Goal: Task Accomplishment & Management: Manage account settings

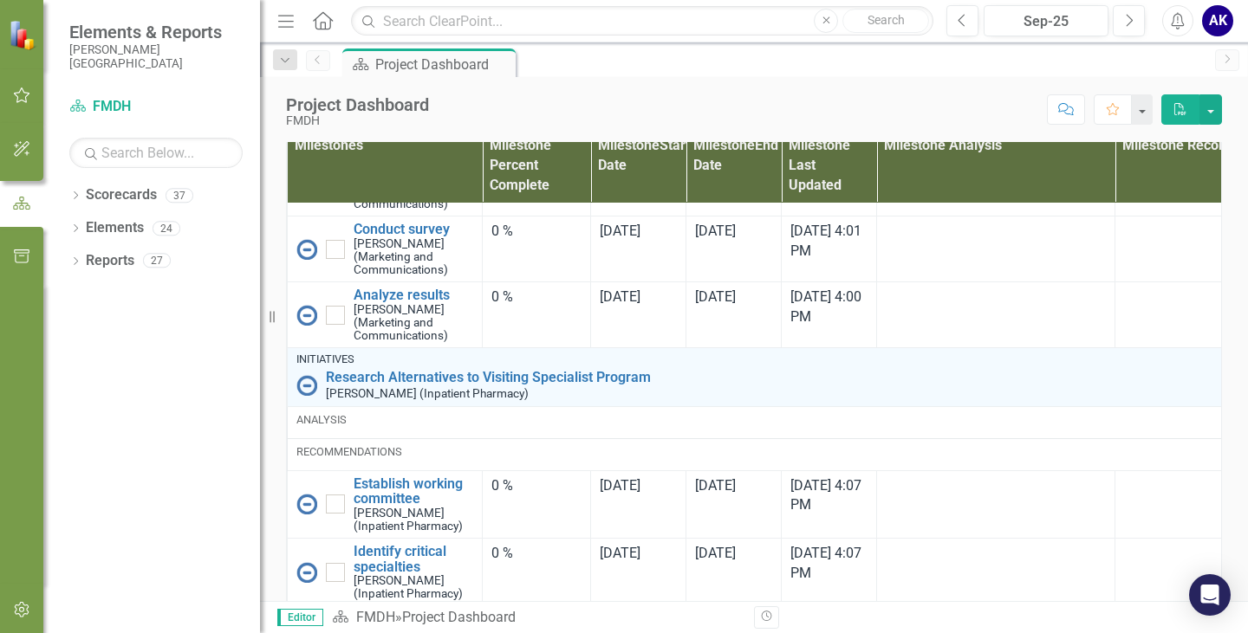
scroll to position [2228, 0]
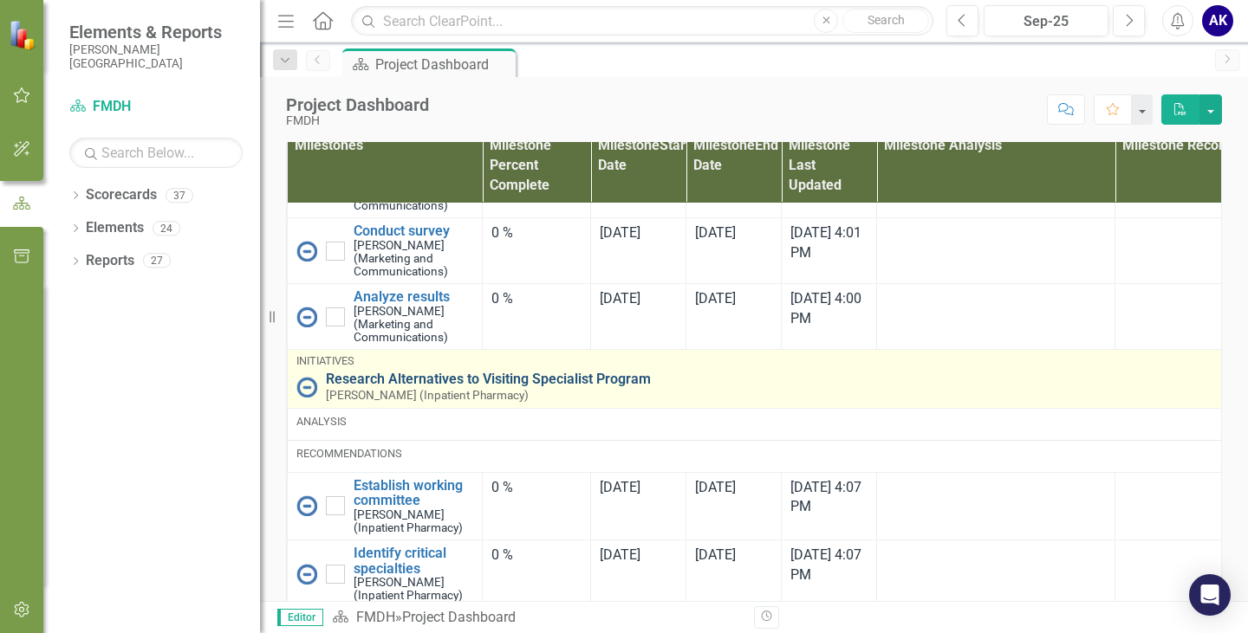
click at [560, 387] on link "Research Alternatives to Visiting Specialist Program" at bounding box center [835, 380] width 1018 height 16
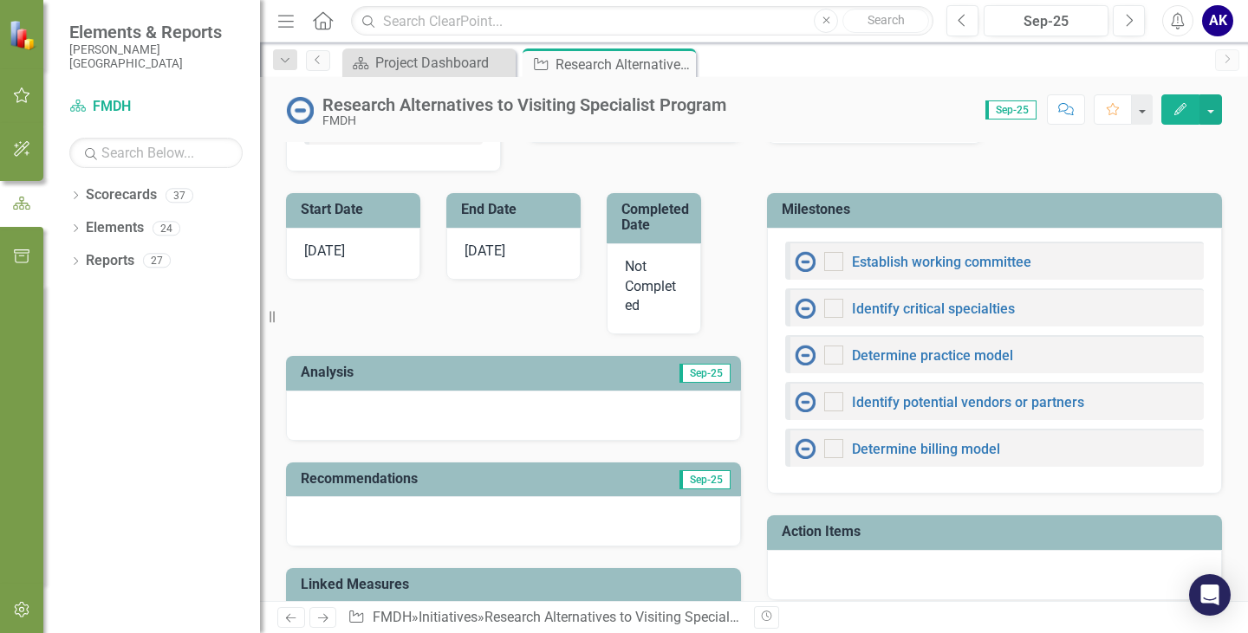
scroll to position [263, 0]
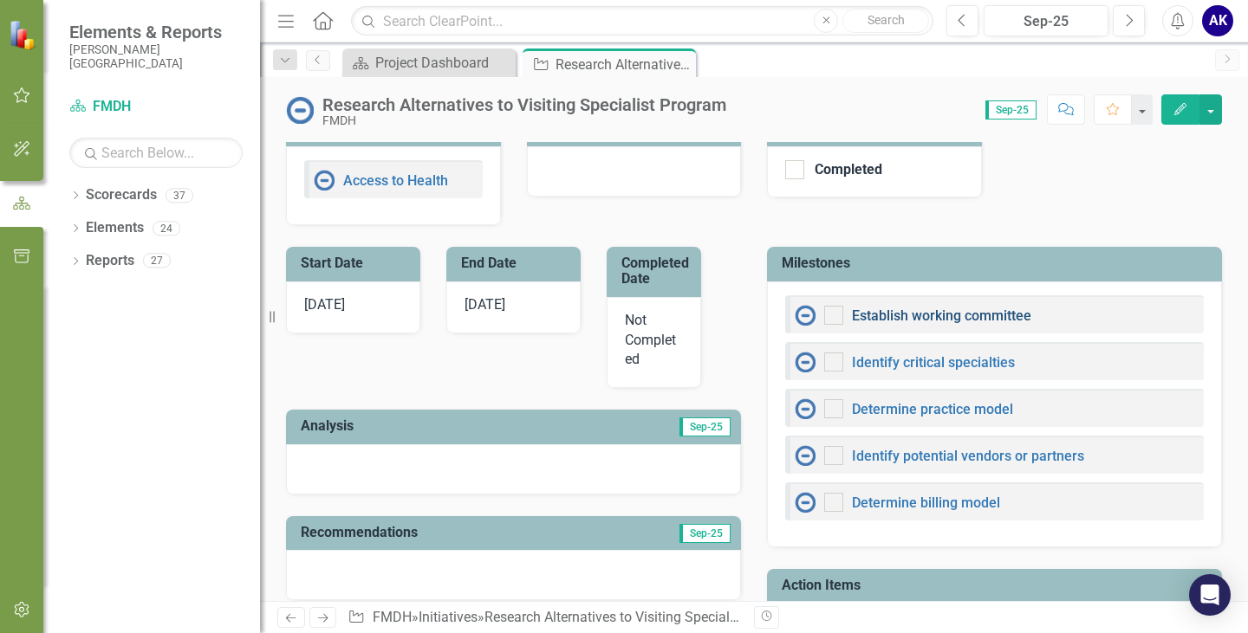
click at [983, 315] on link "Establish working committee" at bounding box center [941, 316] width 179 height 16
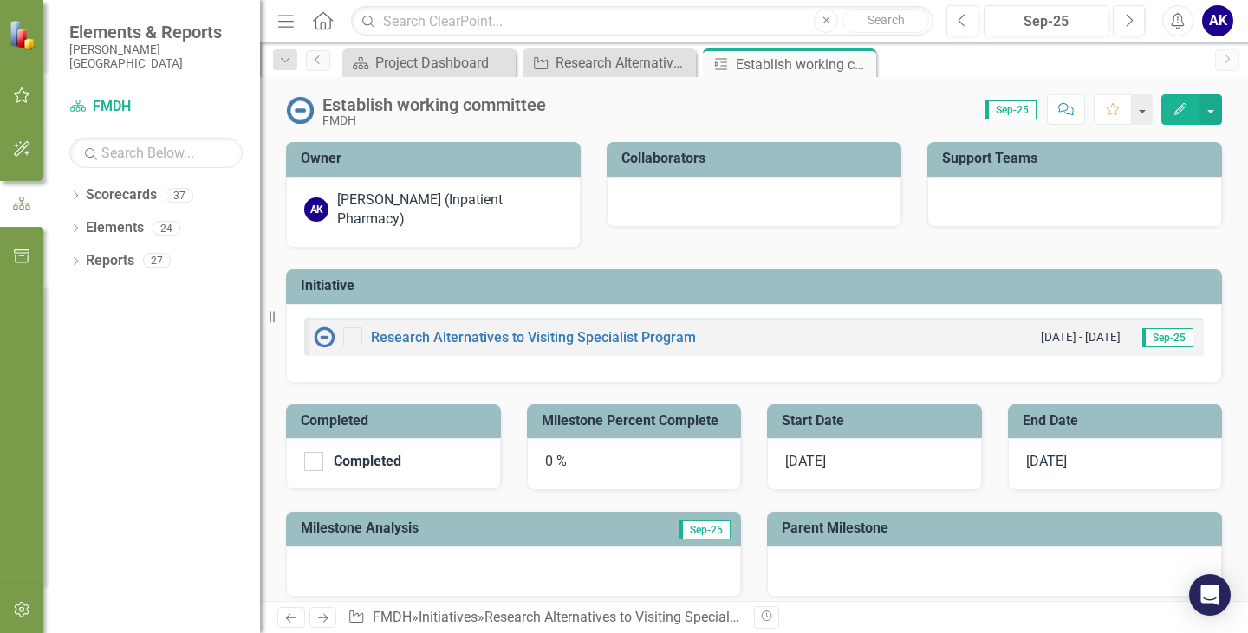
drag, startPoint x: 181, startPoint y: 430, endPoint x: 205, endPoint y: 427, distance: 24.4
click at [182, 431] on div "Dropdown Scorecards 37 Dropdown FMDH Dropdown COO [GEOGRAPHIC_DATA] Clinic Drop…" at bounding box center [151, 407] width 217 height 452
click at [78, 225] on icon "Dropdown" at bounding box center [75, 230] width 12 height 10
click at [86, 323] on icon "Dropdown" at bounding box center [84, 328] width 12 height 10
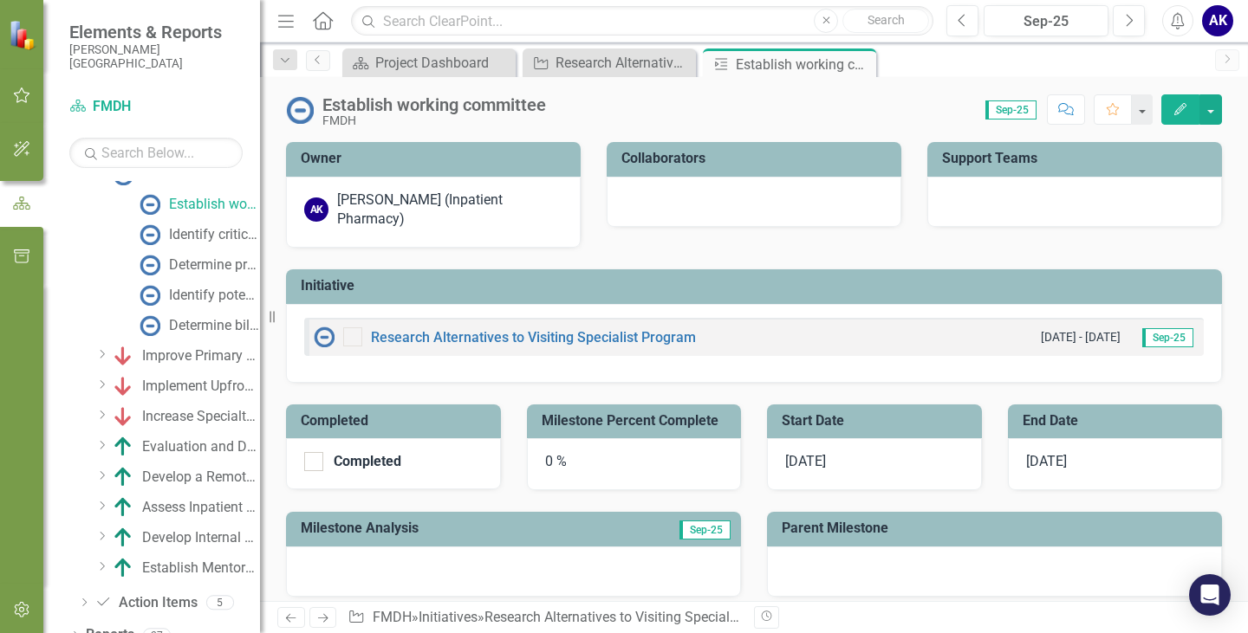
scroll to position [262, 0]
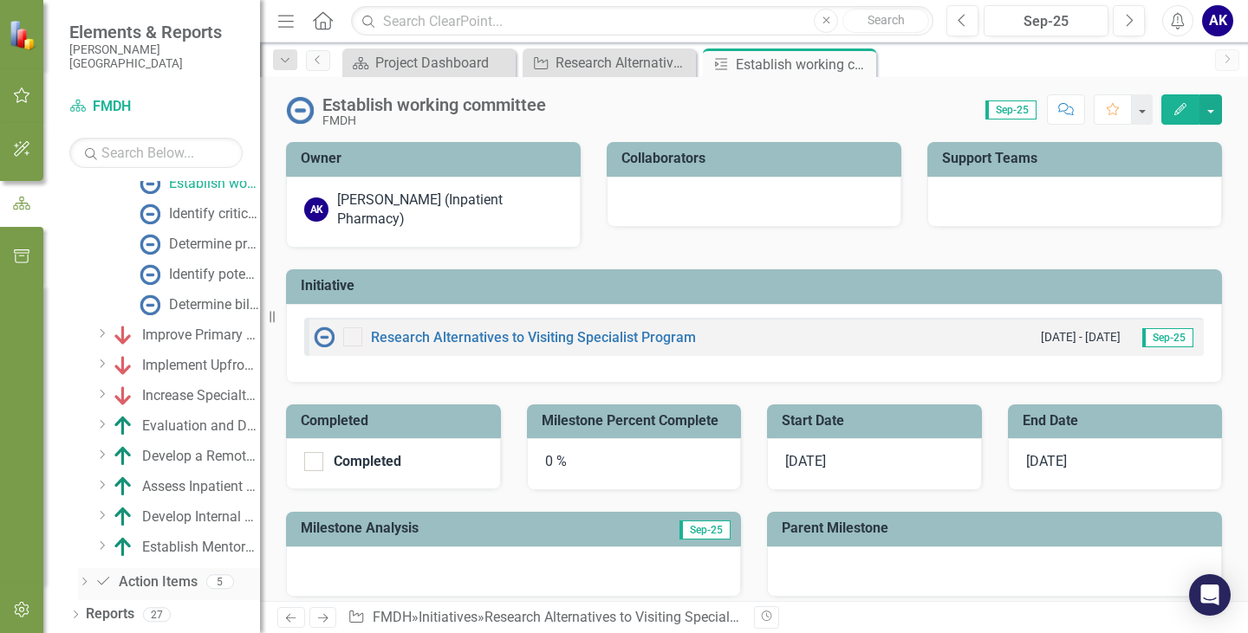
click at [106, 579] on icon "Action Item" at bounding box center [102, 581] width 17 height 14
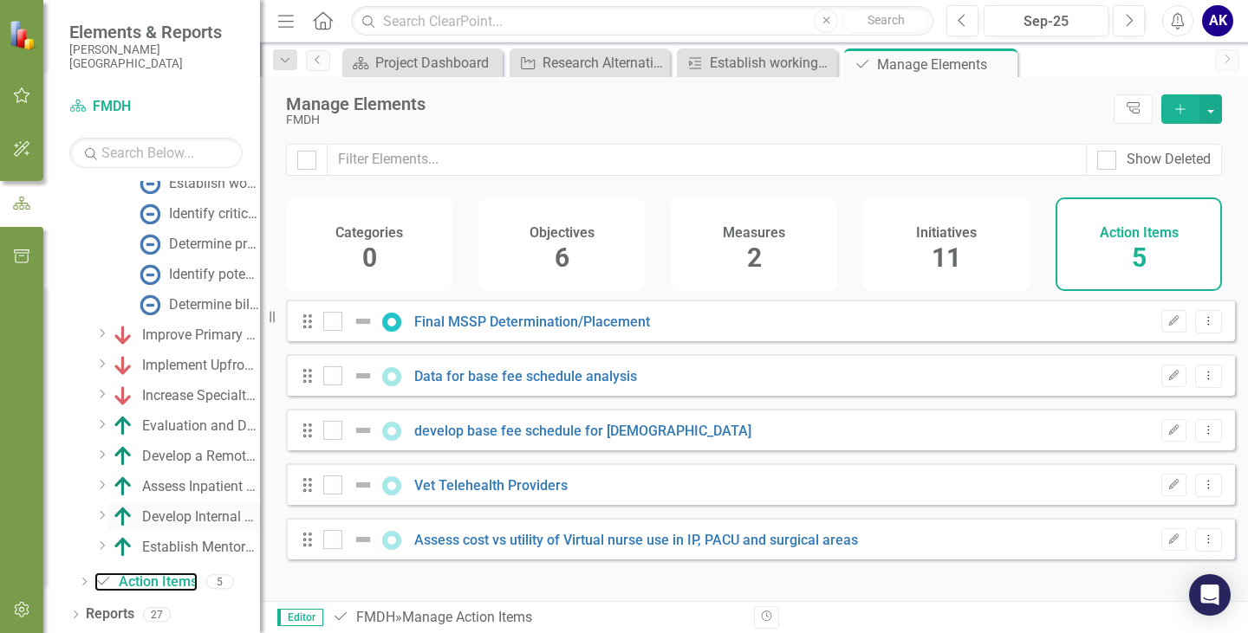
checkbox input "false"
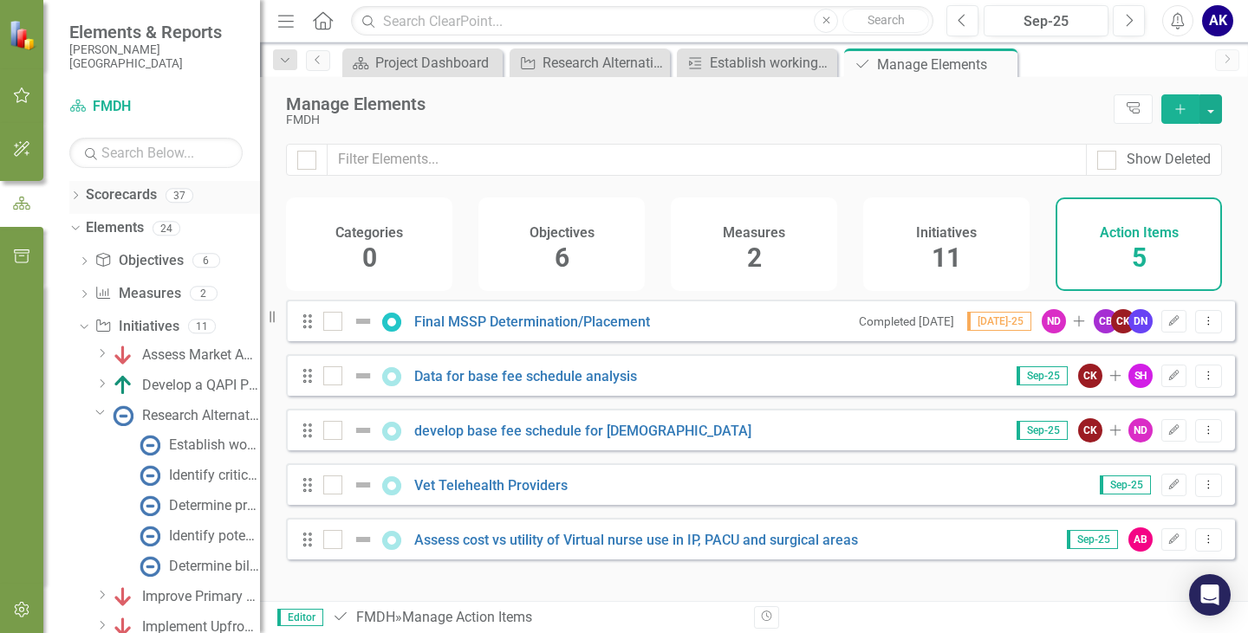
click at [76, 193] on icon "Dropdown" at bounding box center [75, 197] width 12 height 10
click at [87, 232] on icon "Dropdown" at bounding box center [84, 228] width 13 height 10
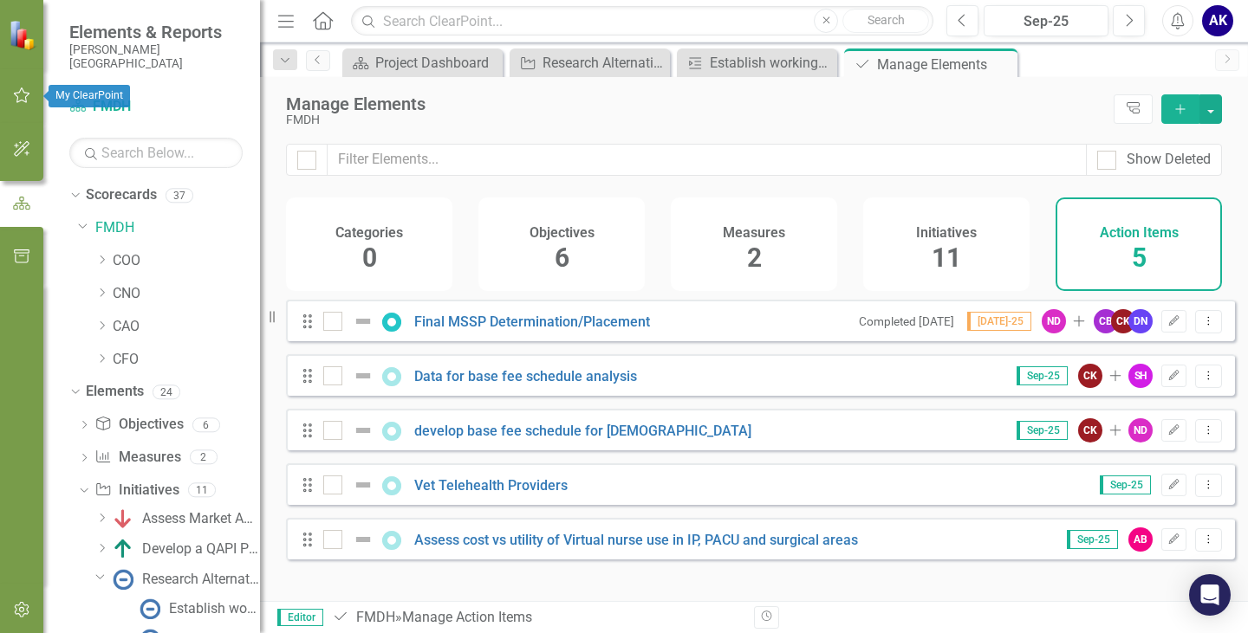
click at [21, 96] on icon "button" at bounding box center [22, 95] width 18 height 14
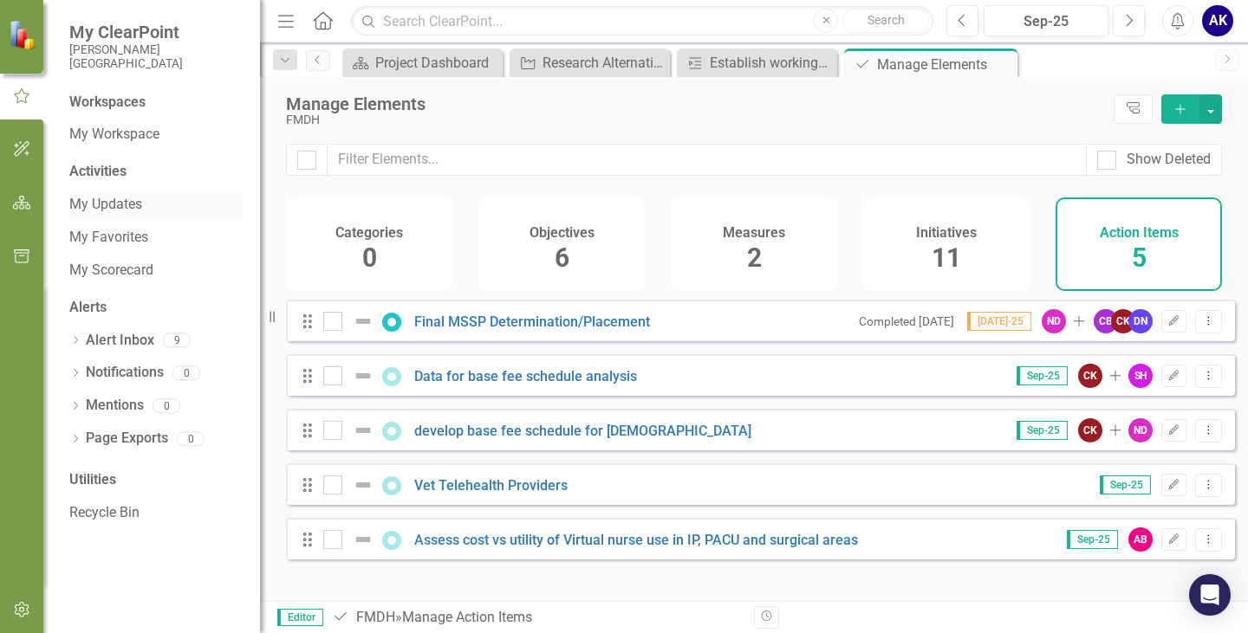
click at [121, 206] on link "My Updates" at bounding box center [155, 205] width 173 height 20
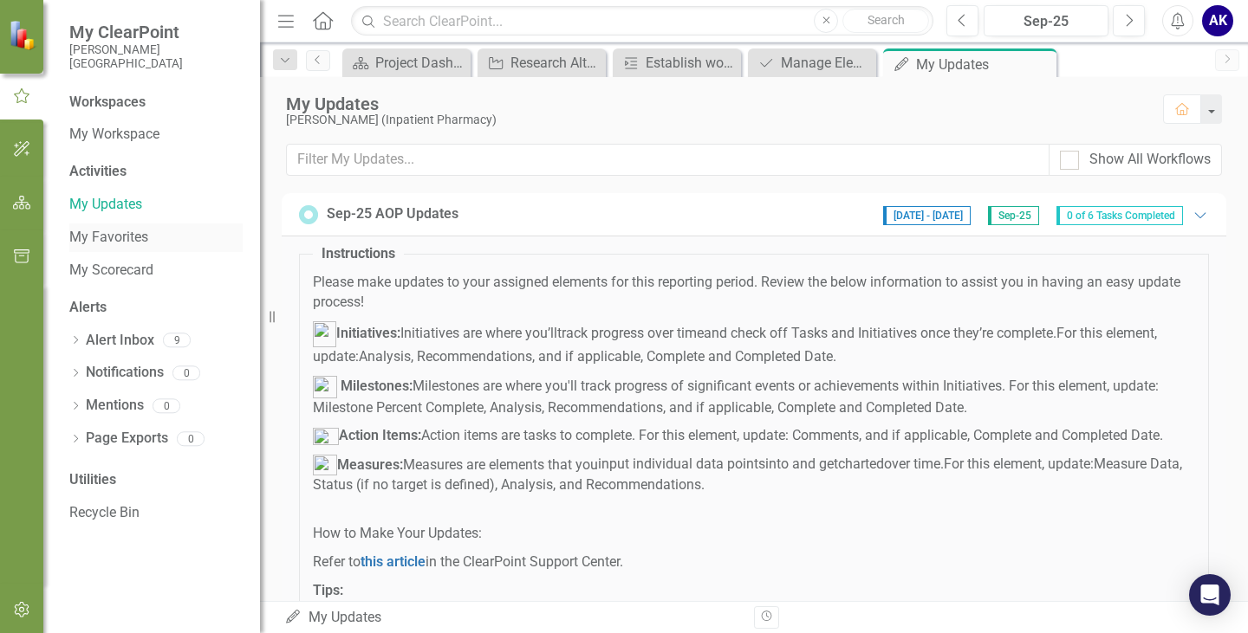
click at [130, 237] on link "My Favorites" at bounding box center [155, 238] width 173 height 20
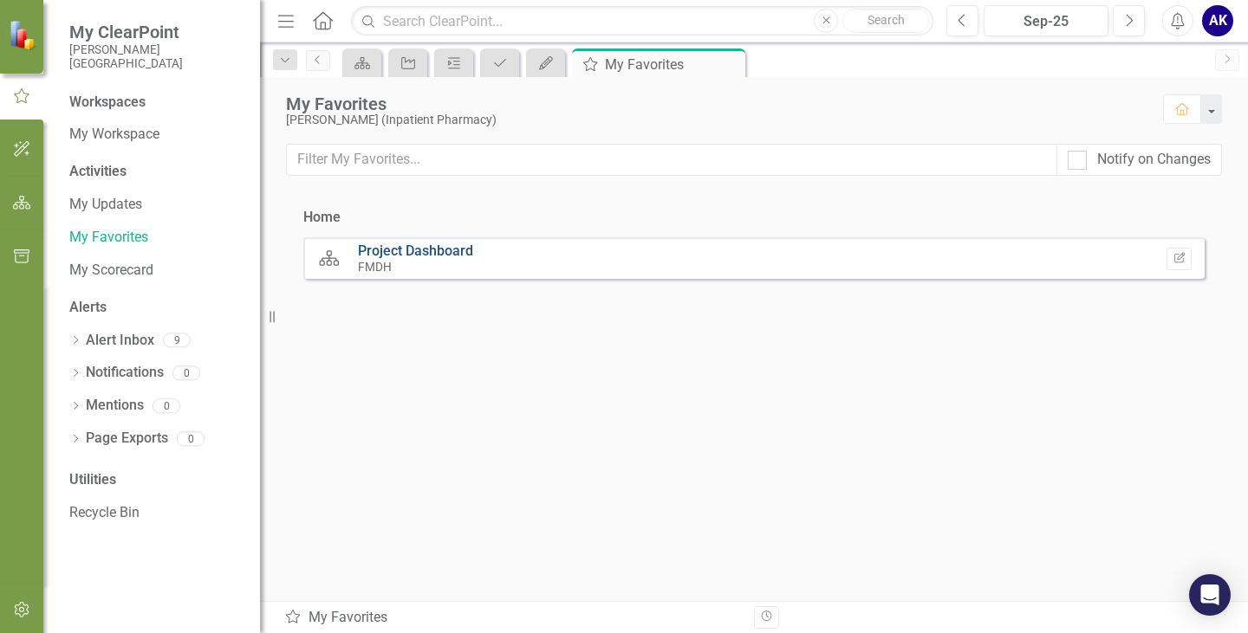
click at [458, 250] on link "Project Dashboard" at bounding box center [415, 251] width 115 height 16
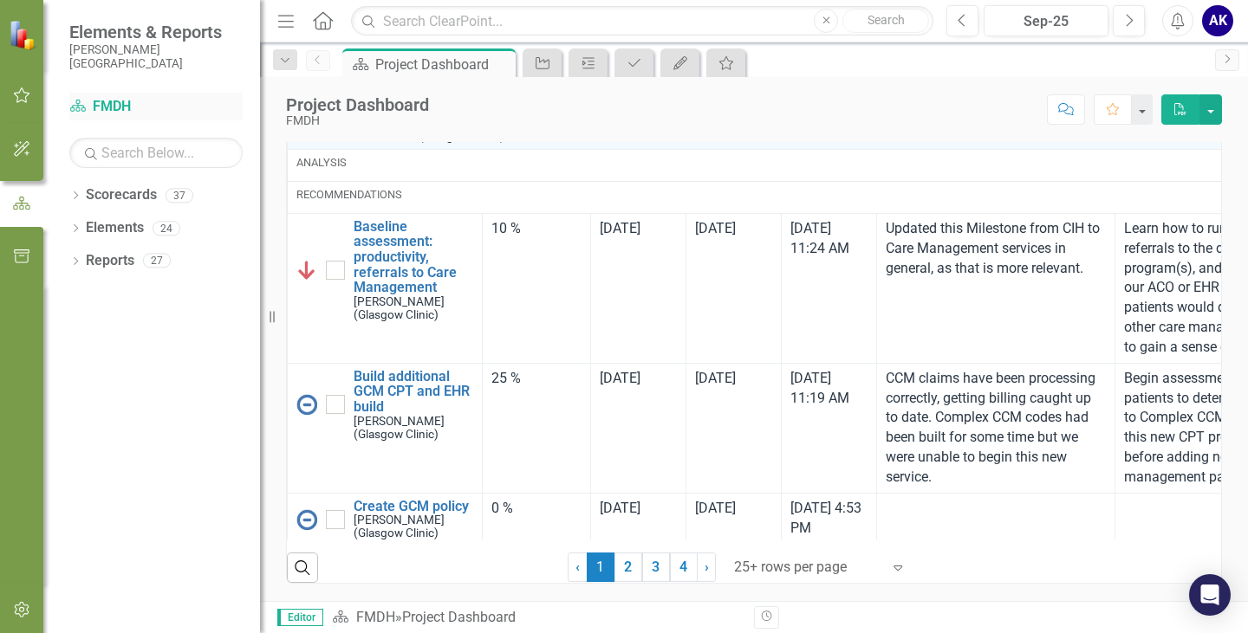
scroll to position [693, 0]
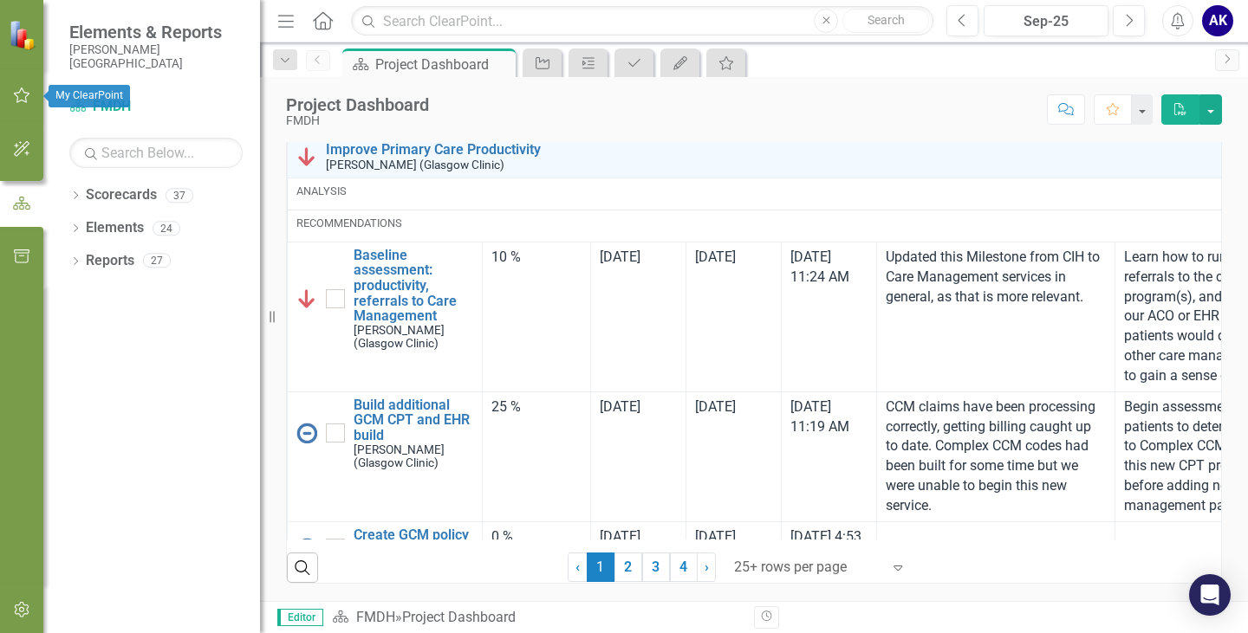
click at [30, 94] on icon "button" at bounding box center [22, 95] width 18 height 14
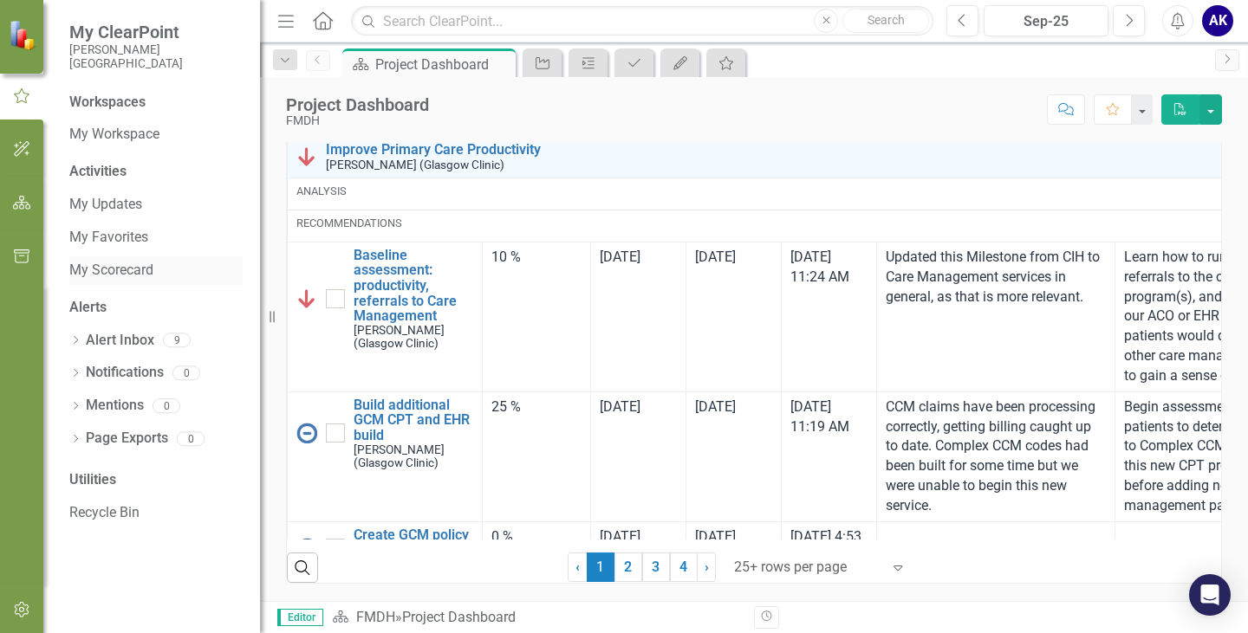
click at [137, 269] on link "My Scorecard" at bounding box center [155, 271] width 173 height 20
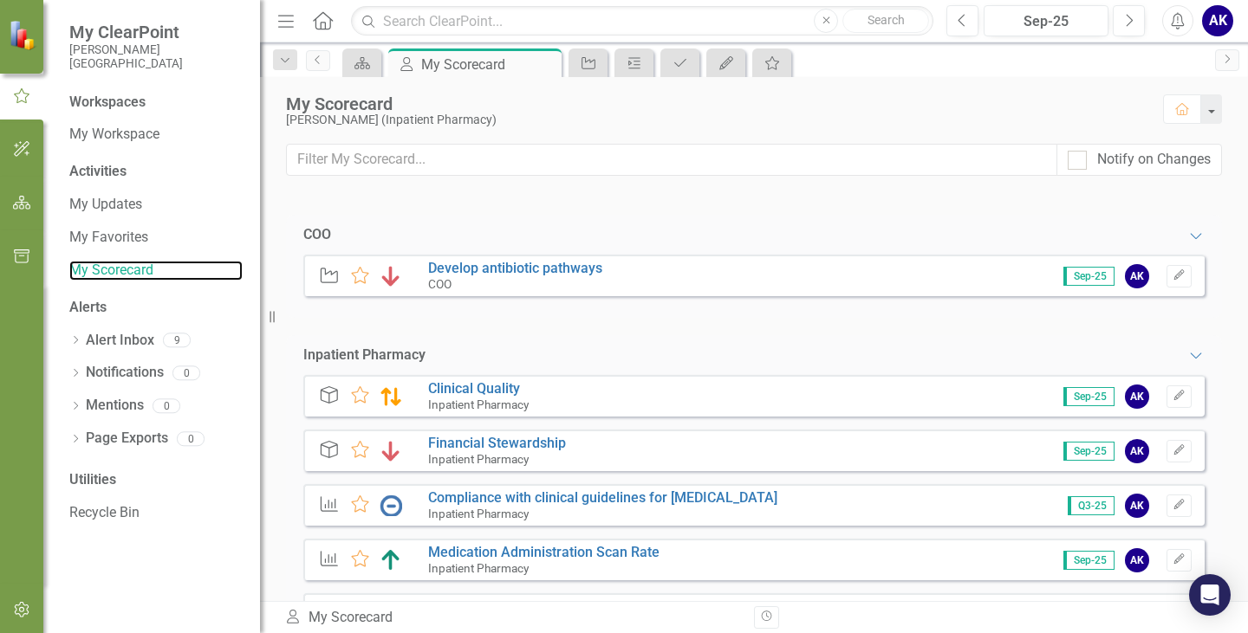
scroll to position [347, 0]
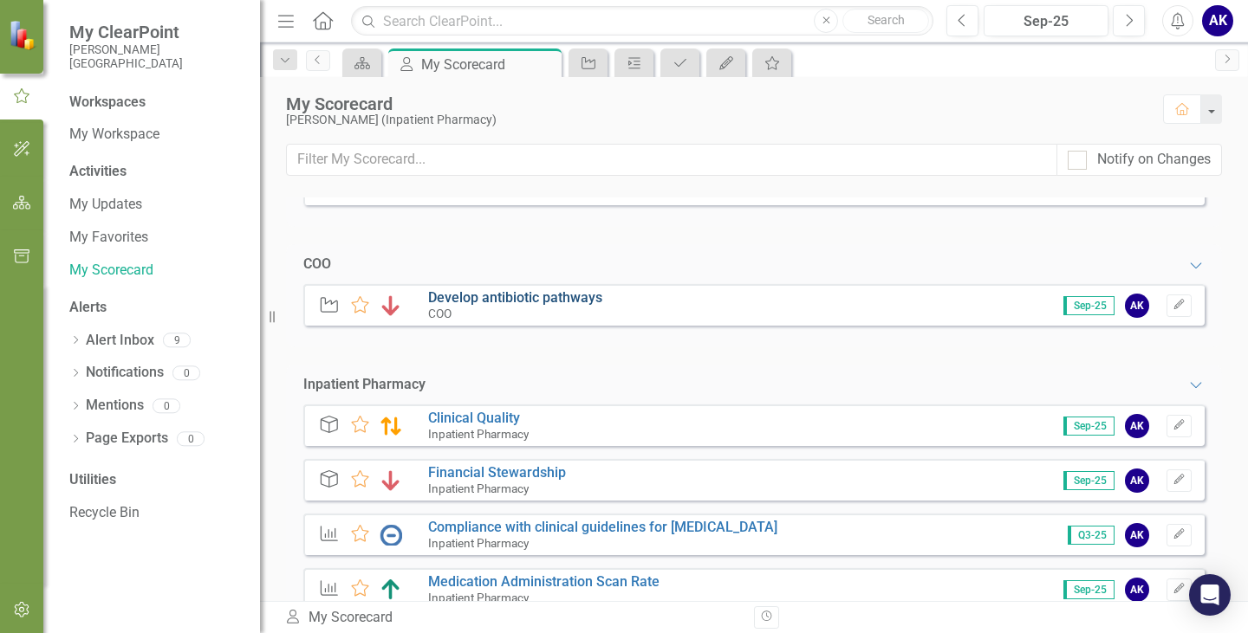
click at [562, 299] on link "Develop antibiotic pathways" at bounding box center [515, 297] width 174 height 16
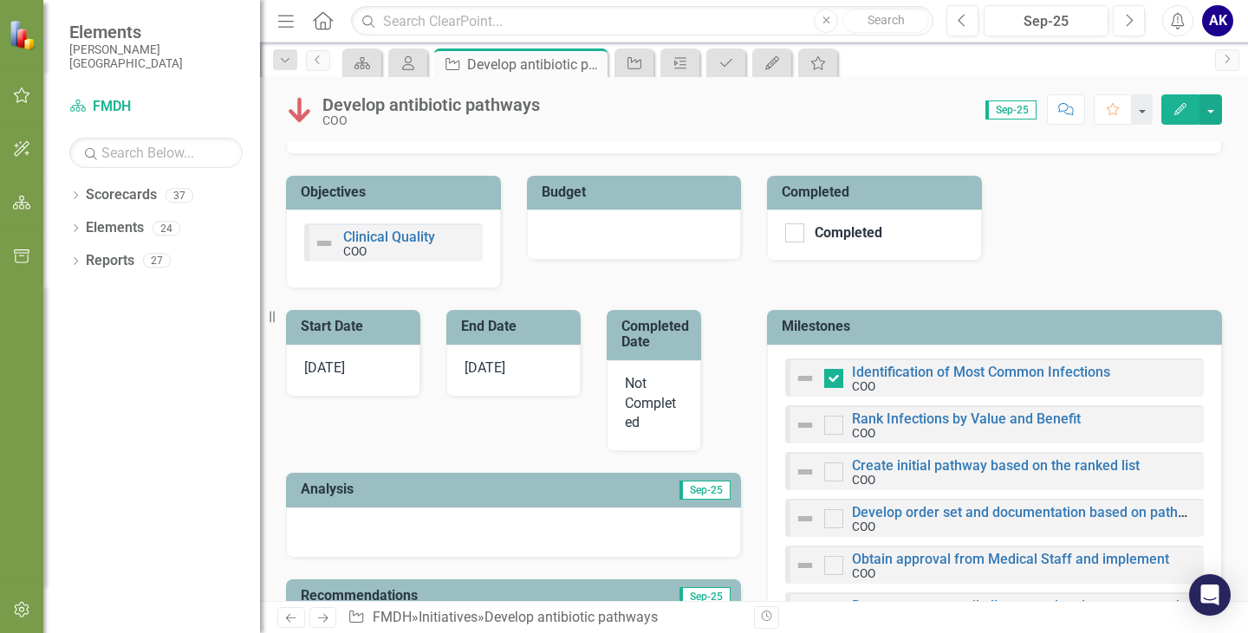
scroll to position [199, 0]
click at [929, 419] on link "Rank Infections by Value and Benefit" at bounding box center [966, 420] width 229 height 16
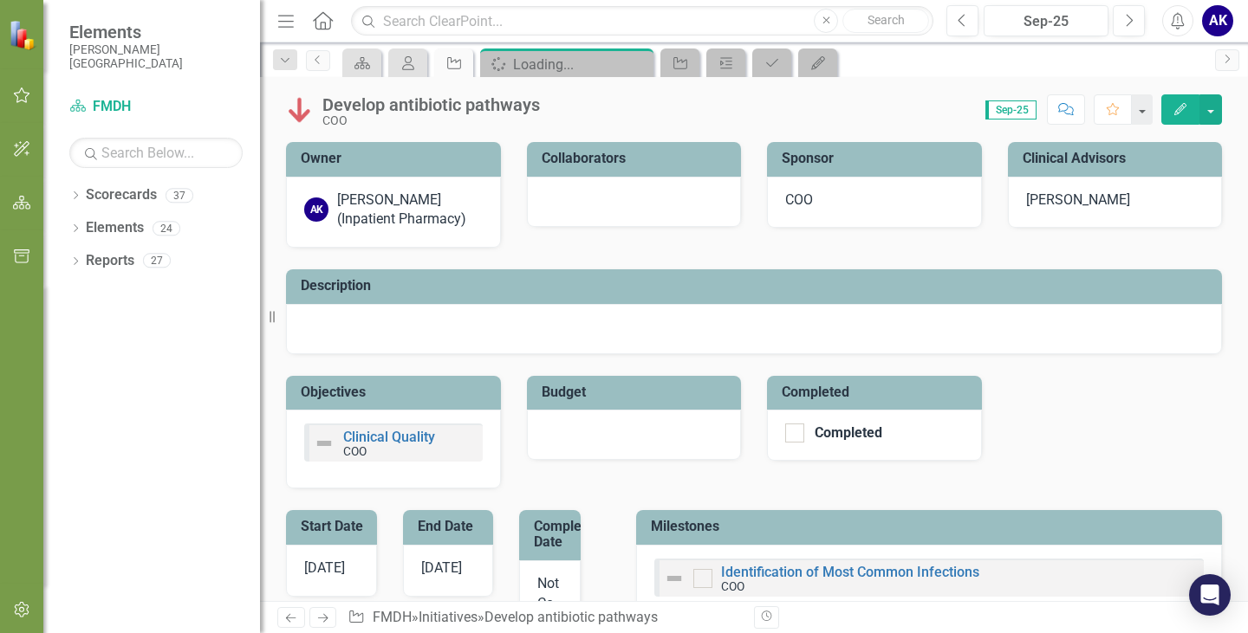
checkbox input "true"
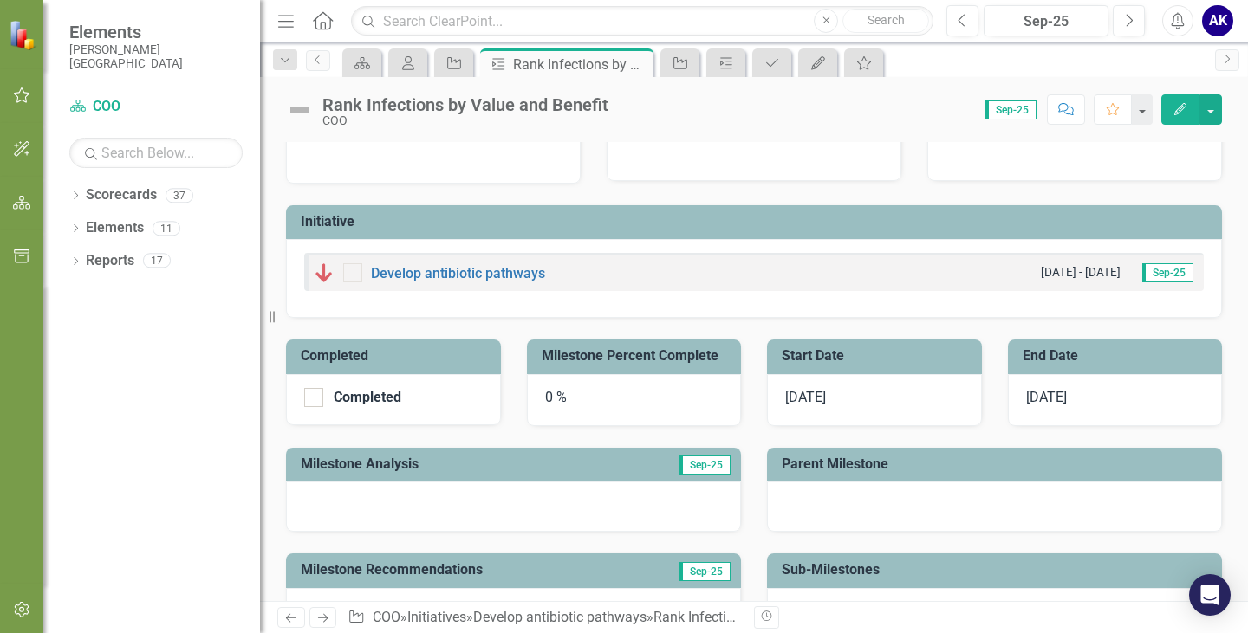
scroll to position [87, 0]
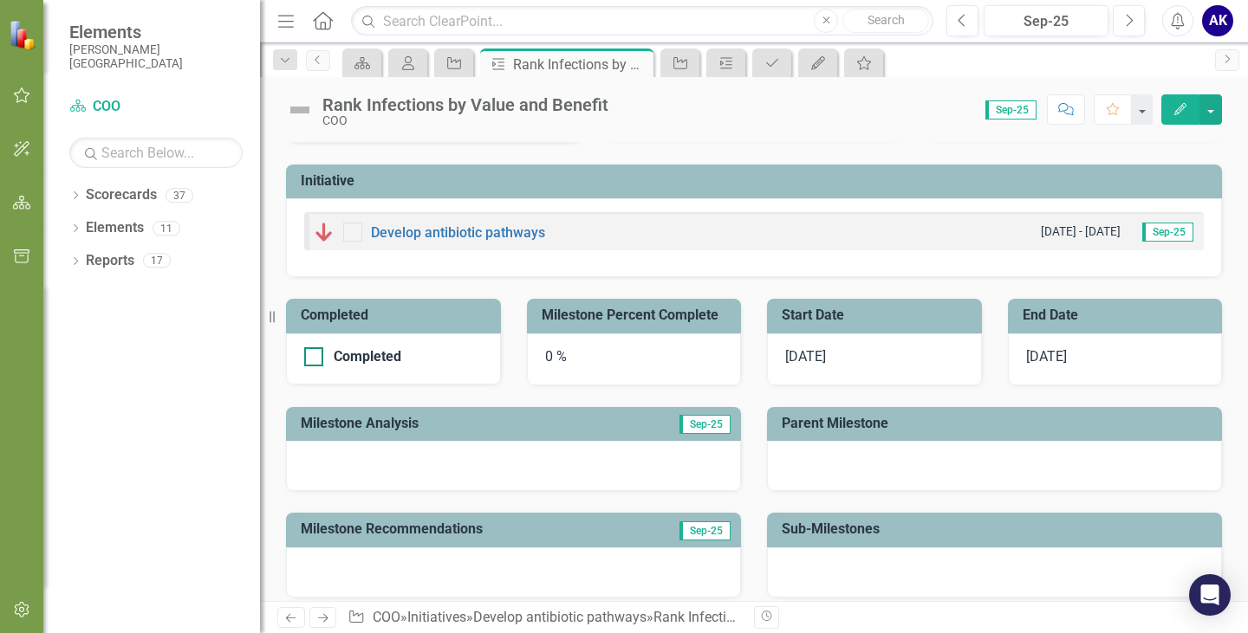
click at [315, 355] on div at bounding box center [313, 356] width 19 height 19
click at [315, 355] on input "Completed" at bounding box center [309, 352] width 11 height 11
checkbox input "true"
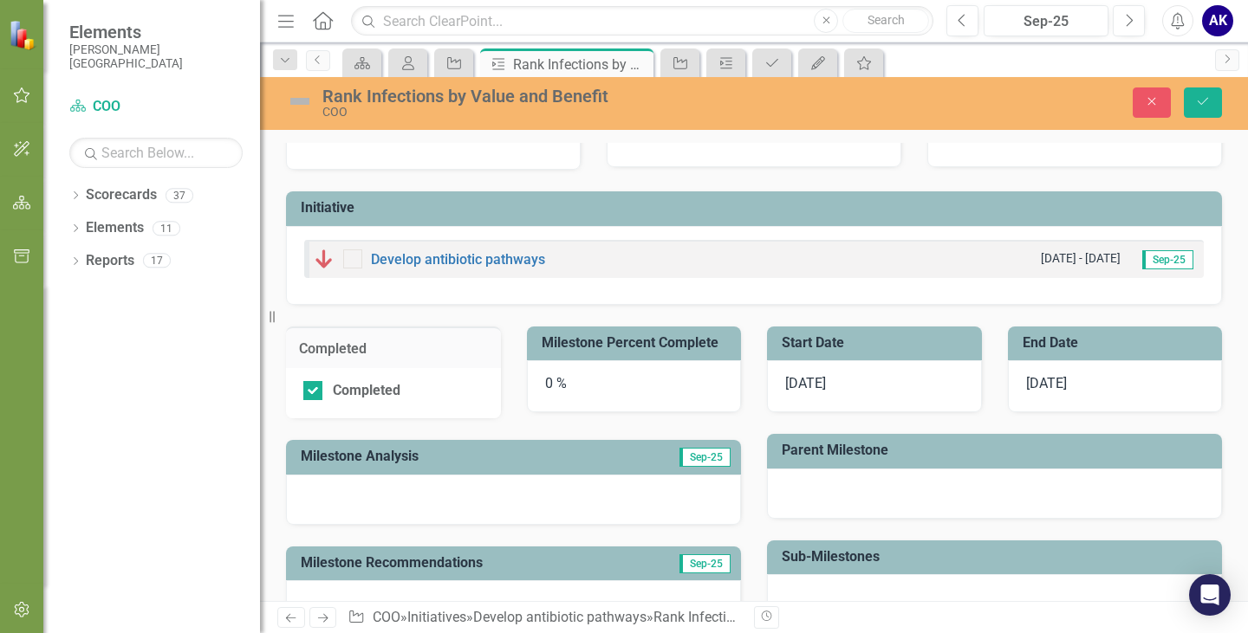
scroll to position [0, 0]
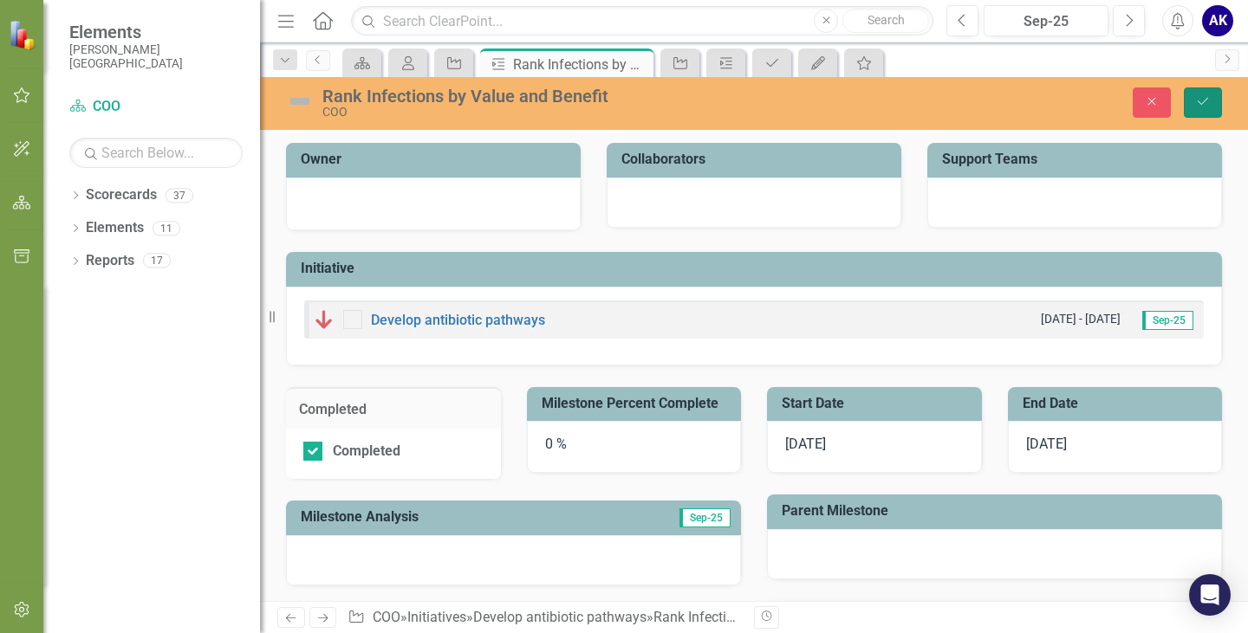
click at [1196, 94] on button "Save" at bounding box center [1203, 103] width 38 height 30
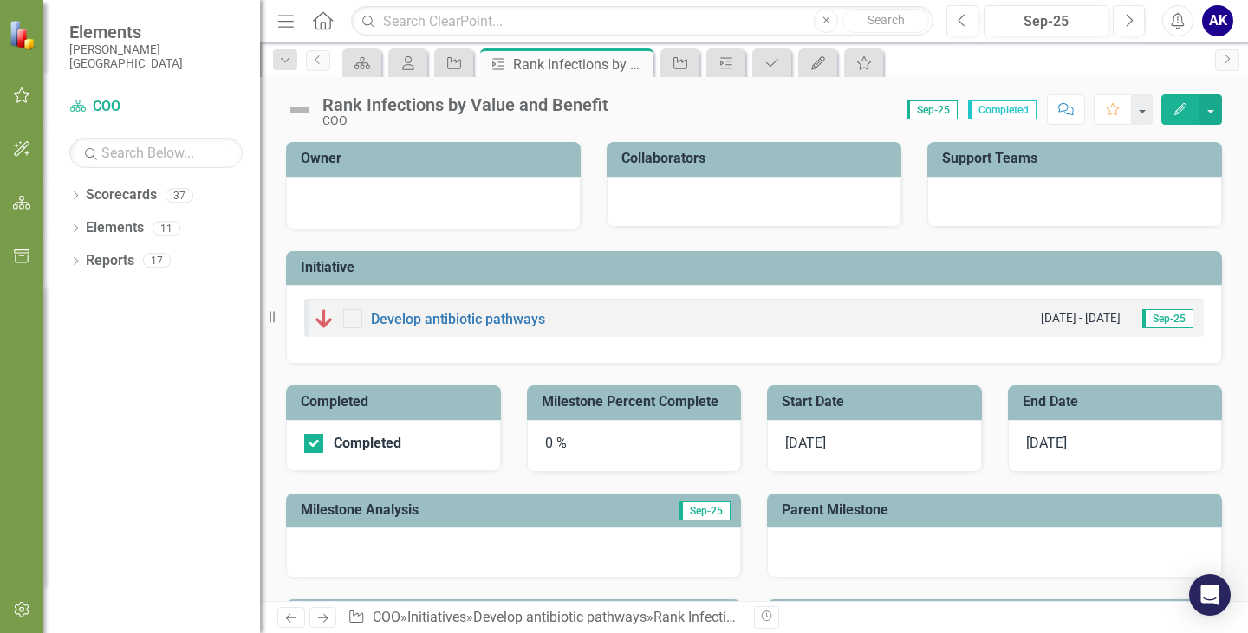
click at [1181, 111] on icon "button" at bounding box center [1180, 109] width 12 height 12
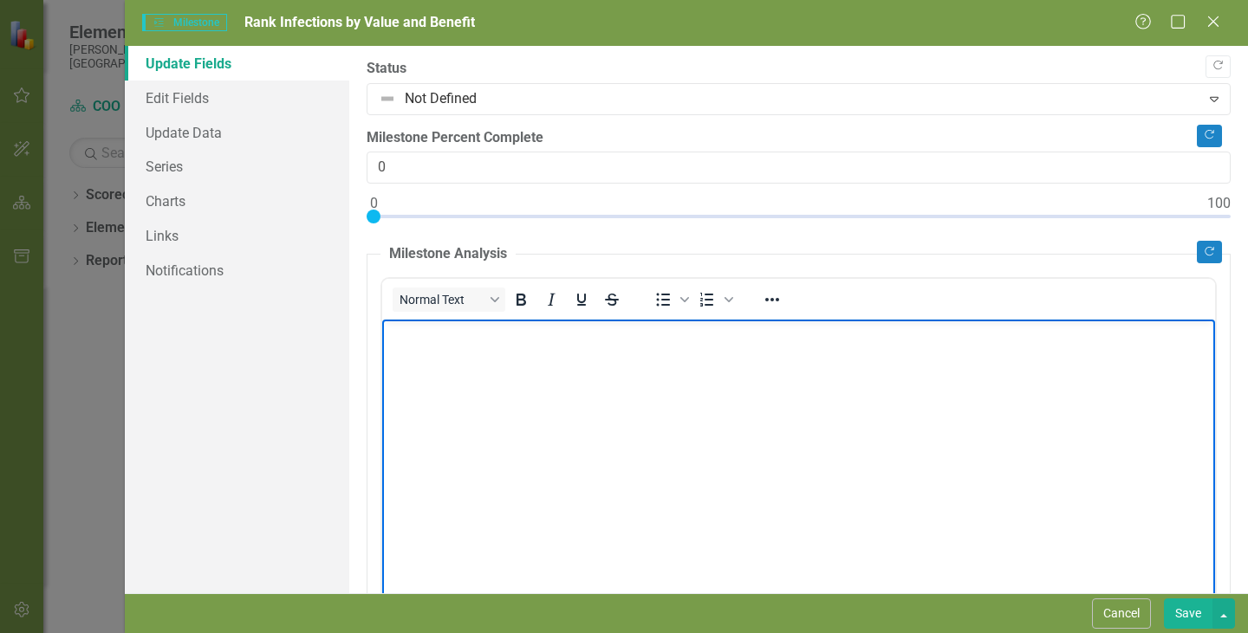
click at [476, 354] on body "Rich Text Area. Press ALT-0 for help." at bounding box center [798, 450] width 833 height 260
click at [477, 349] on body "I" at bounding box center [798, 450] width 833 height 260
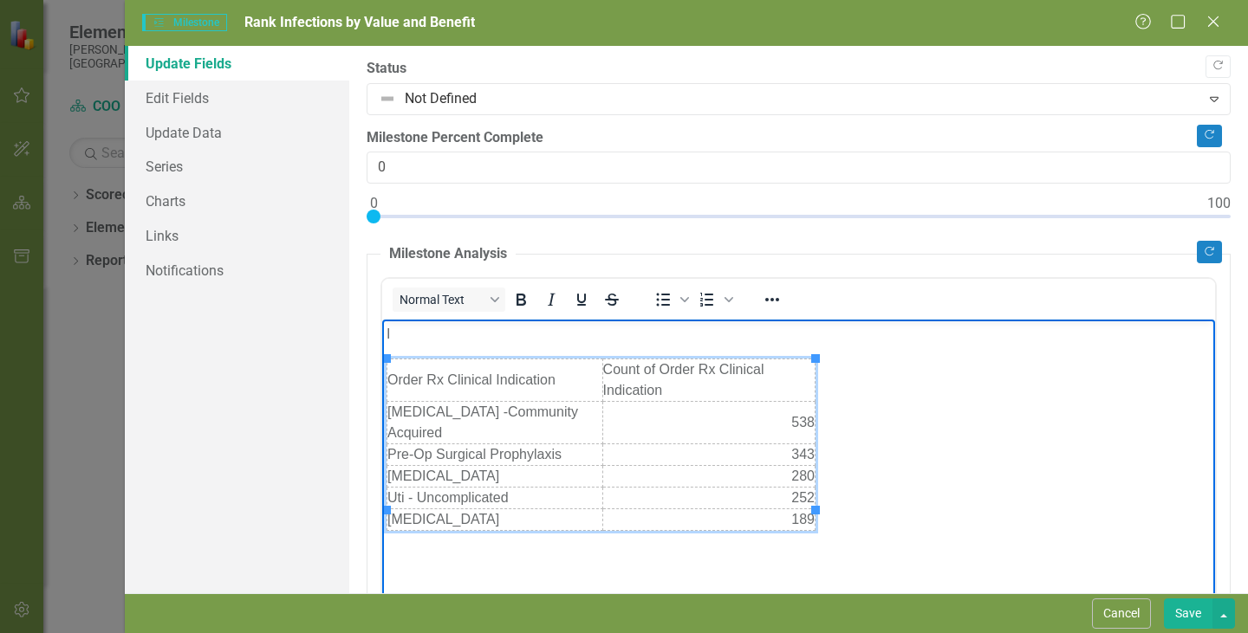
click at [416, 343] on p "I" at bounding box center [798, 334] width 824 height 21
click at [461, 360] on td "Order Rx Clinical Indication" at bounding box center [495, 381] width 216 height 42
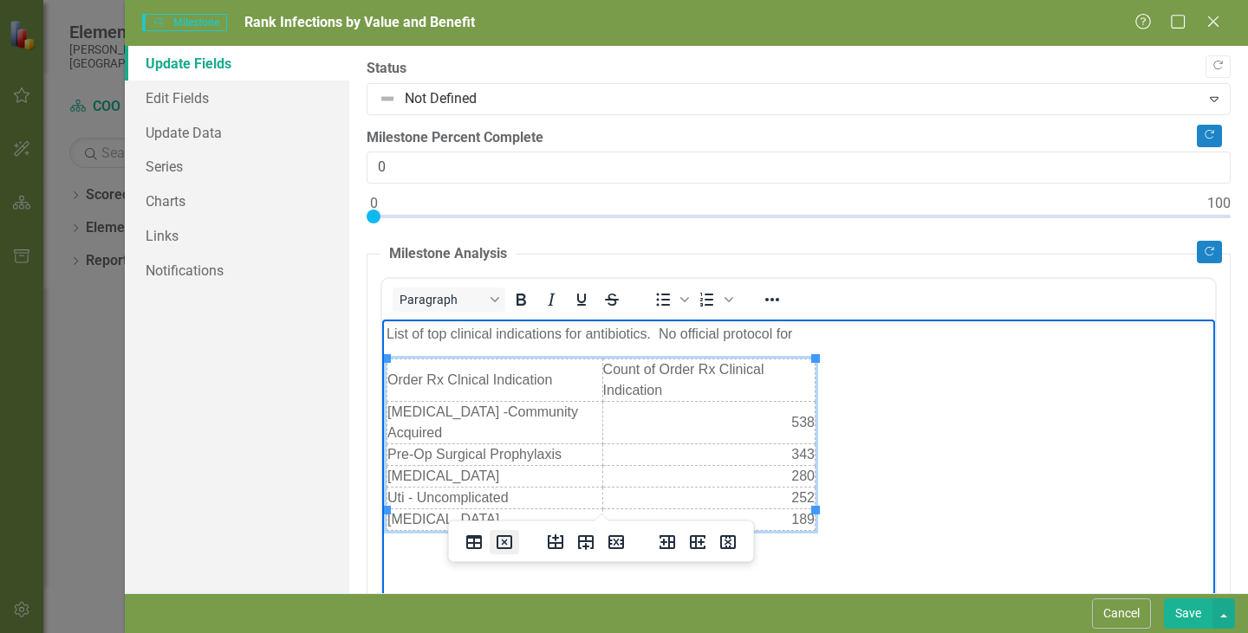
click at [509, 541] on icon "Delete table" at bounding box center [504, 542] width 21 height 21
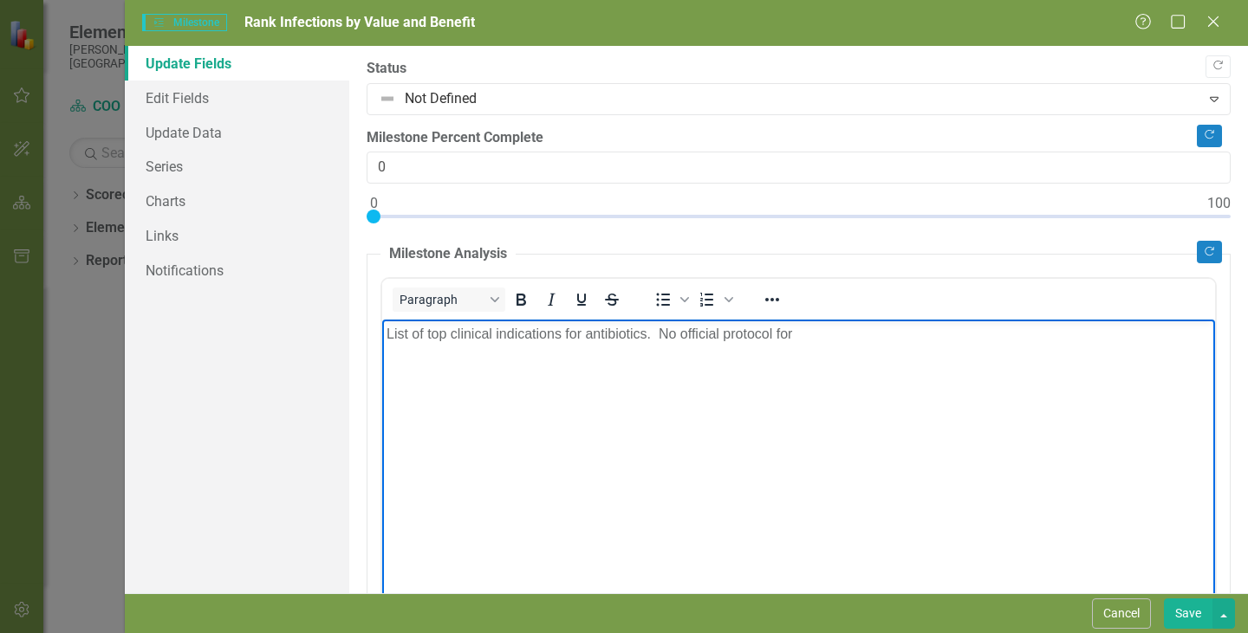
click at [421, 366] on body "List of top clinical indications for antibiotics. No official protocol for" at bounding box center [798, 450] width 833 height 260
click at [393, 352] on body "List of top clinical indications for antibiotics. No official protocol for" at bounding box center [798, 450] width 833 height 260
click at [851, 328] on p "List of top clinical indications for antibiotics. No official protocol for" at bounding box center [798, 334] width 824 height 21
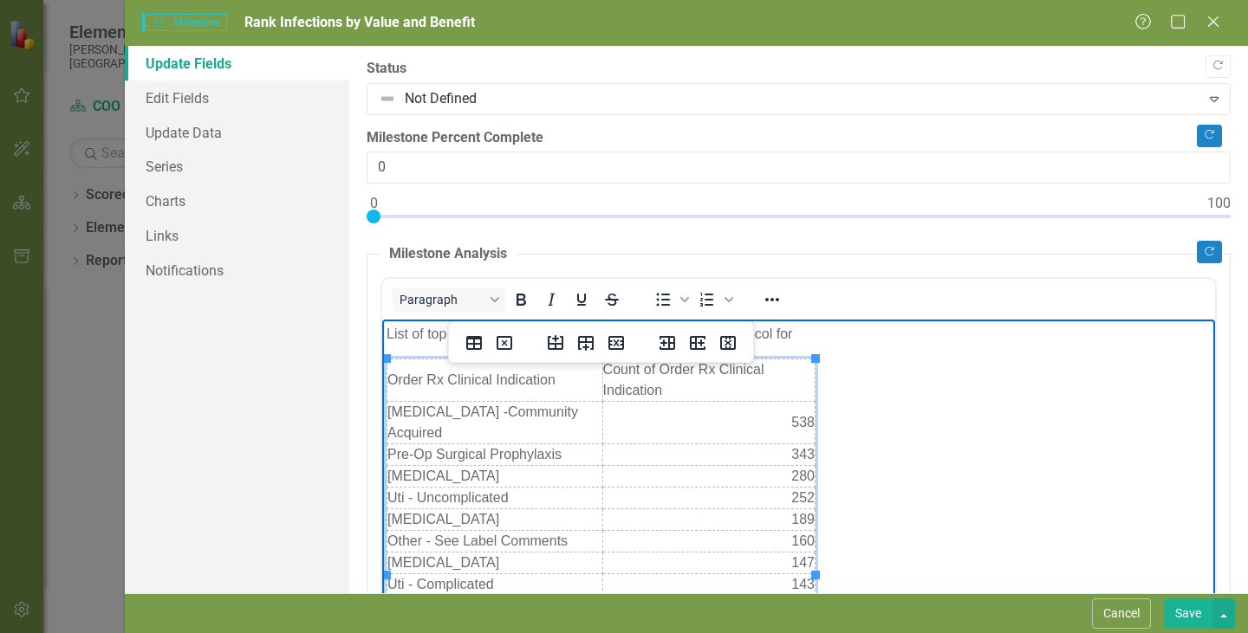
click at [912, 329] on p "List of top clinical indications for antibiotics. No official protocol for" at bounding box center [798, 334] width 824 height 21
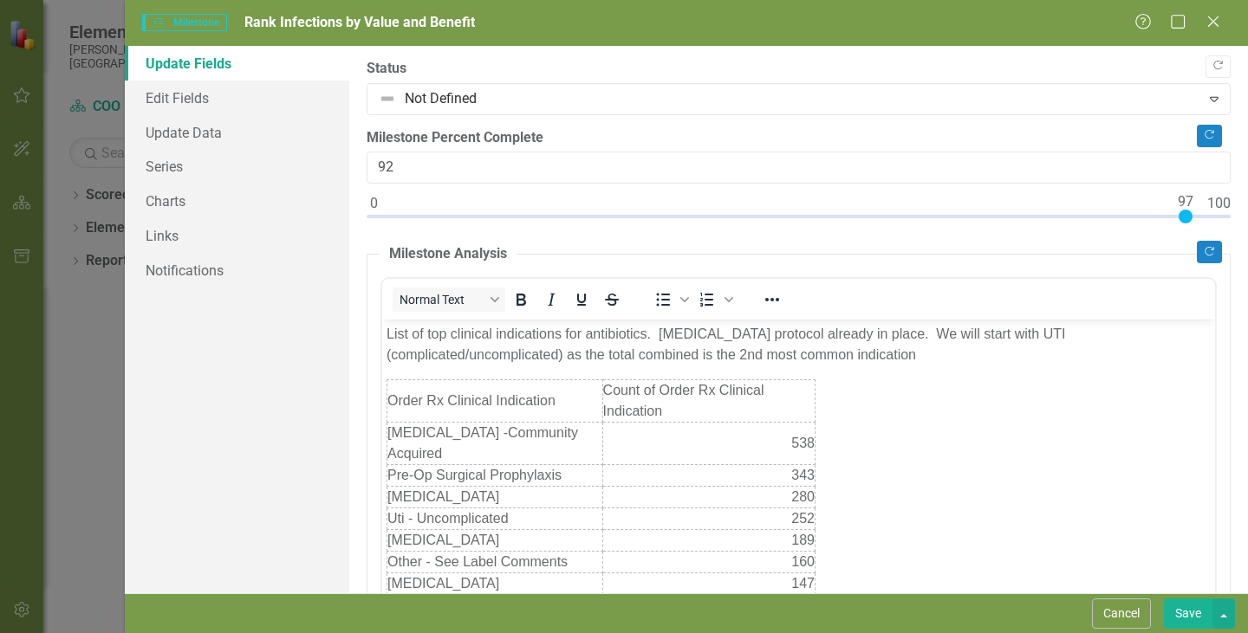
type input "100"
drag, startPoint x: 369, startPoint y: 217, endPoint x: 1237, endPoint y: 230, distance: 868.3
click at [1237, 230] on div ""Update" fields in ClearPoint are the fields that change from reporting period …" at bounding box center [798, 320] width 899 height 548
click at [1190, 617] on button "Save" at bounding box center [1188, 614] width 49 height 30
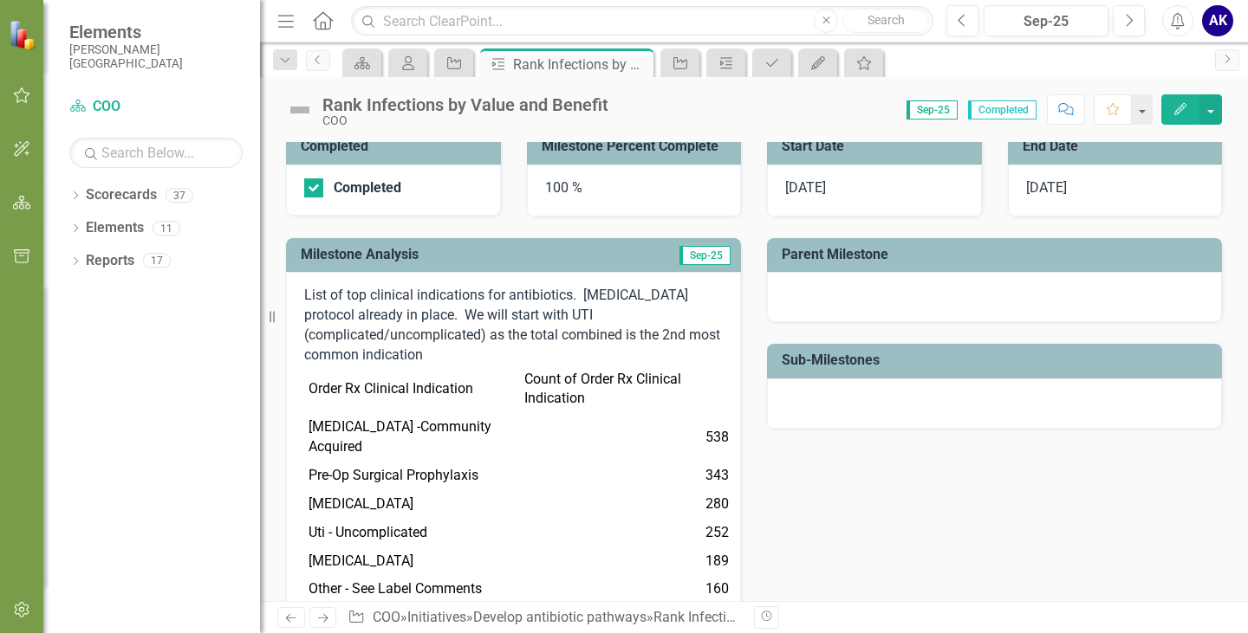
scroll to position [260, 0]
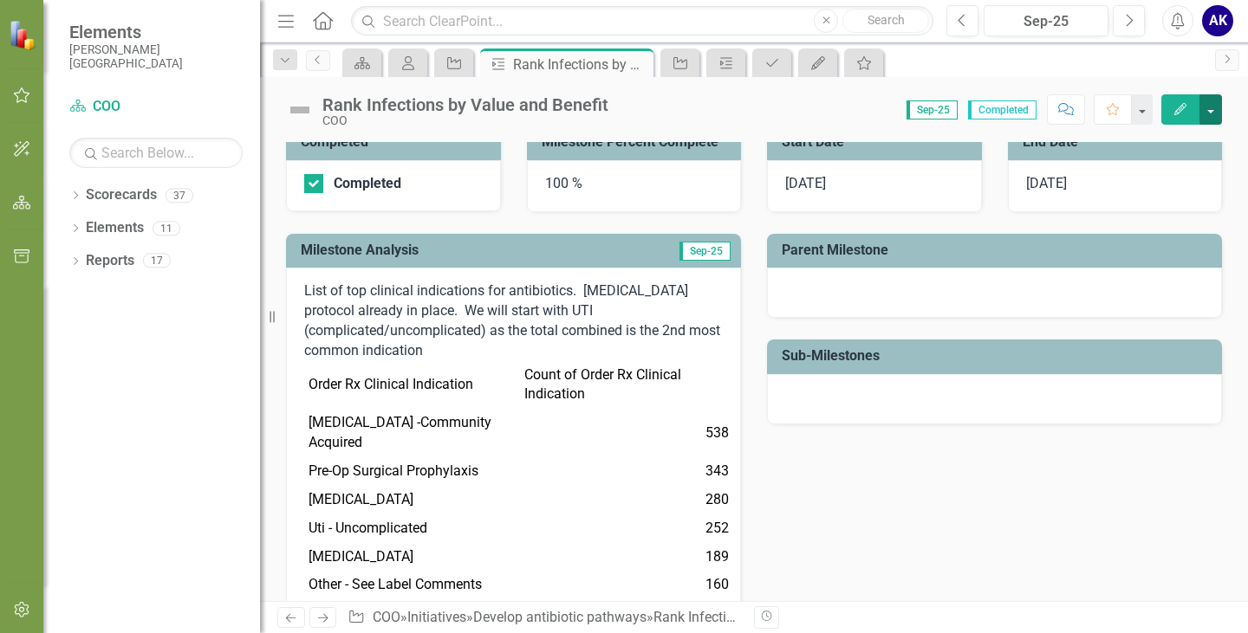
click at [1214, 108] on button "button" at bounding box center [1210, 109] width 23 height 30
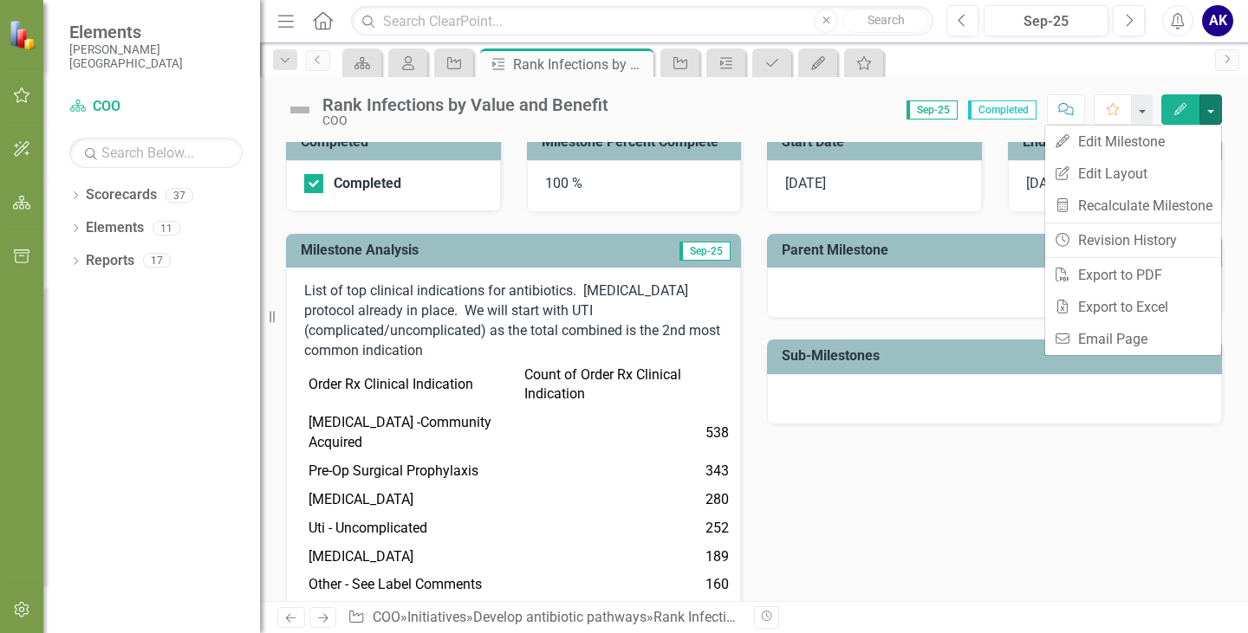
click at [1071, 70] on div "Scorecard My Scorecard Initiative Milestone Rank Infections by Value and Benefi…" at bounding box center [772, 63] width 867 height 28
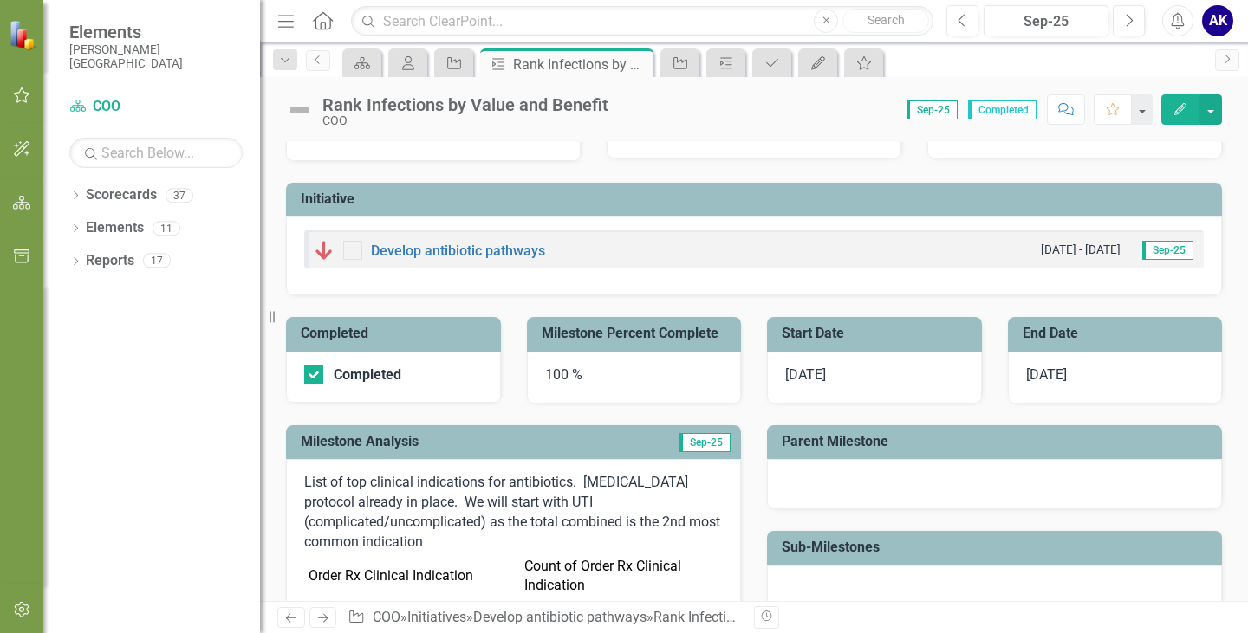
scroll to position [0, 0]
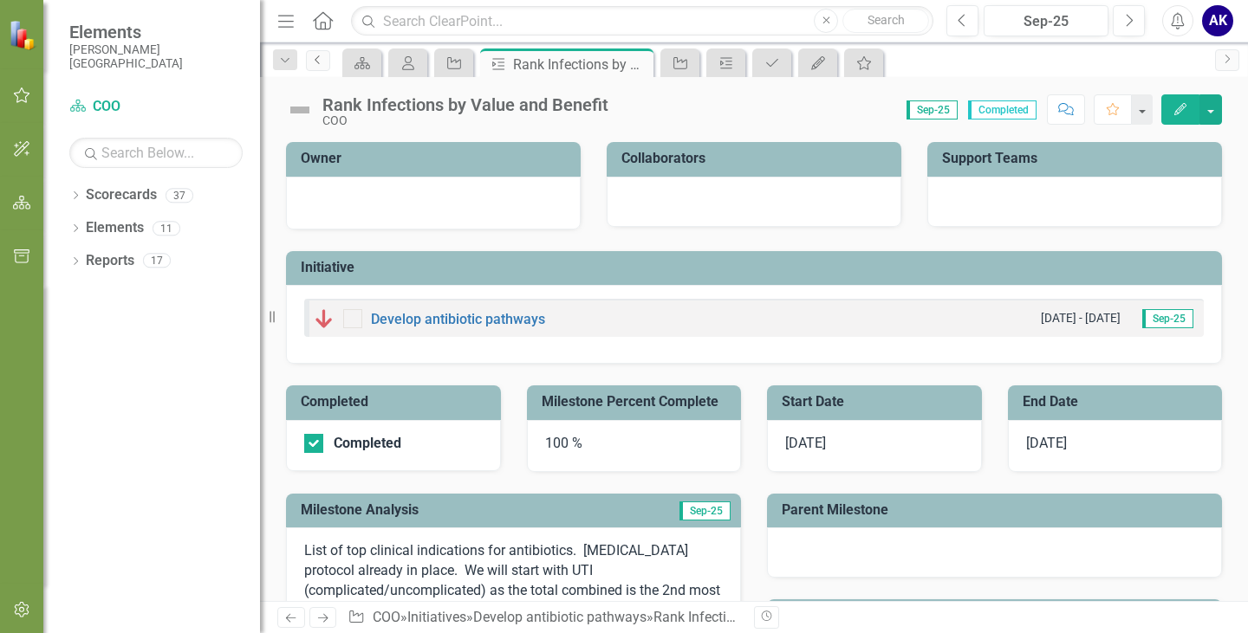
click at [316, 65] on link "Previous" at bounding box center [318, 60] width 24 height 21
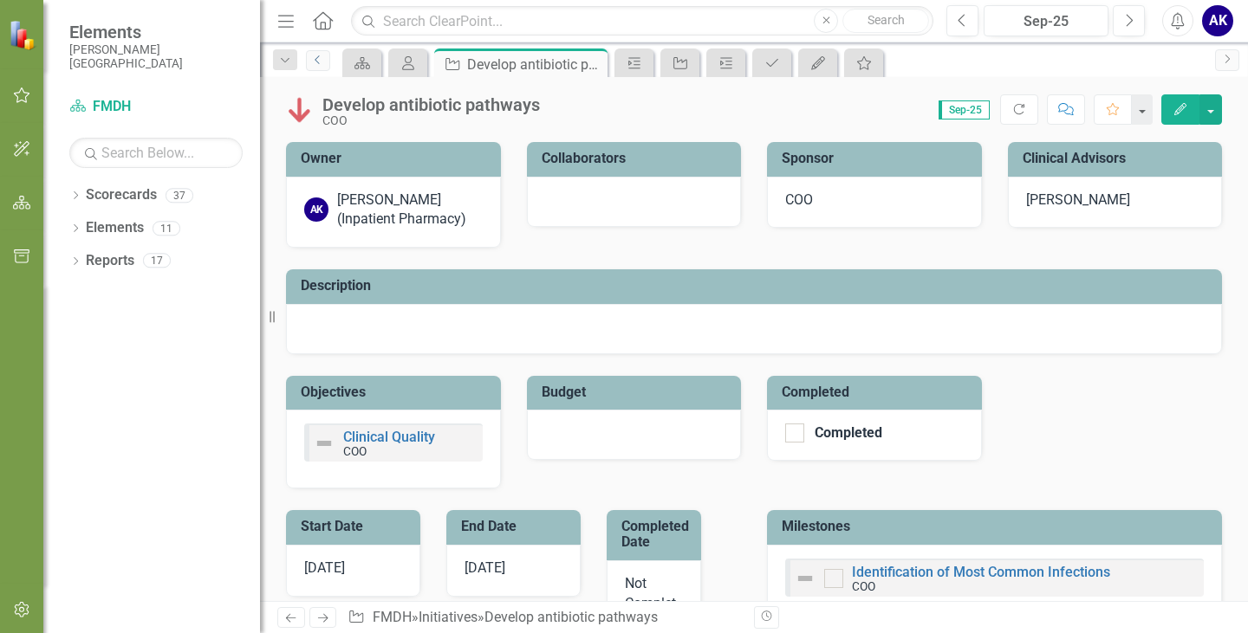
checkbox input "true"
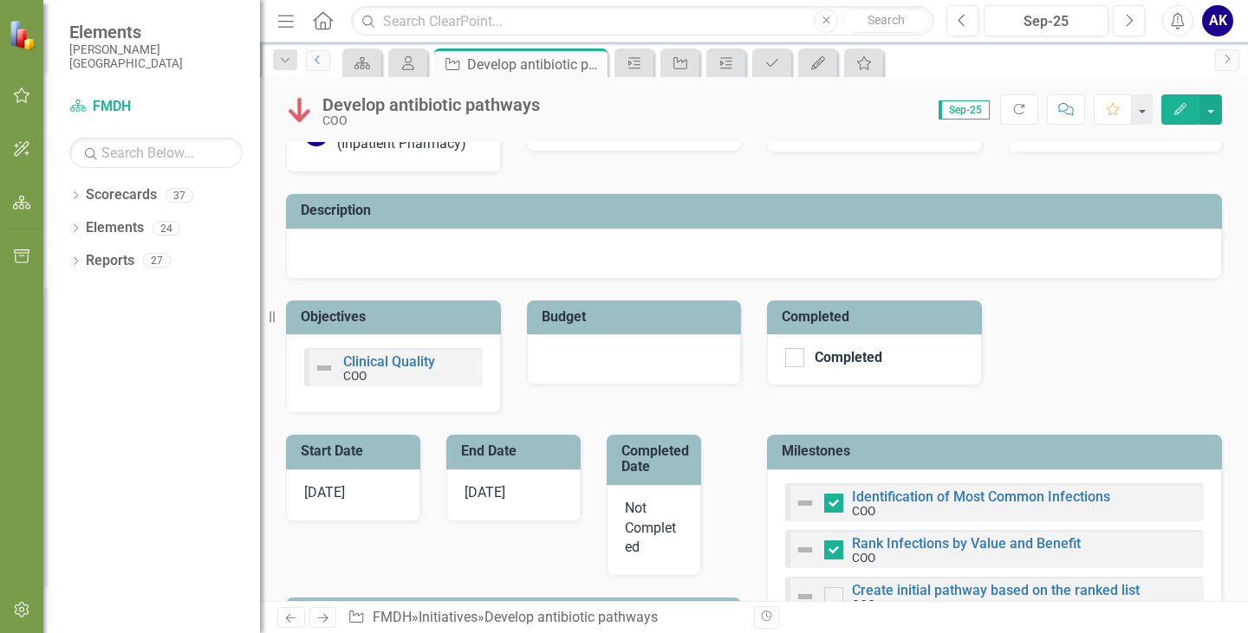
scroll to position [173, 0]
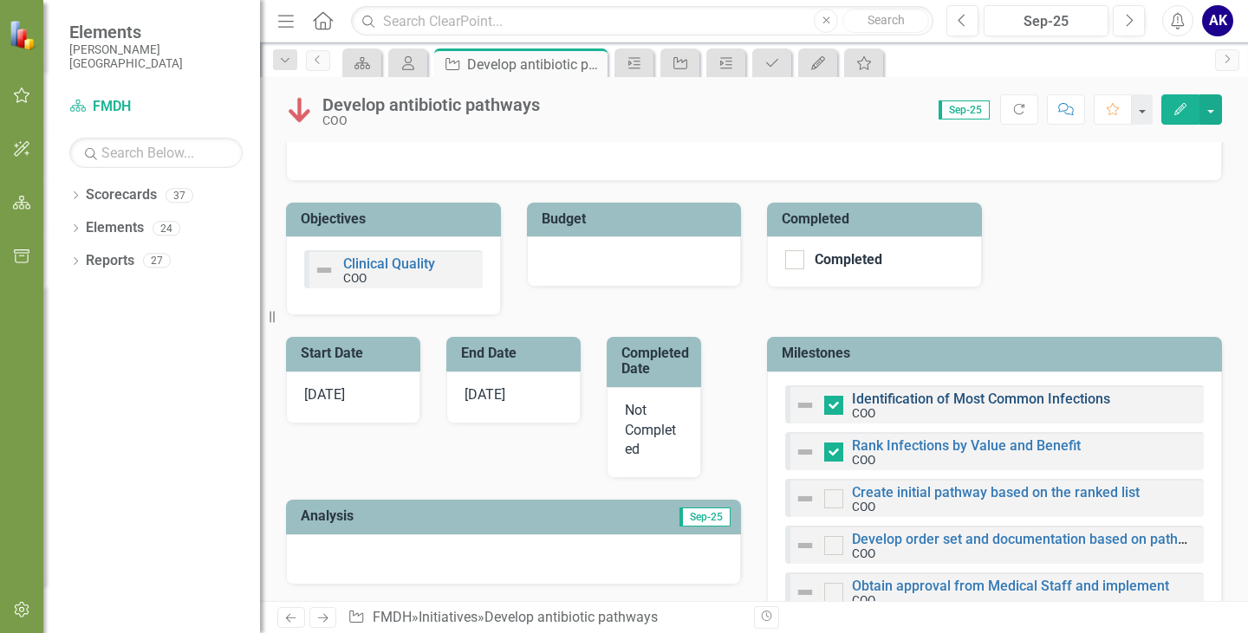
click at [965, 402] on link "Identification of Most Common Infections" at bounding box center [981, 399] width 258 height 16
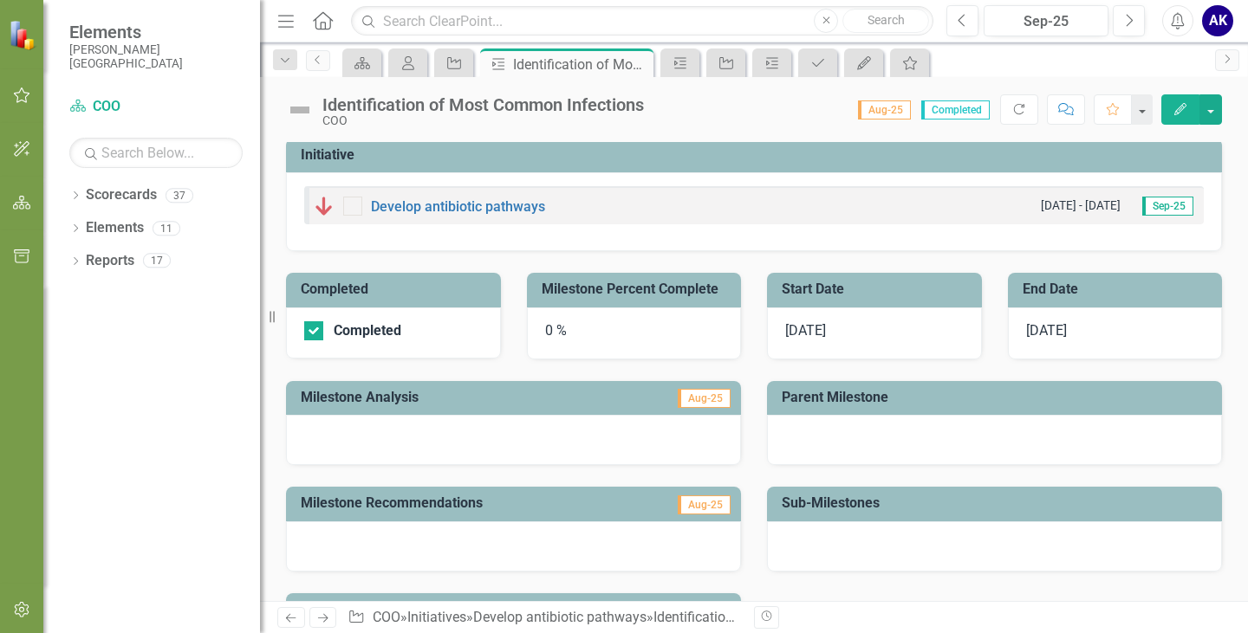
scroll to position [87, 0]
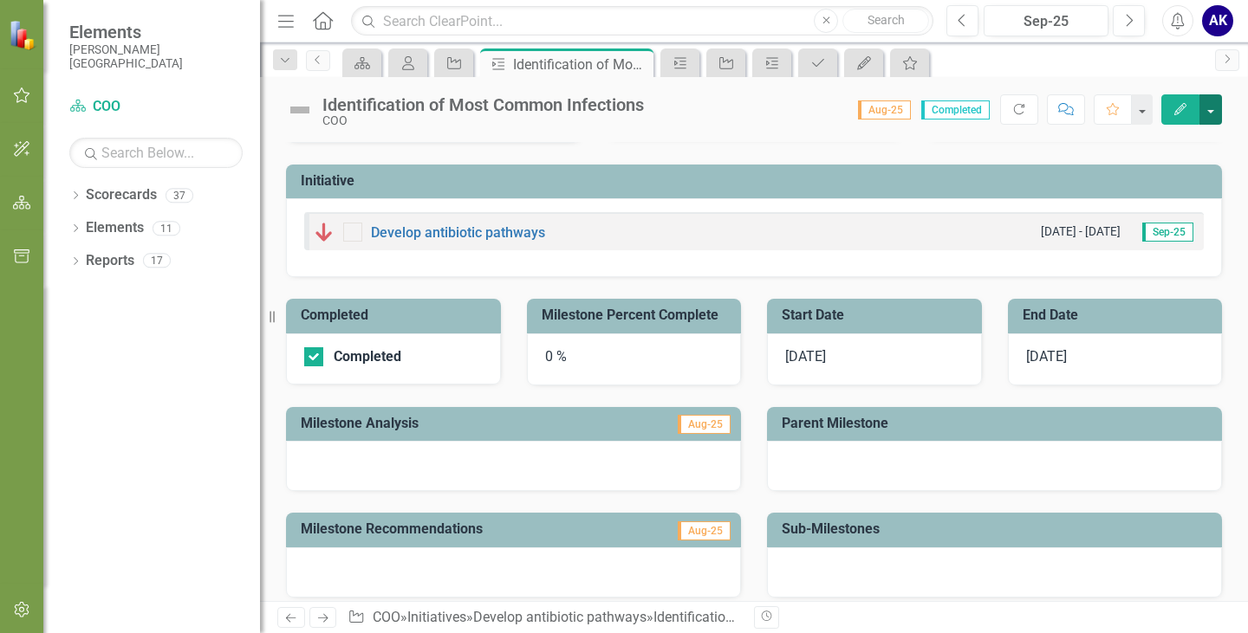
click at [1207, 118] on button "button" at bounding box center [1210, 109] width 23 height 30
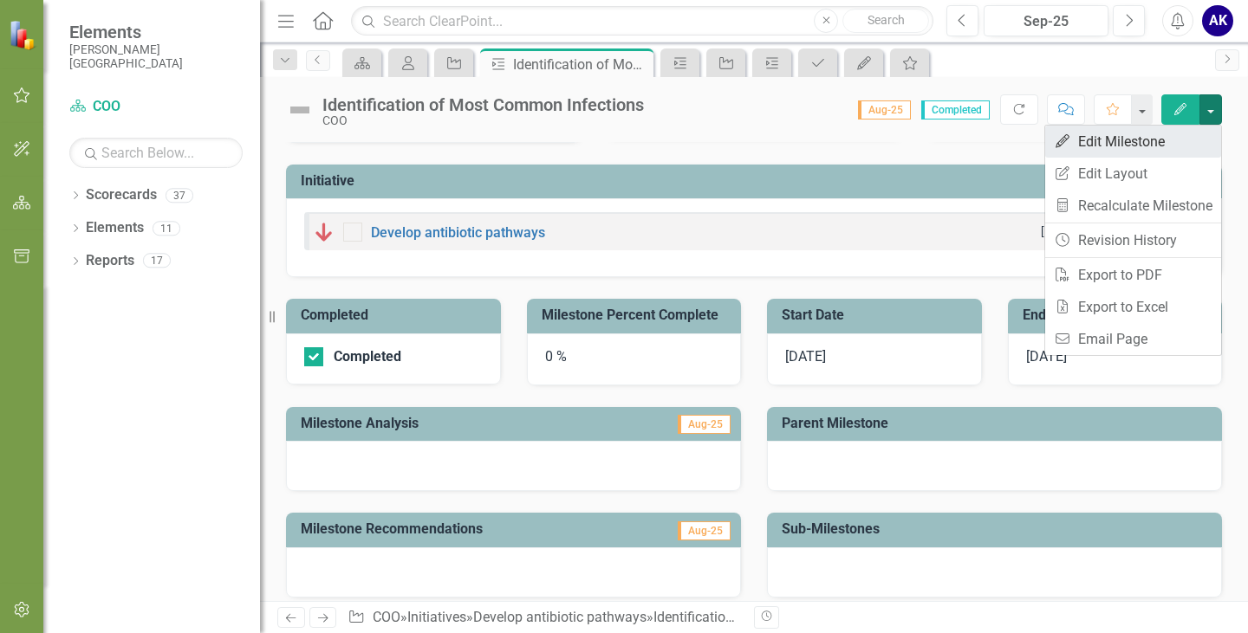
click at [1149, 149] on link "Edit Edit Milestone" at bounding box center [1133, 142] width 176 height 32
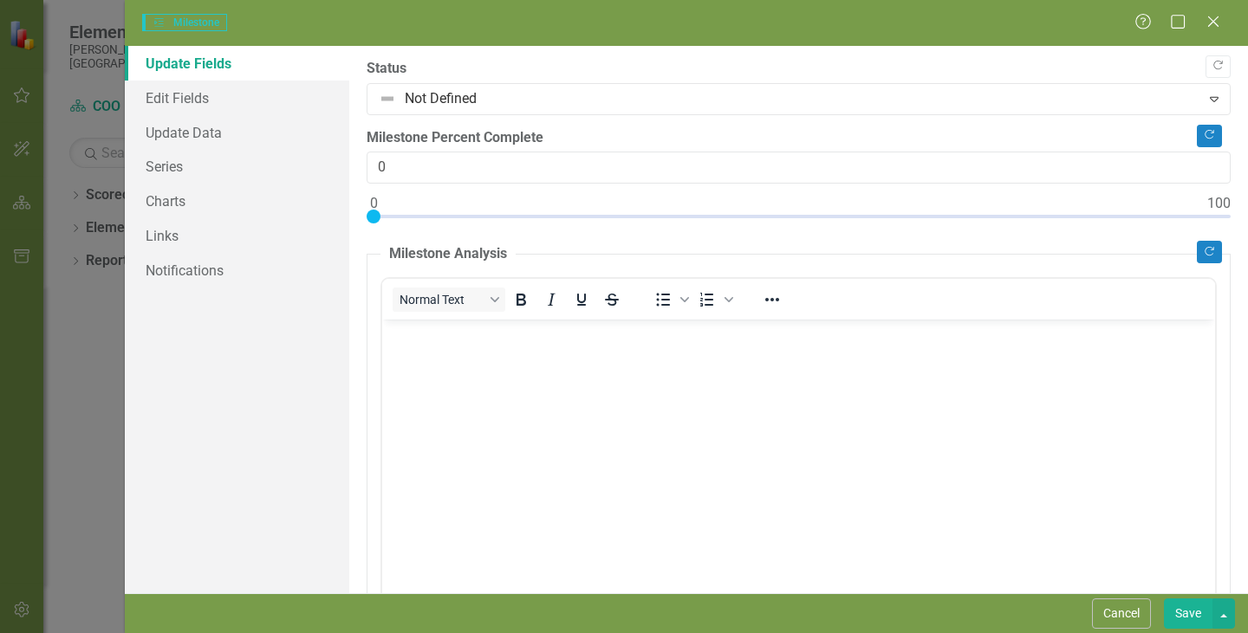
scroll to position [0, 0]
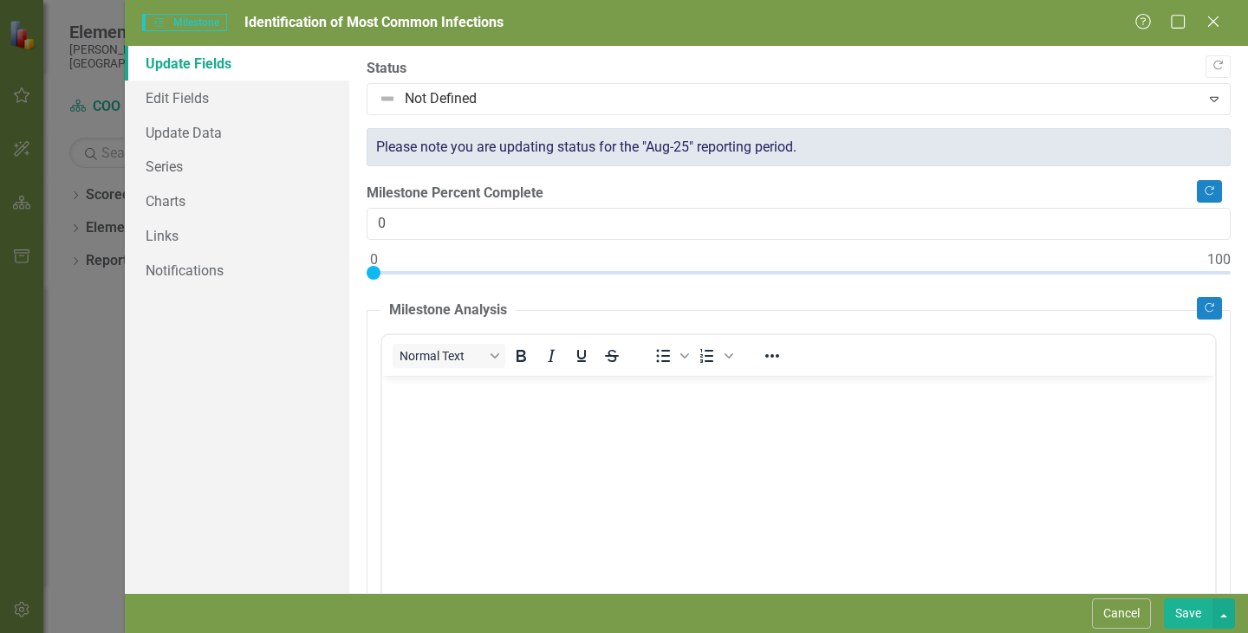
click at [464, 400] on body "Rich Text Area. Press ALT-0 for help." at bounding box center [798, 505] width 833 height 260
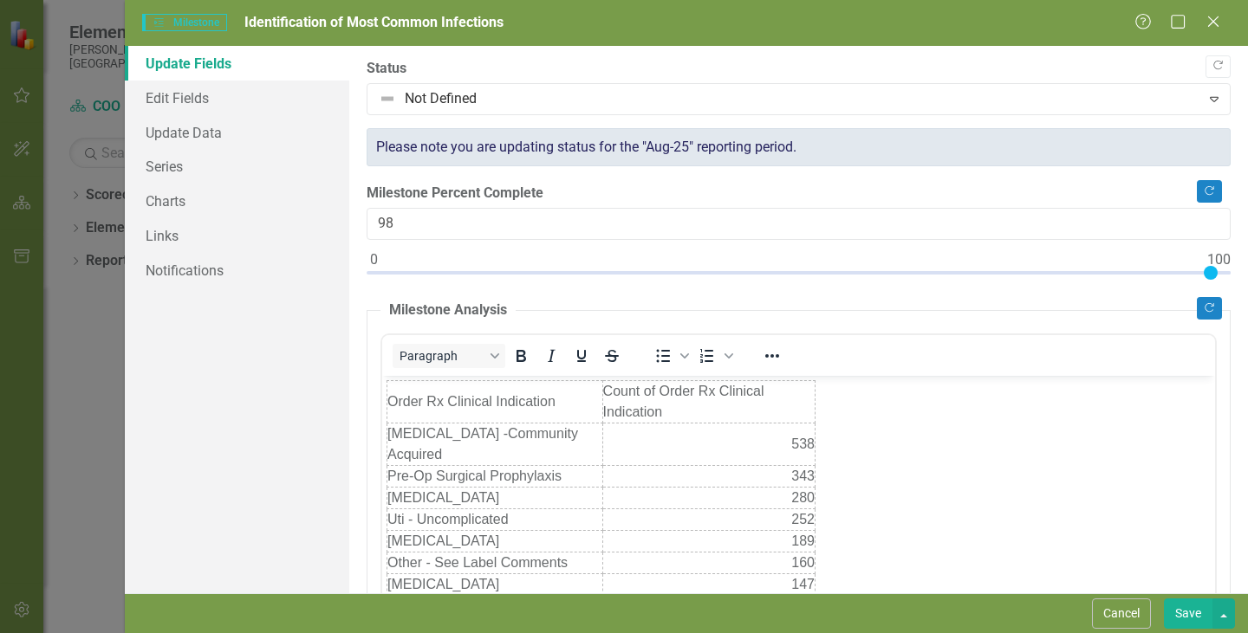
type input "100"
drag, startPoint x: 370, startPoint y: 271, endPoint x: 1238, endPoint y: 280, distance: 868.3
click at [1238, 280] on div ""Update" fields in ClearPoint are the fields that change from reporting period …" at bounding box center [798, 320] width 899 height 548
click at [1182, 614] on button "Save" at bounding box center [1188, 614] width 49 height 30
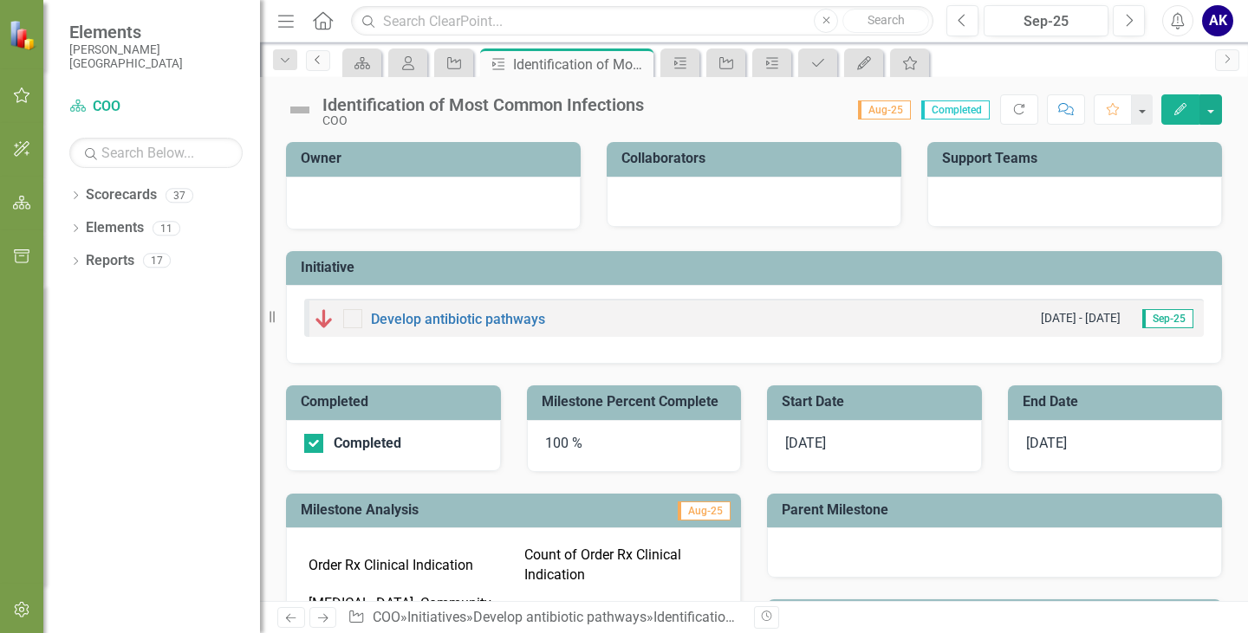
click at [313, 63] on icon "Previous" at bounding box center [318, 60] width 14 height 10
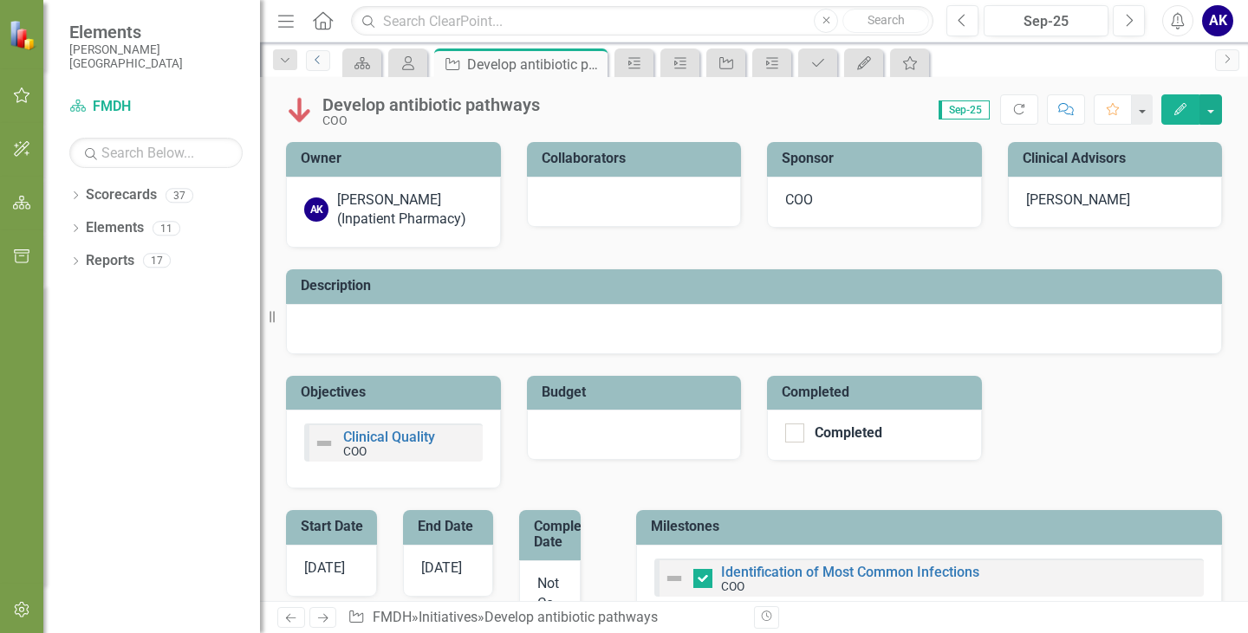
checkbox input "false"
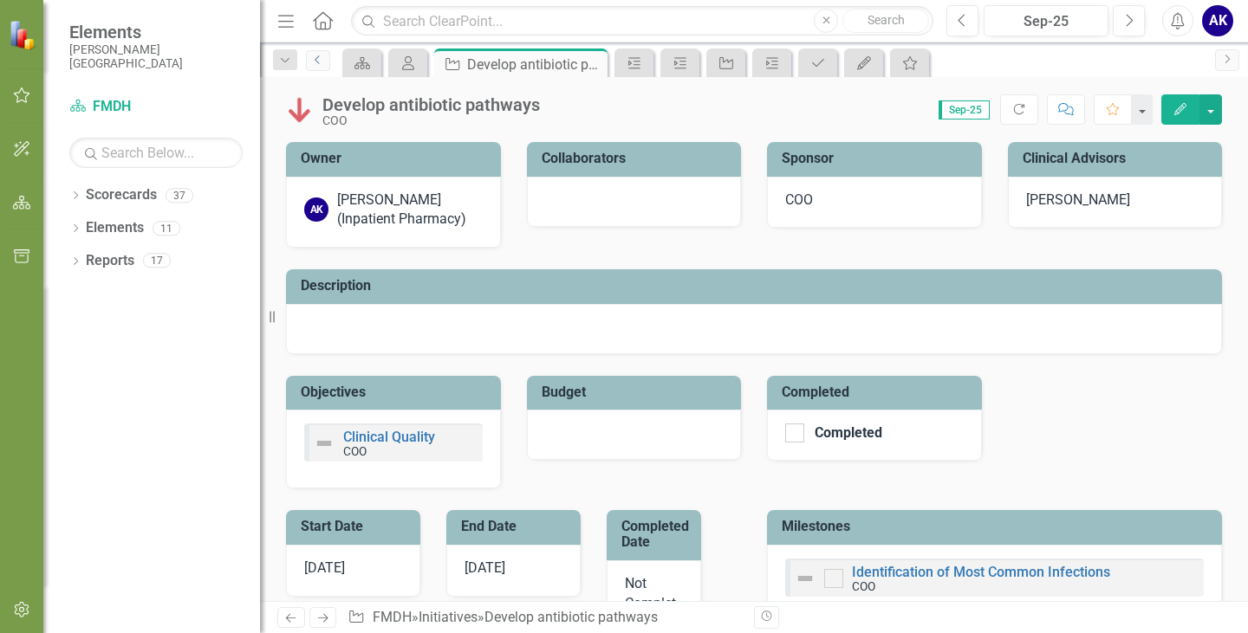
checkbox input "true"
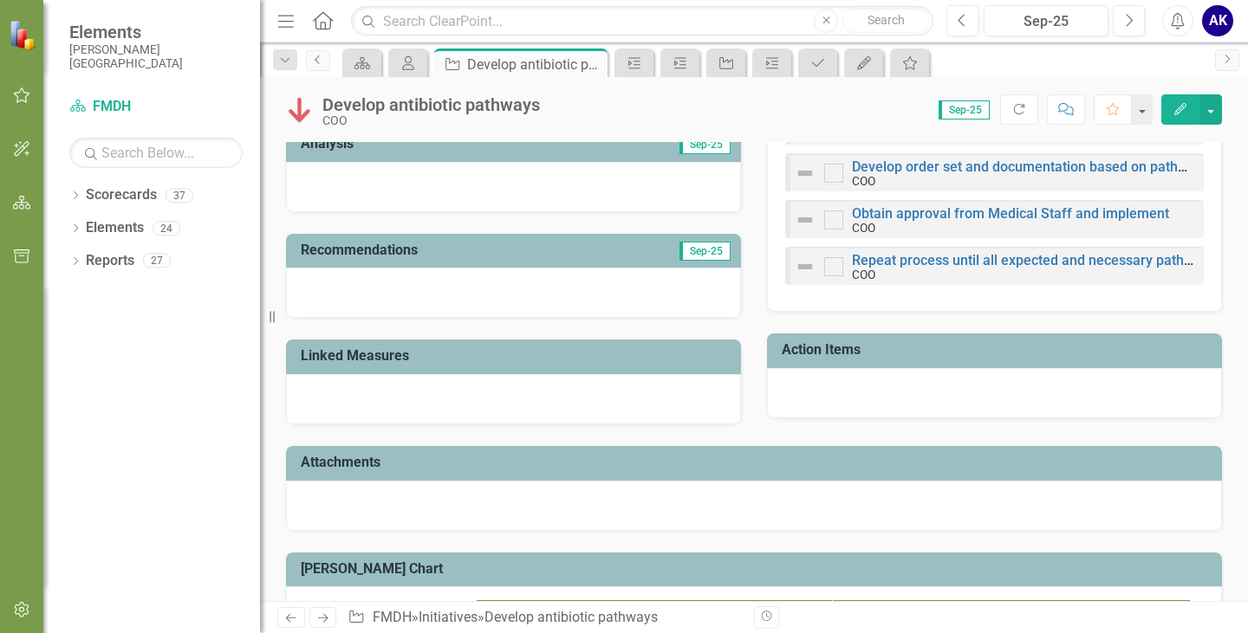
scroll to position [286, 0]
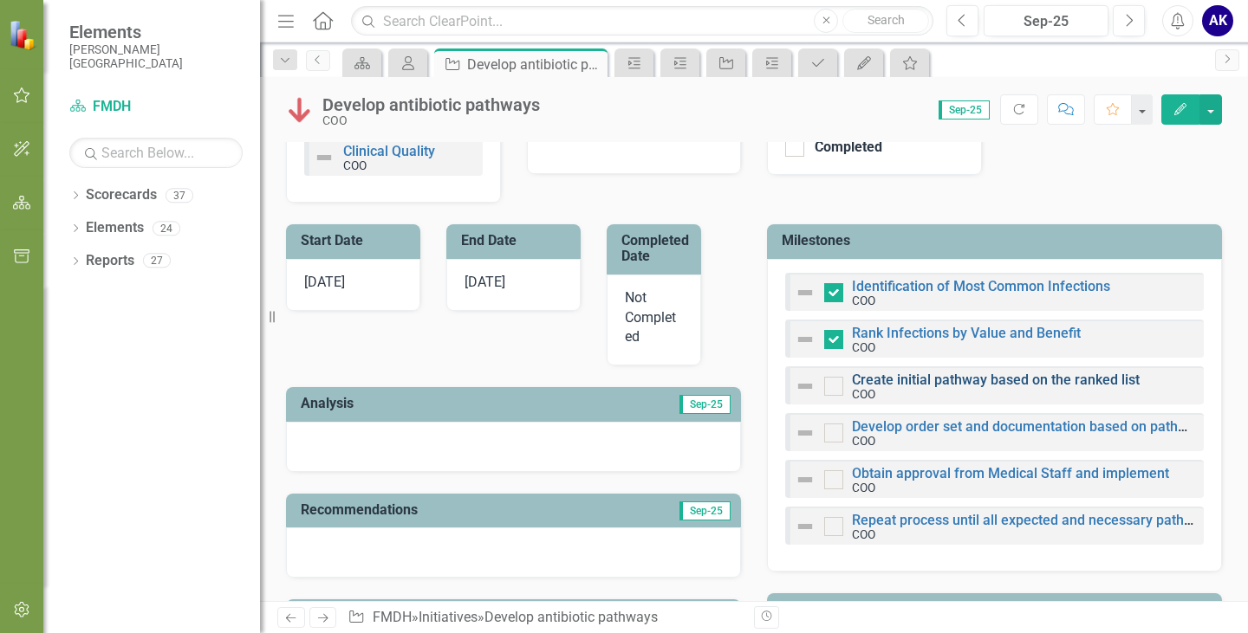
click at [948, 384] on link "Create initial pathway based on the ranked list" at bounding box center [996, 380] width 288 height 16
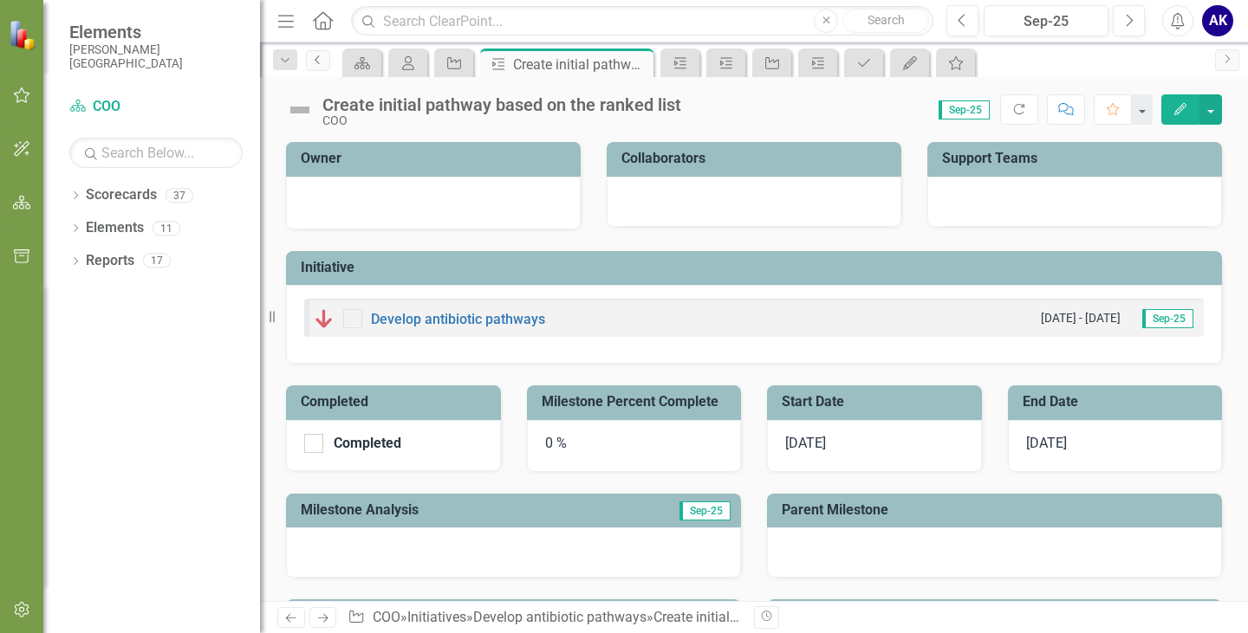
click at [315, 59] on icon "Previous" at bounding box center [318, 60] width 14 height 10
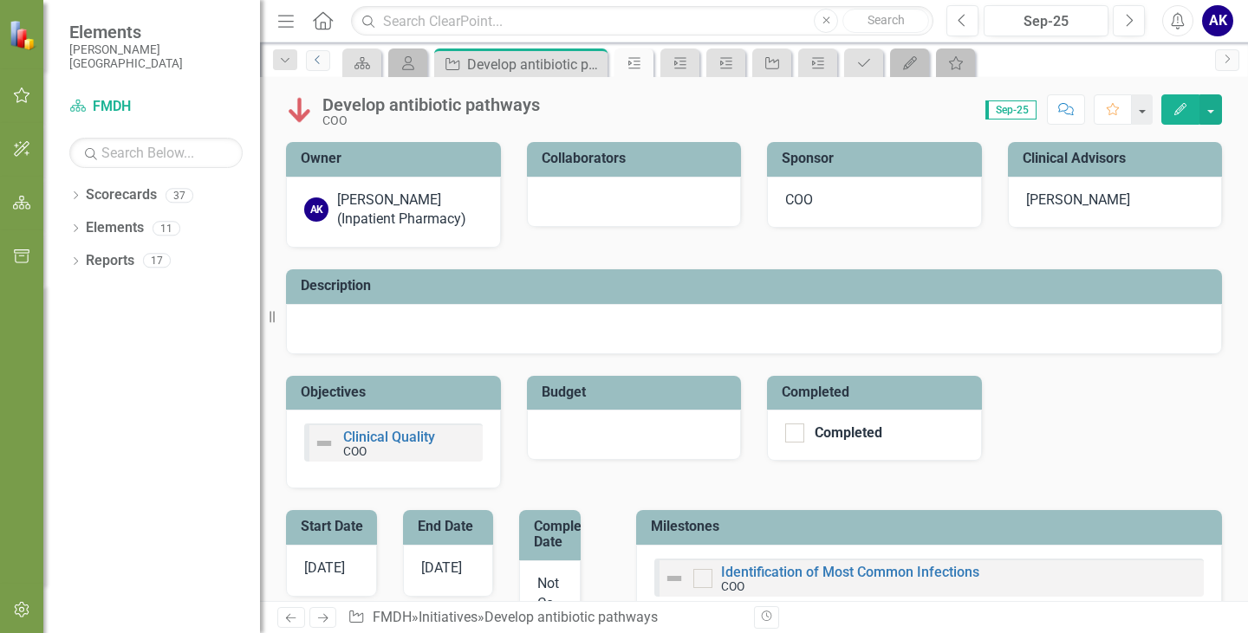
checkbox input "true"
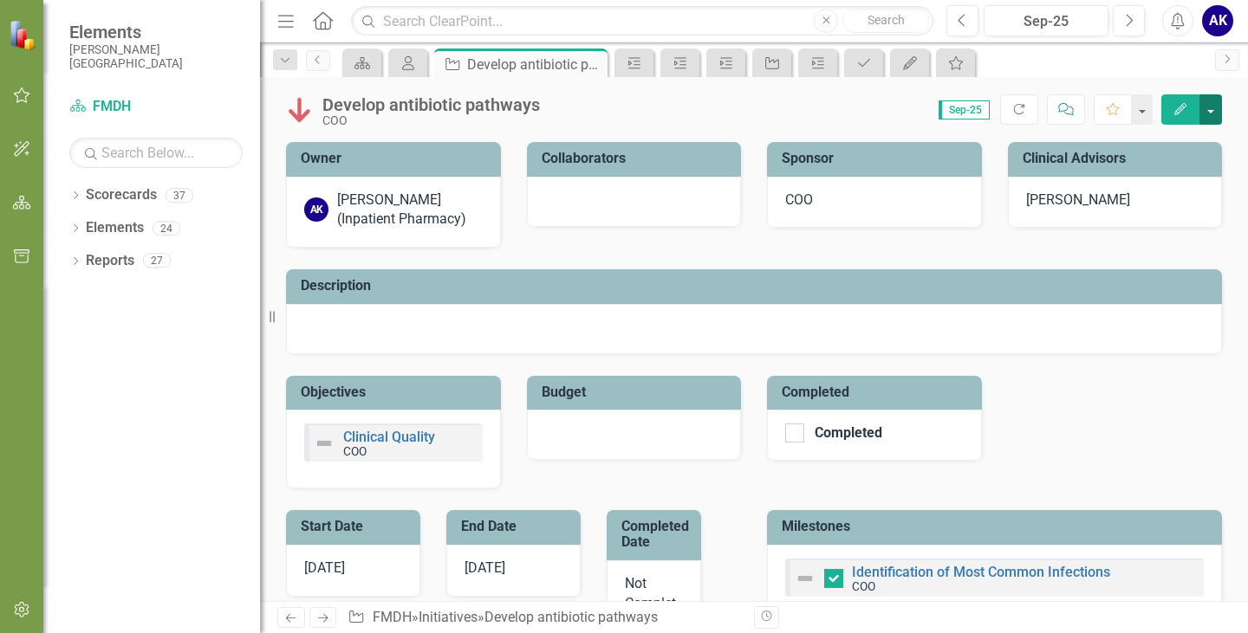
click at [1214, 120] on button "button" at bounding box center [1210, 109] width 23 height 30
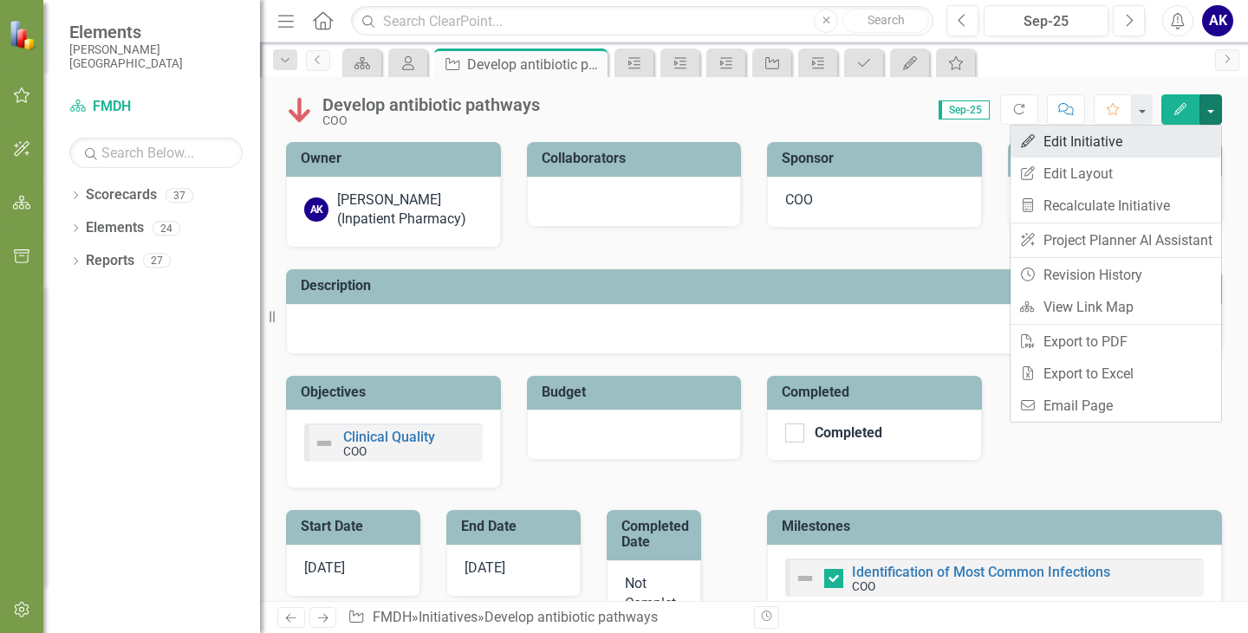
click at [1100, 151] on link "Edit Edit Initiative" at bounding box center [1115, 142] width 211 height 32
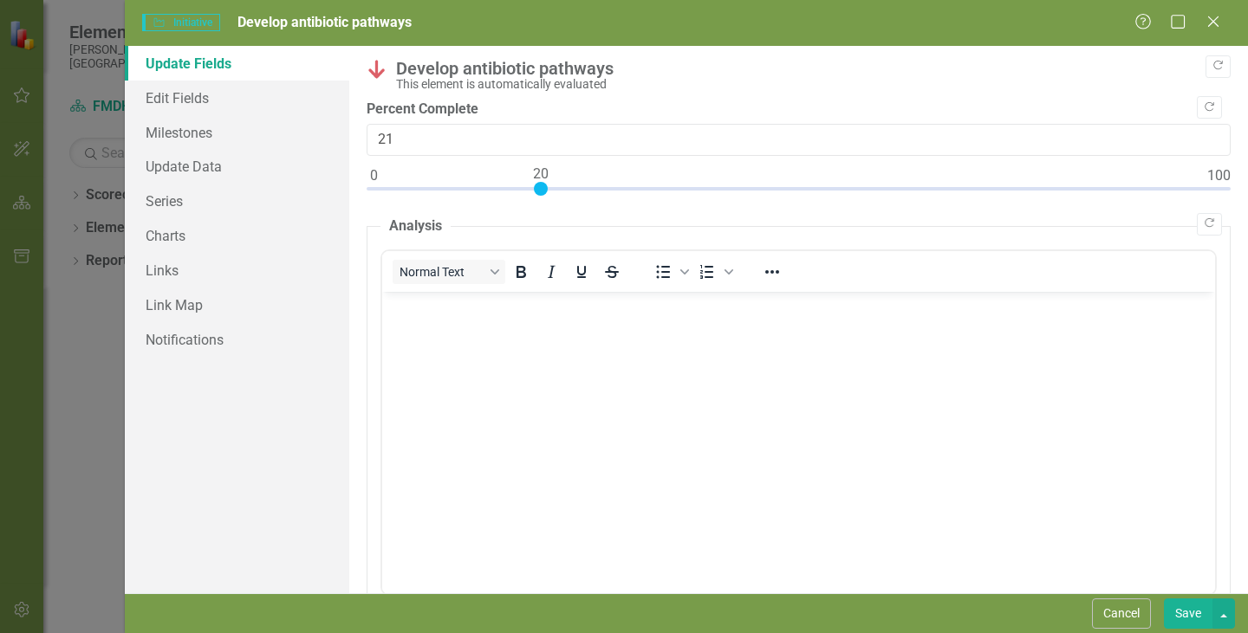
type input "20"
drag, startPoint x: 373, startPoint y: 188, endPoint x: 542, endPoint y: 197, distance: 170.1
click at [542, 197] on div at bounding box center [799, 193] width 864 height 22
click at [1211, 23] on icon at bounding box center [1212, 21] width 13 height 13
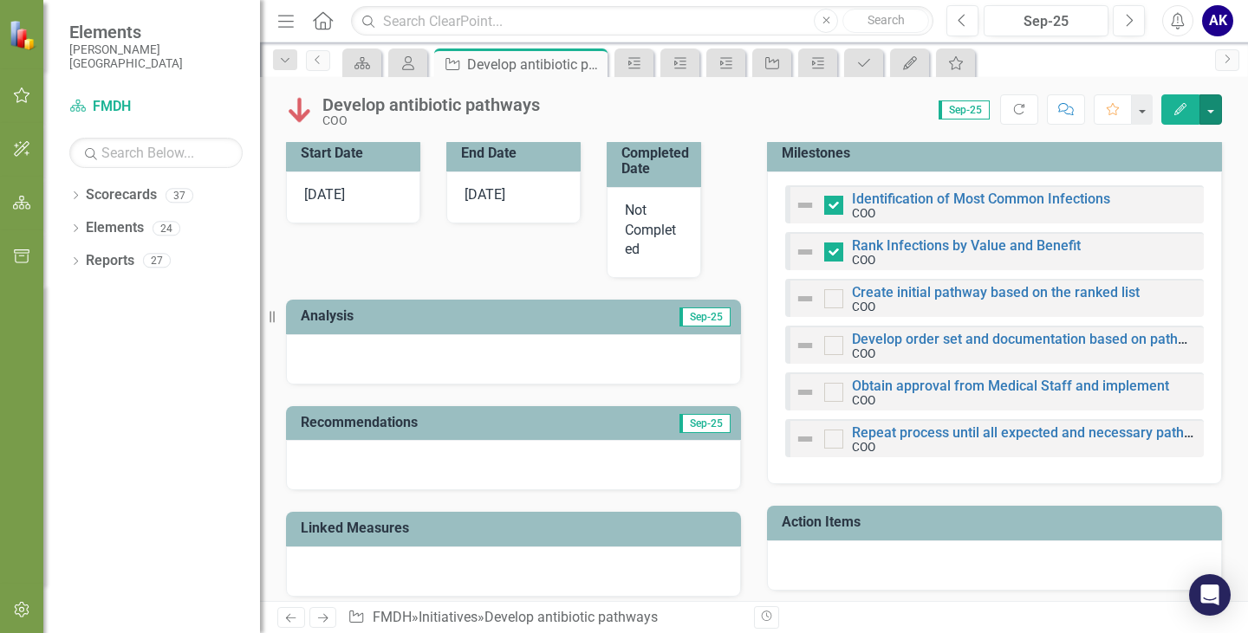
scroll to position [347, 0]
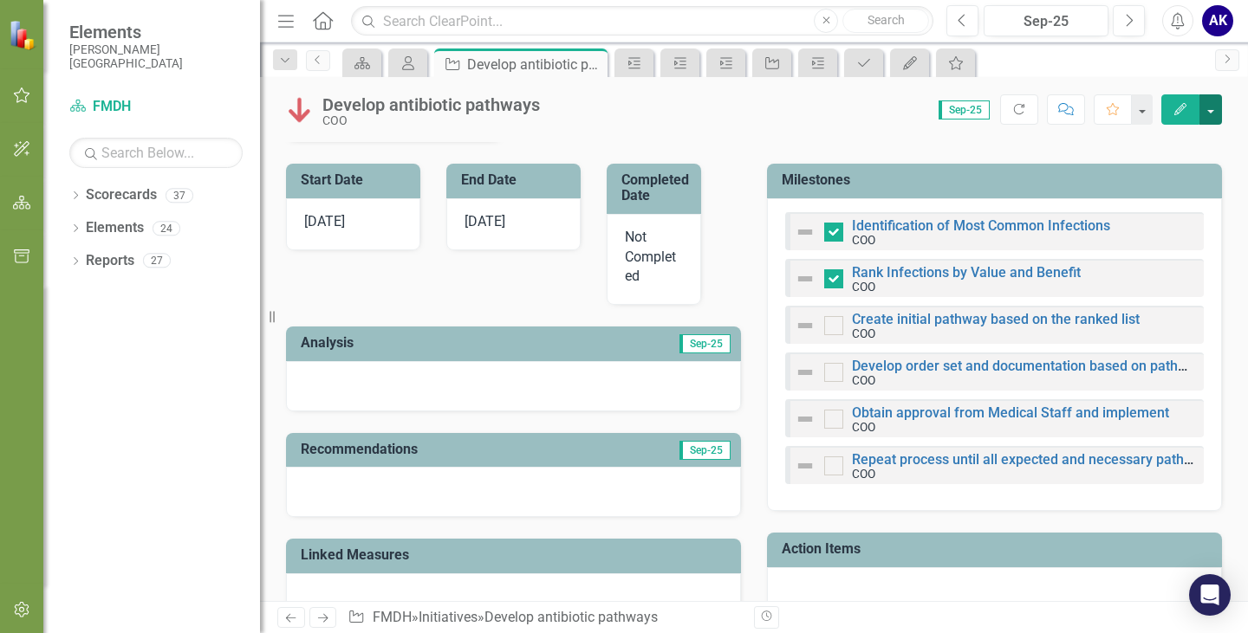
click at [1205, 108] on button "button" at bounding box center [1210, 109] width 23 height 30
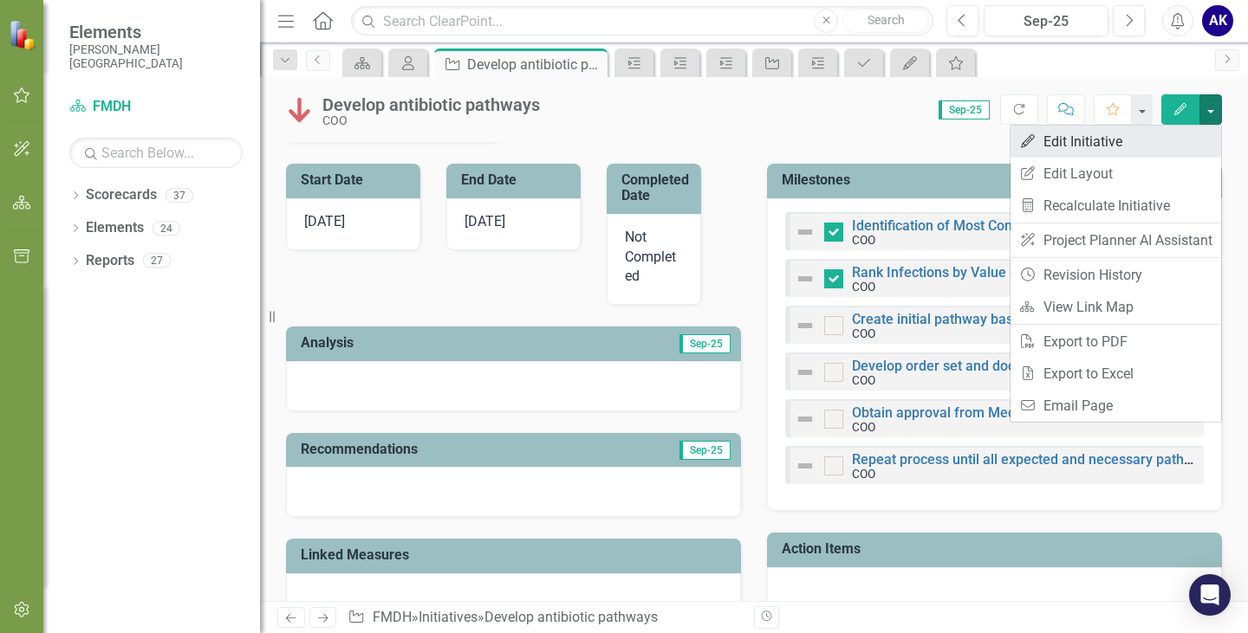
click at [1127, 147] on link "Edit Edit Initiative" at bounding box center [1115, 142] width 211 height 32
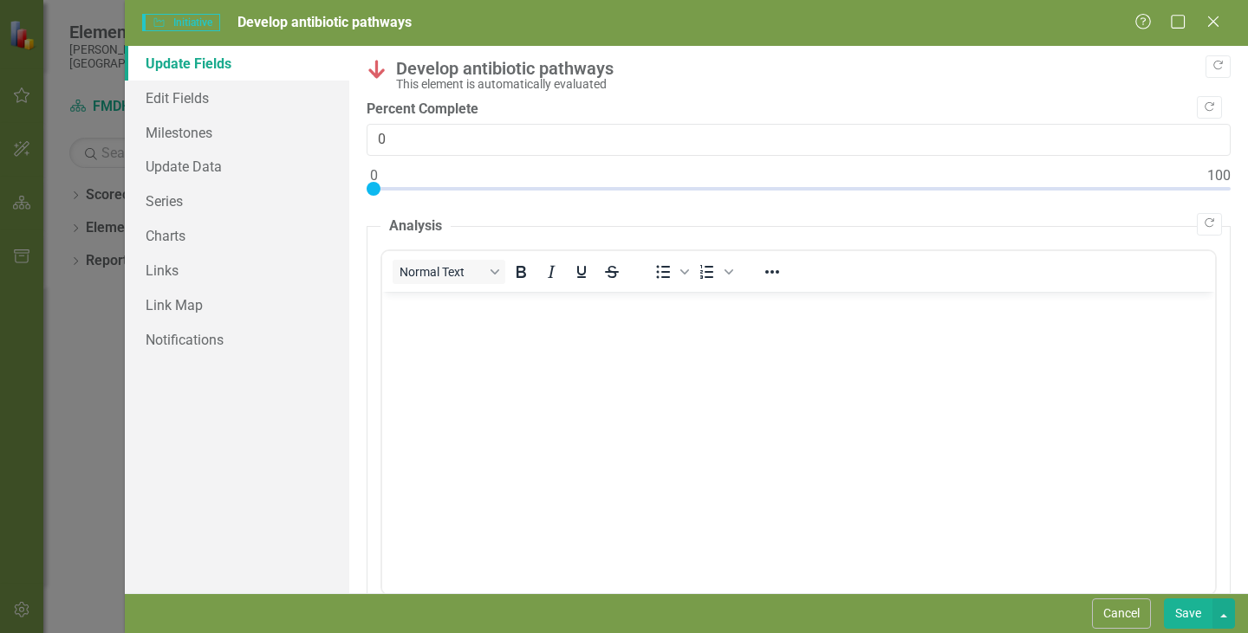
scroll to position [0, 0]
drag, startPoint x: 367, startPoint y: 186, endPoint x: 622, endPoint y: 194, distance: 255.7
click at [622, 194] on div at bounding box center [799, 193] width 864 height 22
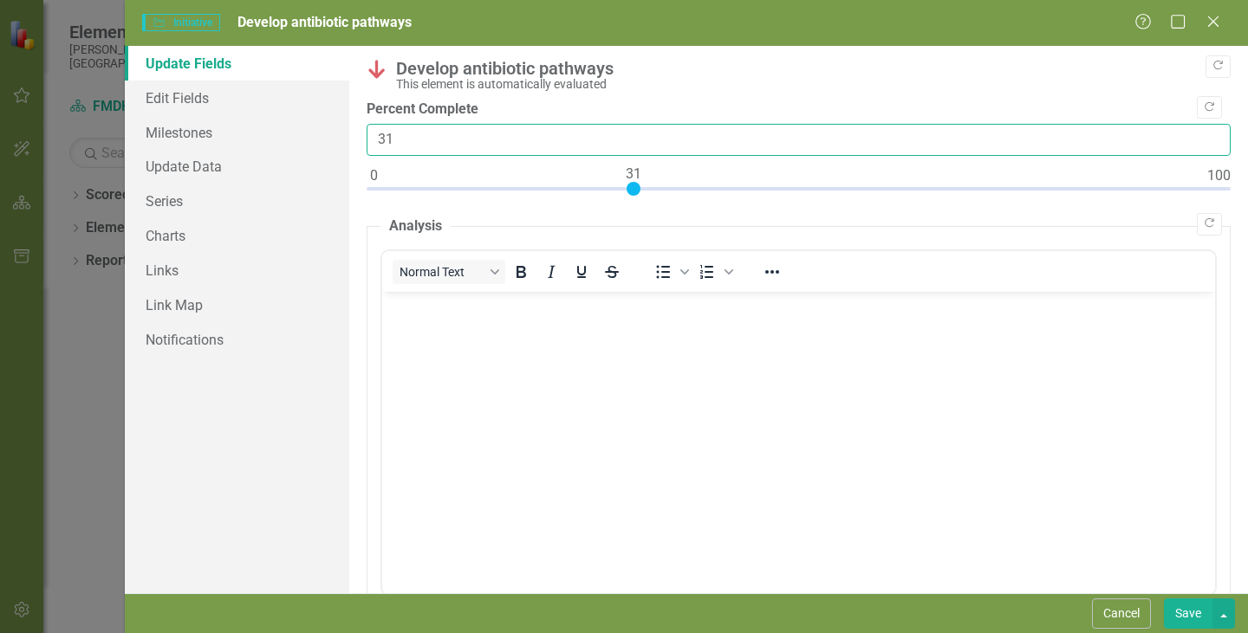
click at [483, 146] on input "31" at bounding box center [799, 140] width 864 height 32
type input "33"
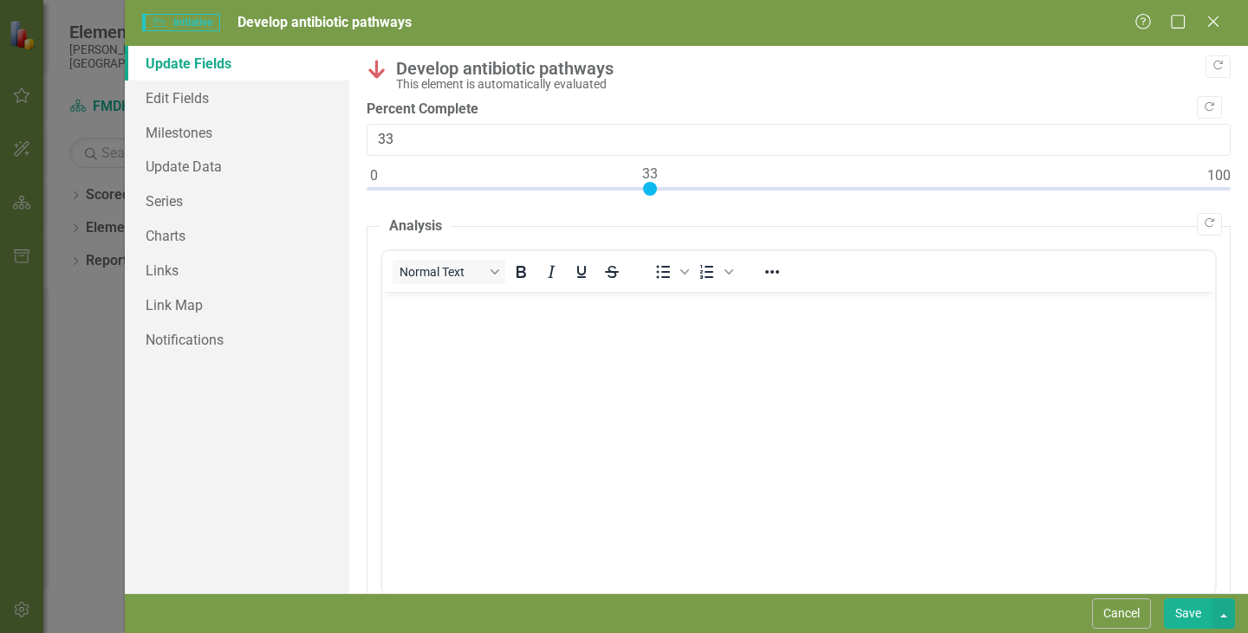
click at [503, 359] on body "Rich Text Area. Press ALT-0 for help." at bounding box center [798, 421] width 833 height 260
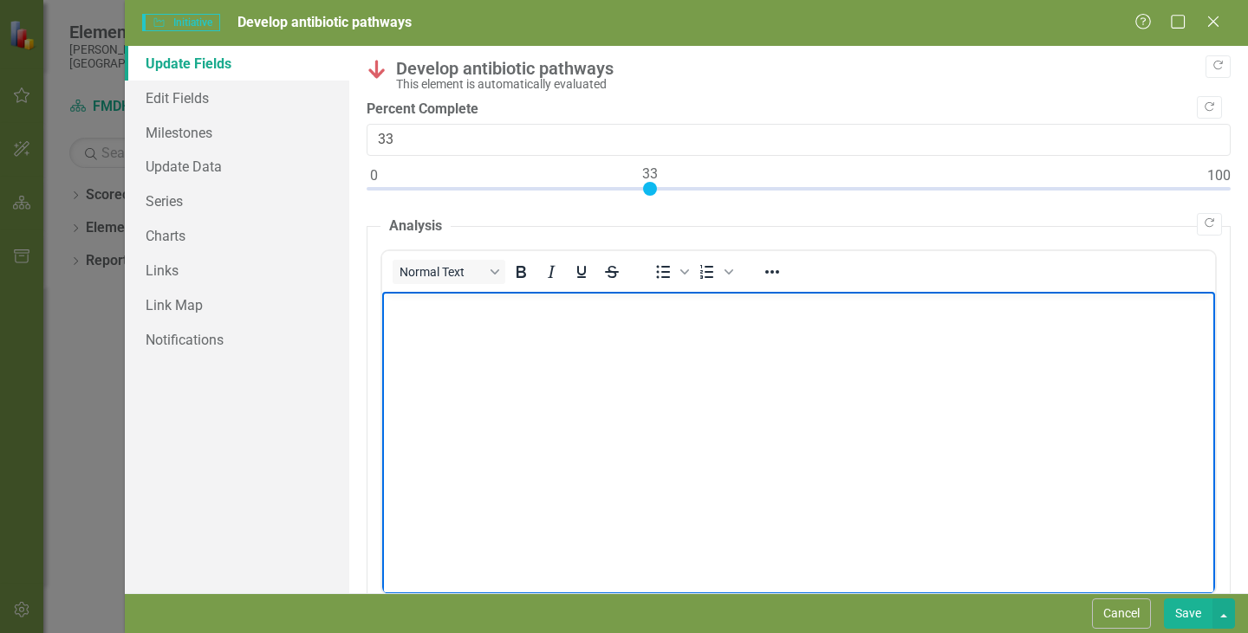
click at [1187, 609] on button "Save" at bounding box center [1188, 614] width 49 height 30
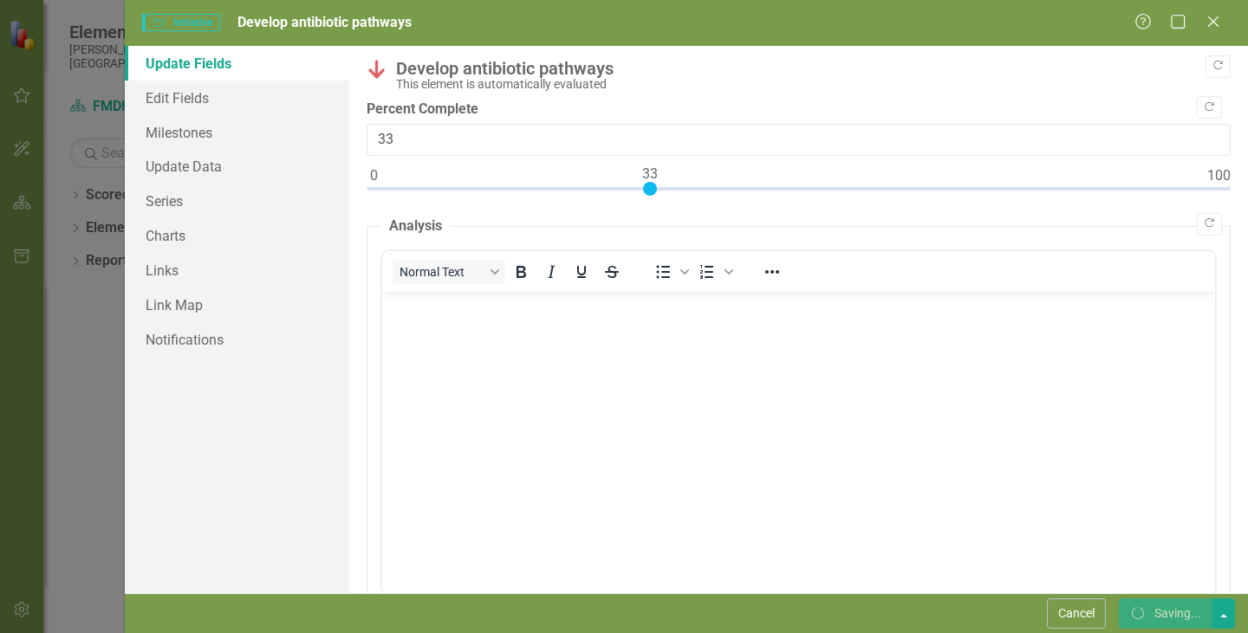
checkbox input "false"
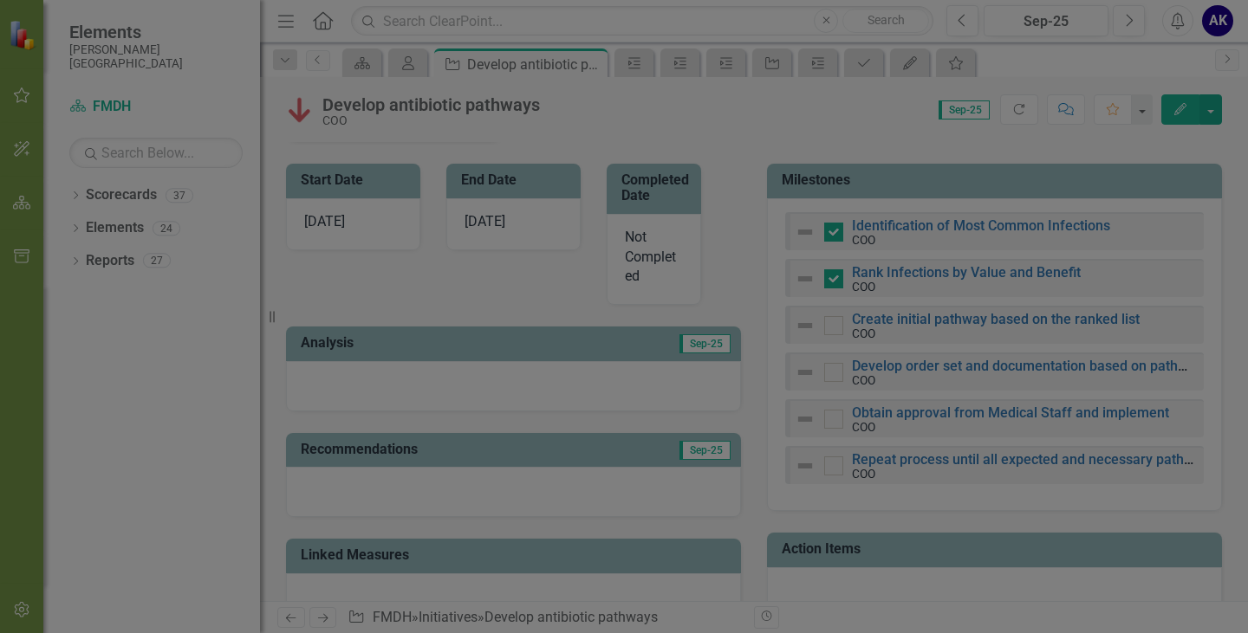
checkbox input "true"
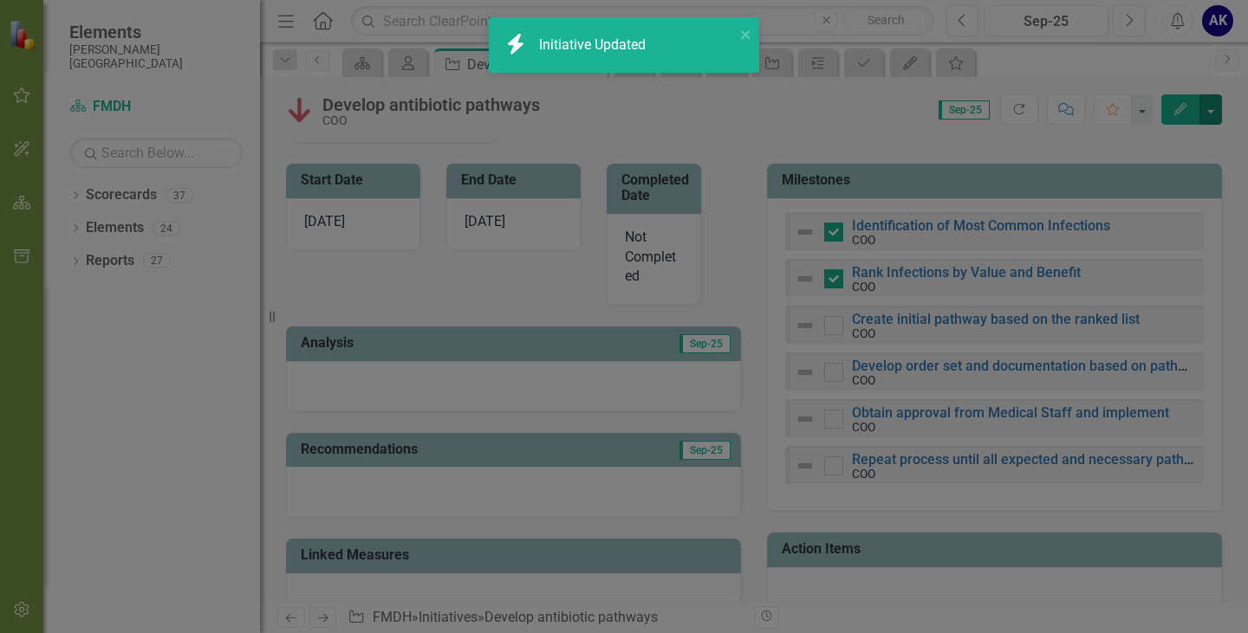
checkbox input "false"
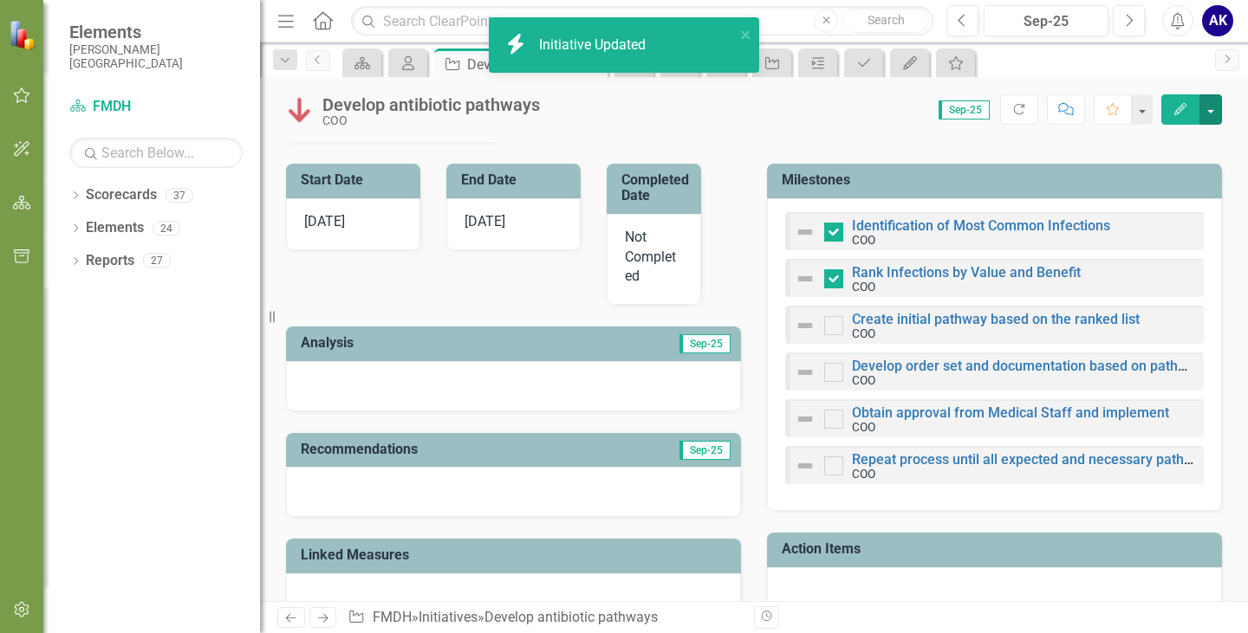
checkbox input "true"
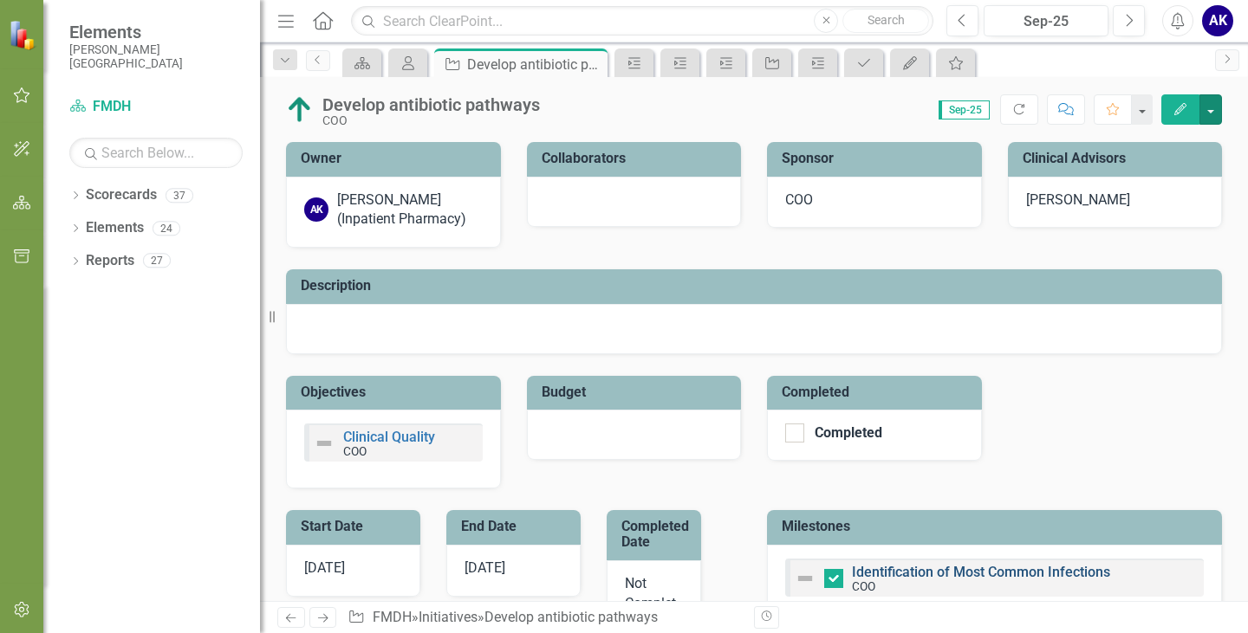
scroll to position [173, 0]
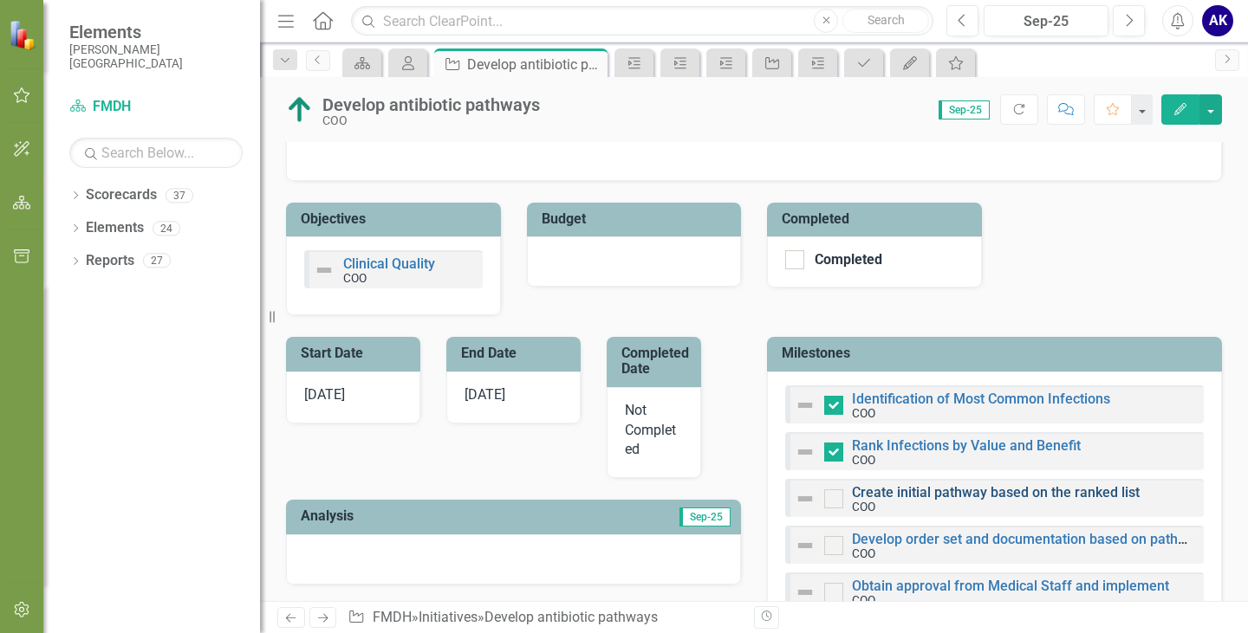
click at [964, 490] on link "Create initial pathway based on the ranked list" at bounding box center [996, 492] width 288 height 16
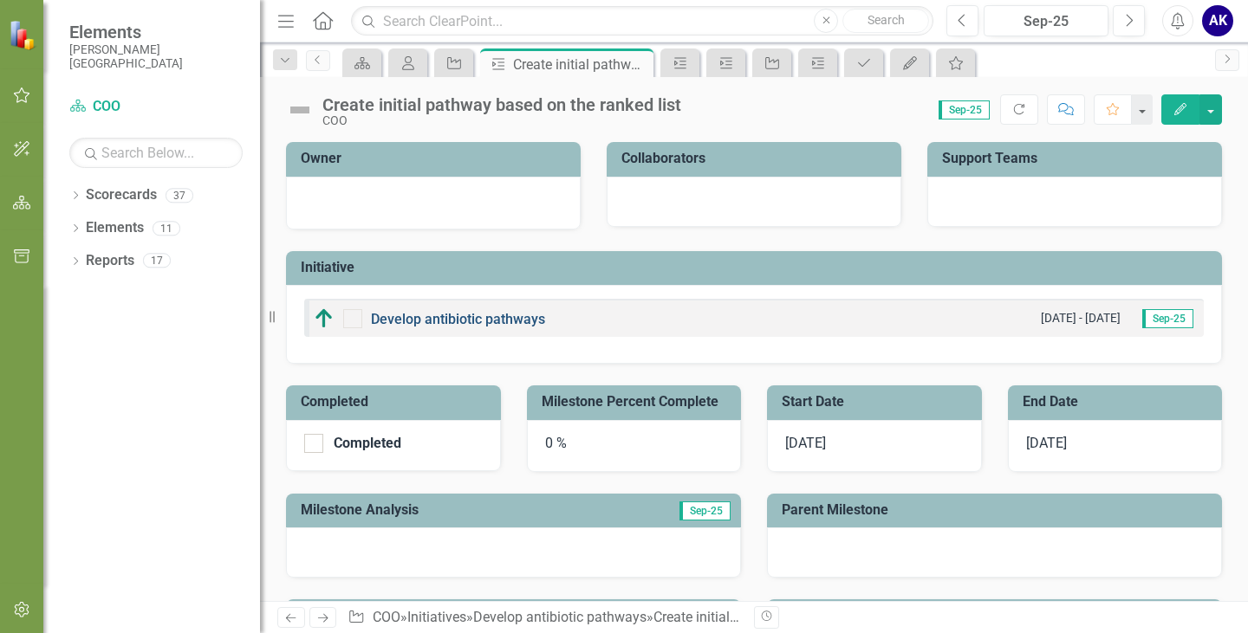
click at [472, 313] on link "Develop antibiotic pathways" at bounding box center [458, 319] width 174 height 16
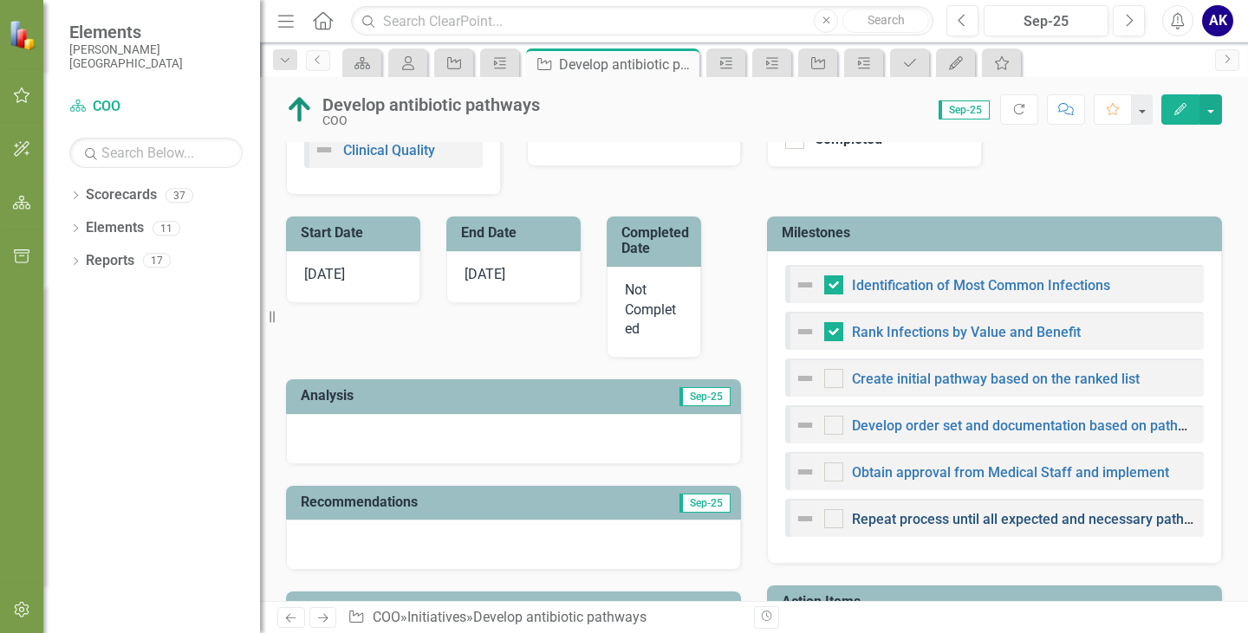
scroll to position [347, 0]
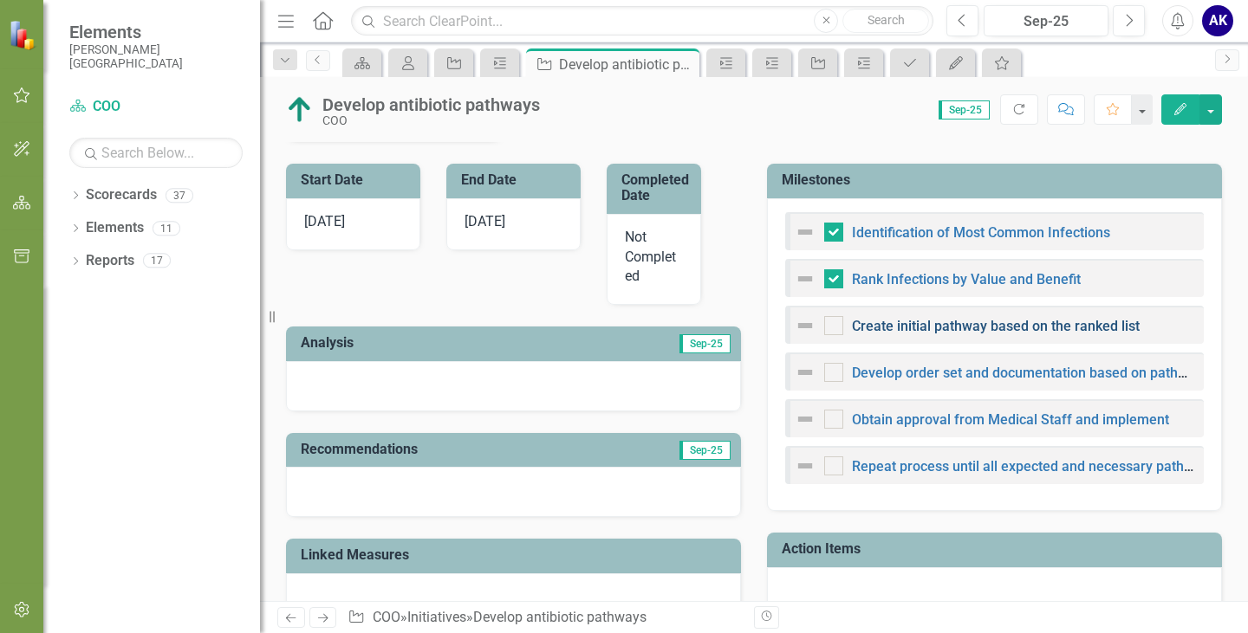
click at [983, 331] on link "Create initial pathway based on the ranked list" at bounding box center [996, 326] width 288 height 16
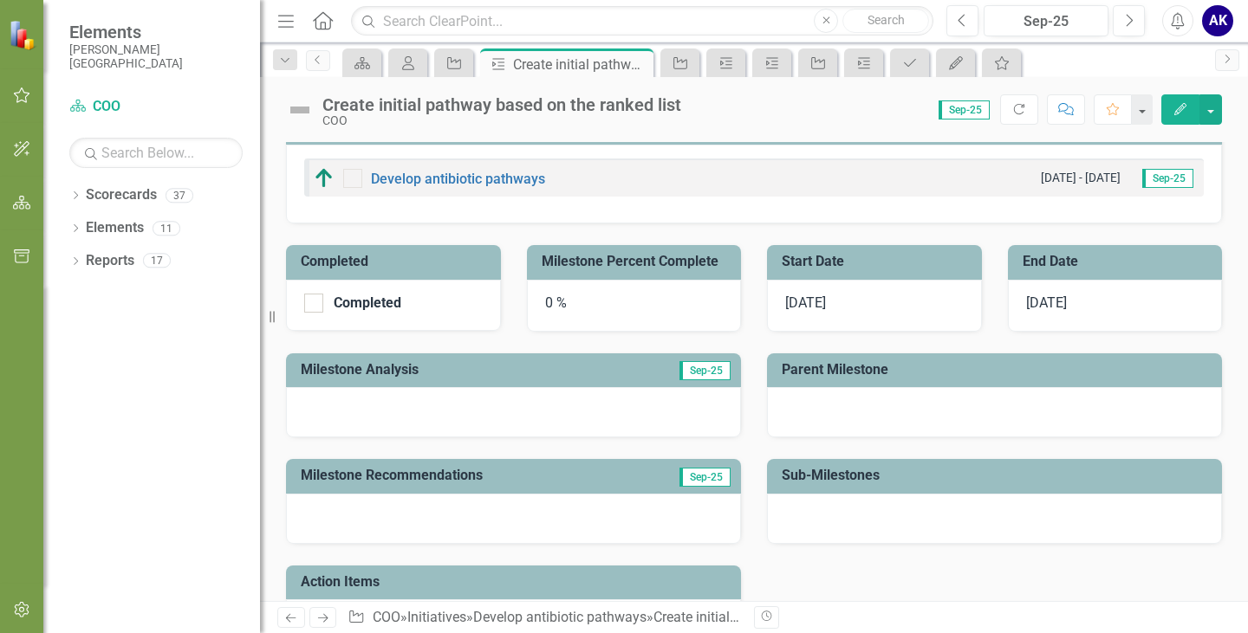
scroll to position [140, 0]
click at [1207, 114] on button "button" at bounding box center [1210, 109] width 23 height 30
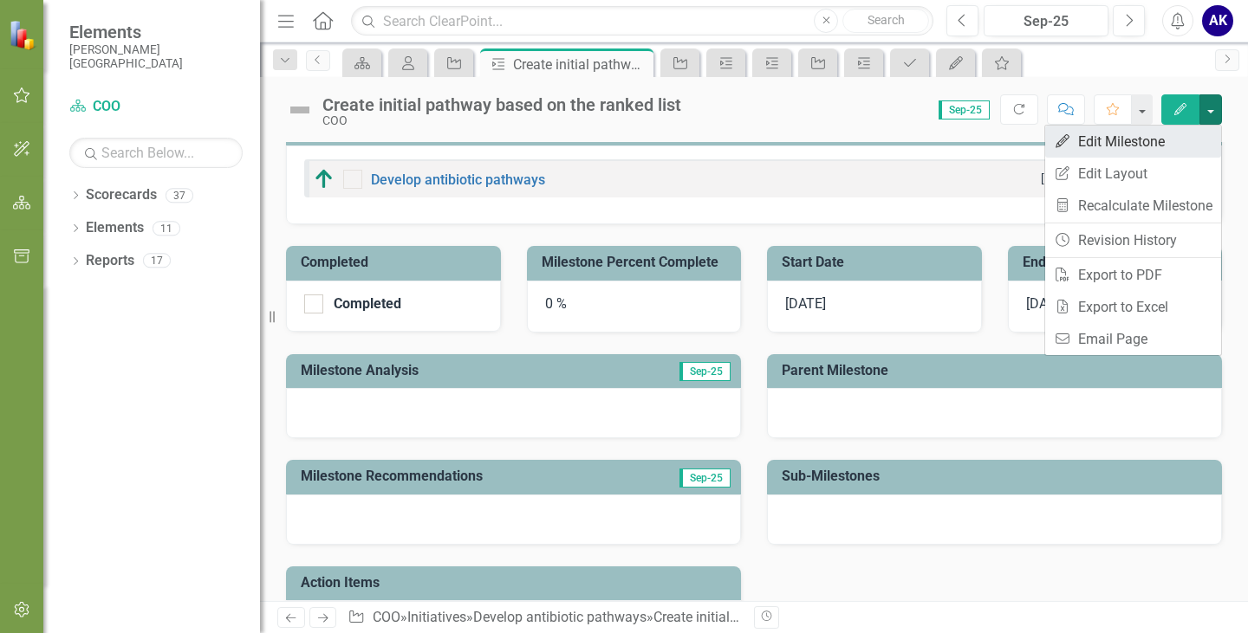
click at [1152, 140] on link "Edit Edit Milestone" at bounding box center [1133, 142] width 176 height 32
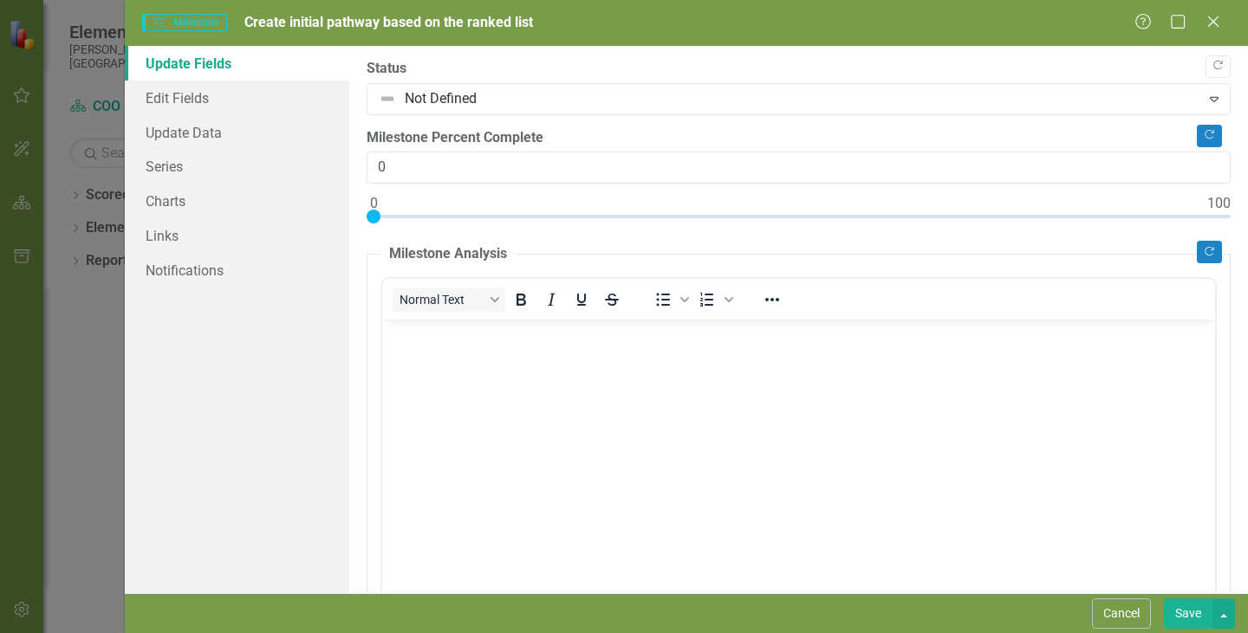
scroll to position [0, 0]
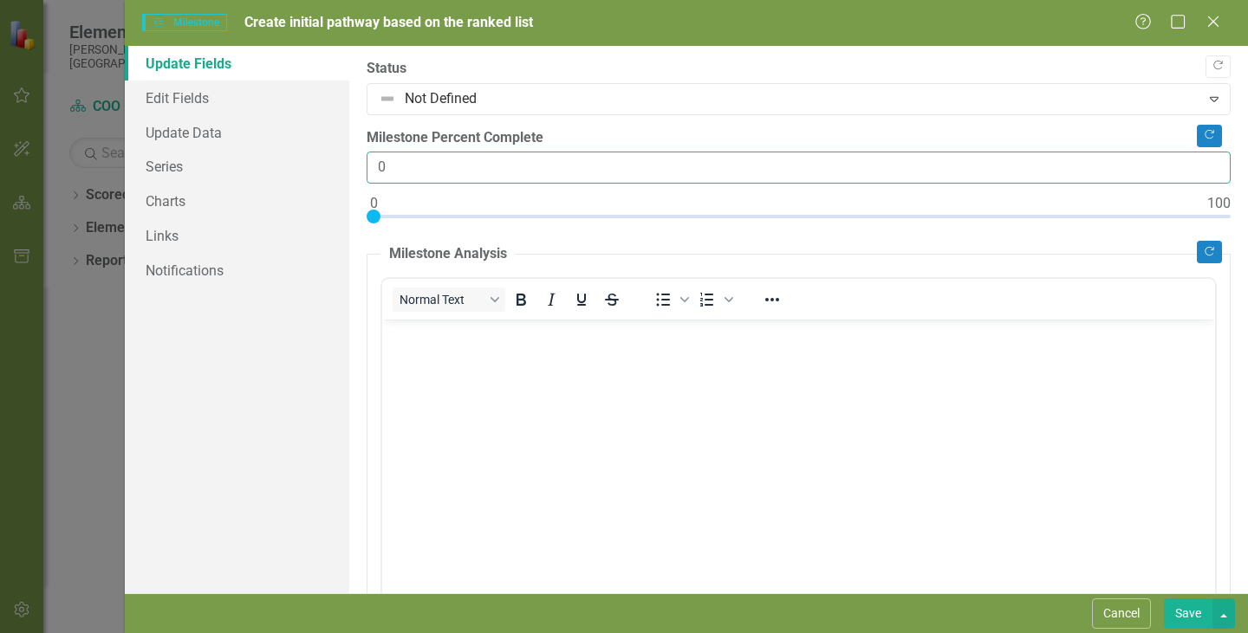
drag, startPoint x: 385, startPoint y: 172, endPoint x: 372, endPoint y: 170, distance: 13.3
click at [372, 170] on input "0" at bounding box center [799, 168] width 864 height 32
type input "75"
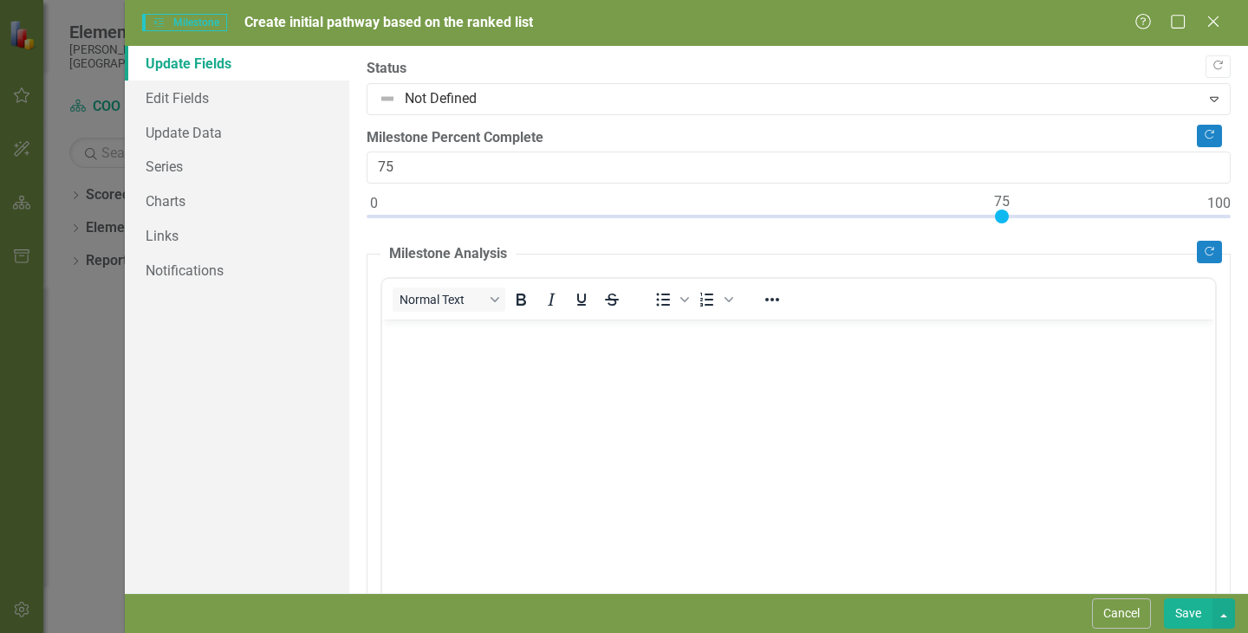
click at [1174, 620] on button "Save" at bounding box center [1188, 614] width 49 height 30
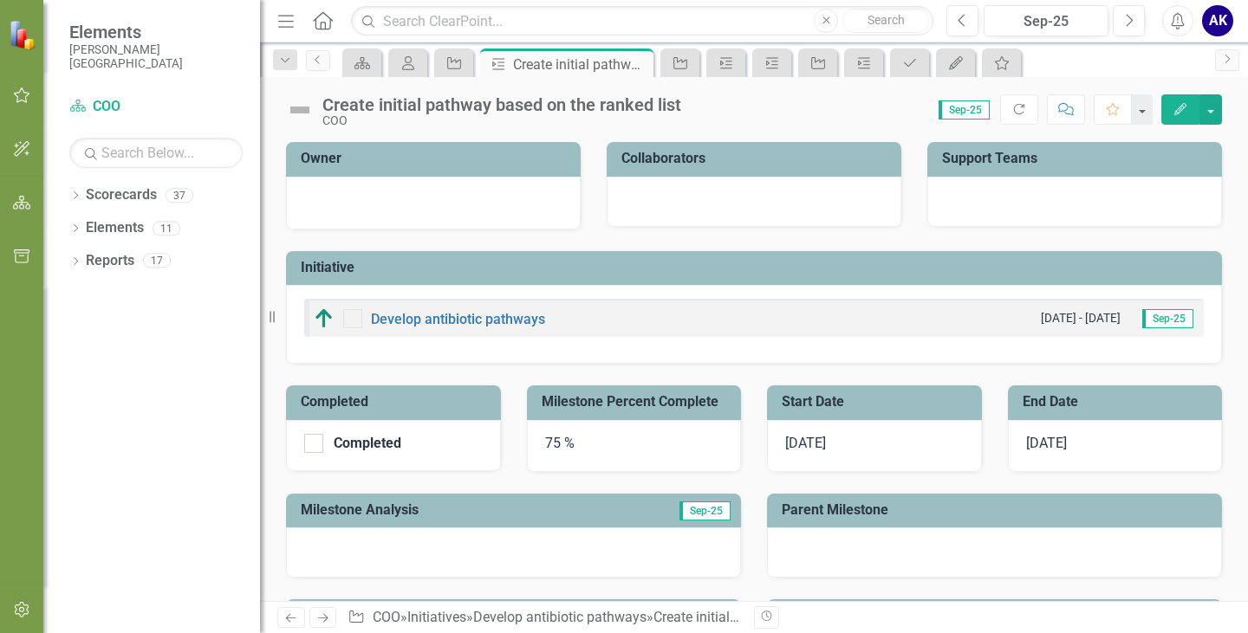
click at [888, 633] on html "Elements [PERSON_NAME] Deaconess Hospital Scorecard COO Search Dropdown Scoreca…" at bounding box center [624, 316] width 1248 height 633
click at [25, 101] on icon "button" at bounding box center [22, 95] width 18 height 14
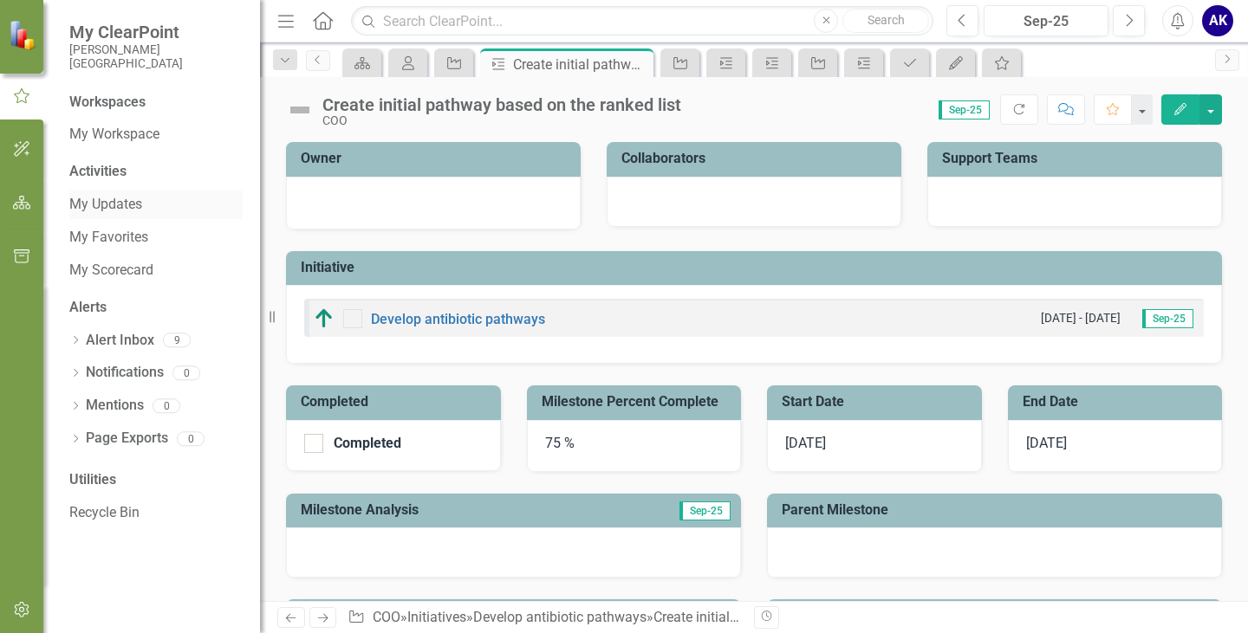
click at [114, 202] on link "My Updates" at bounding box center [155, 205] width 173 height 20
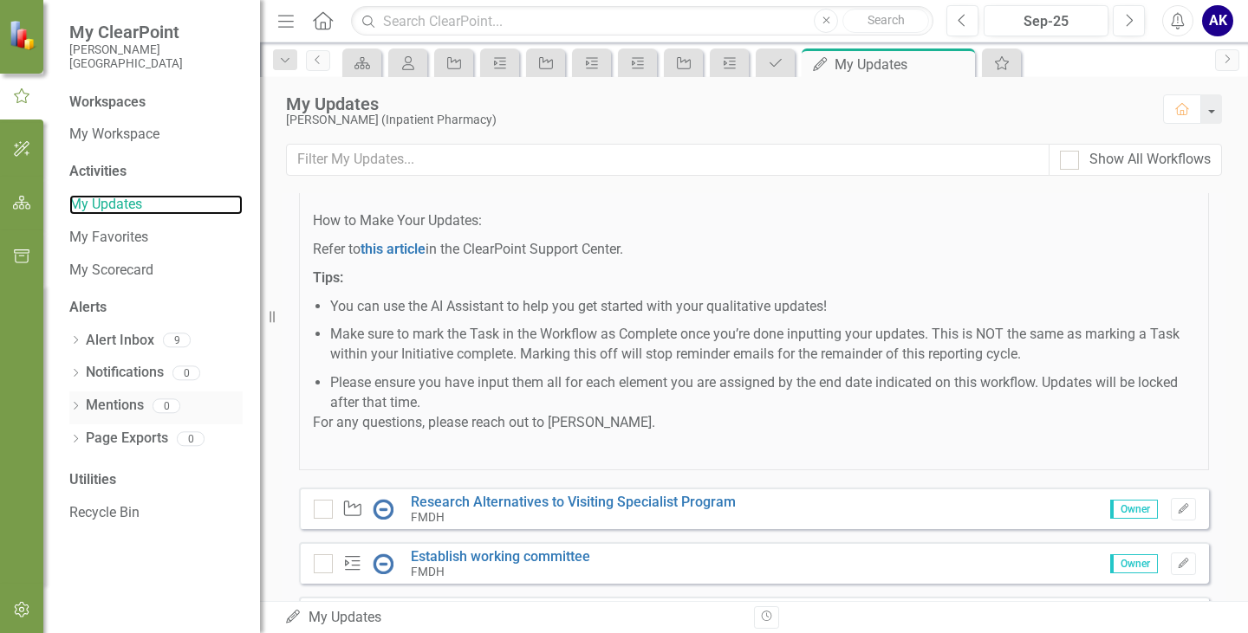
scroll to position [306, 0]
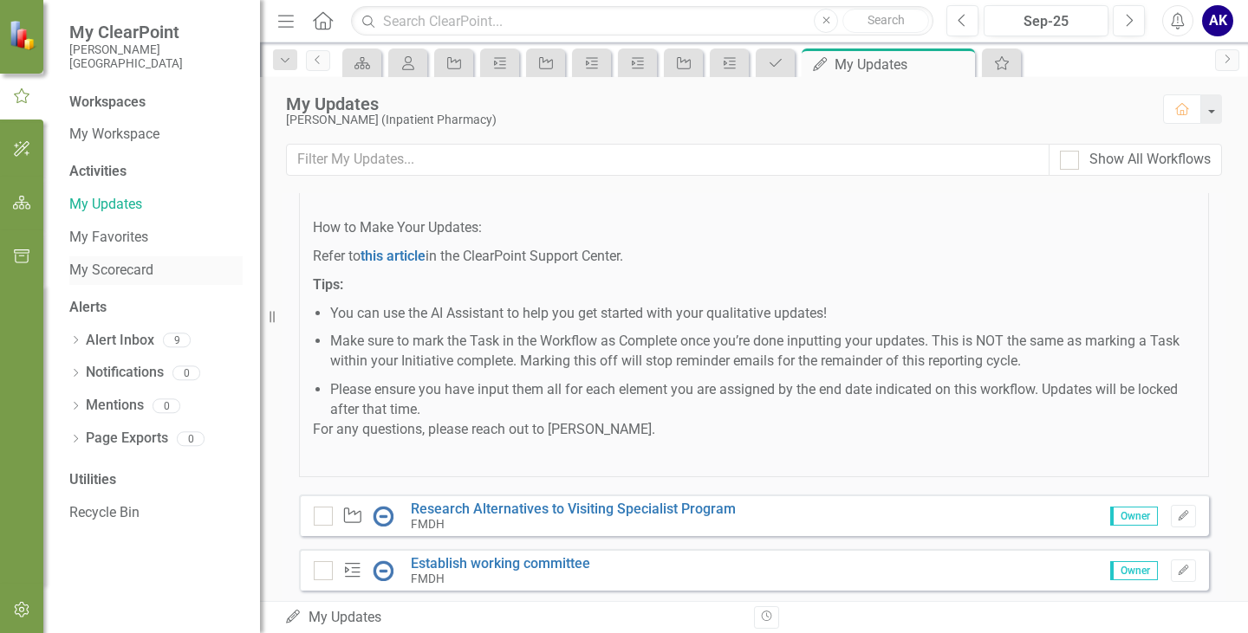
click at [123, 270] on link "My Scorecard" at bounding box center [155, 271] width 173 height 20
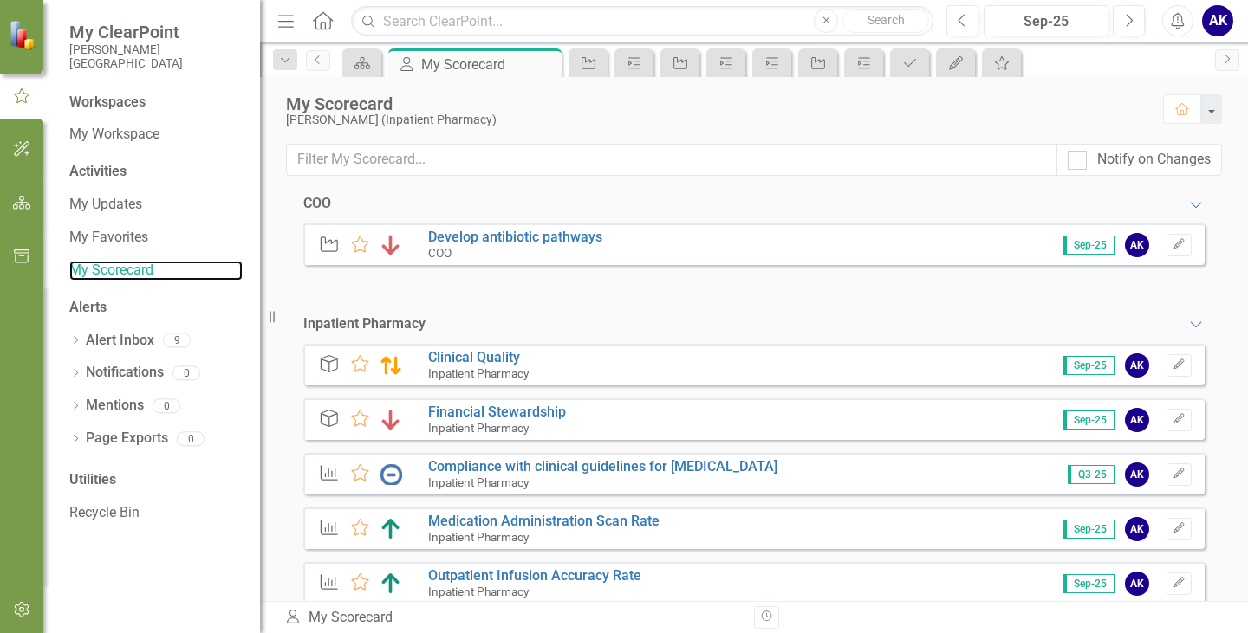
scroll to position [433, 0]
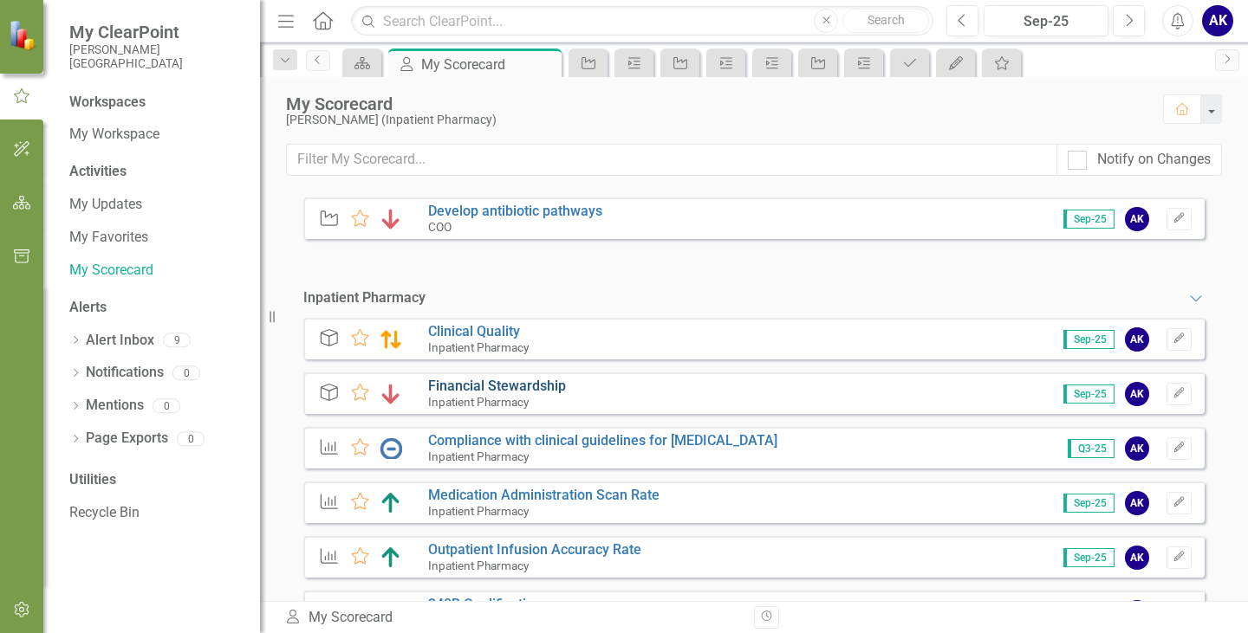
click at [509, 387] on link "Financial Stewardship" at bounding box center [497, 386] width 138 height 16
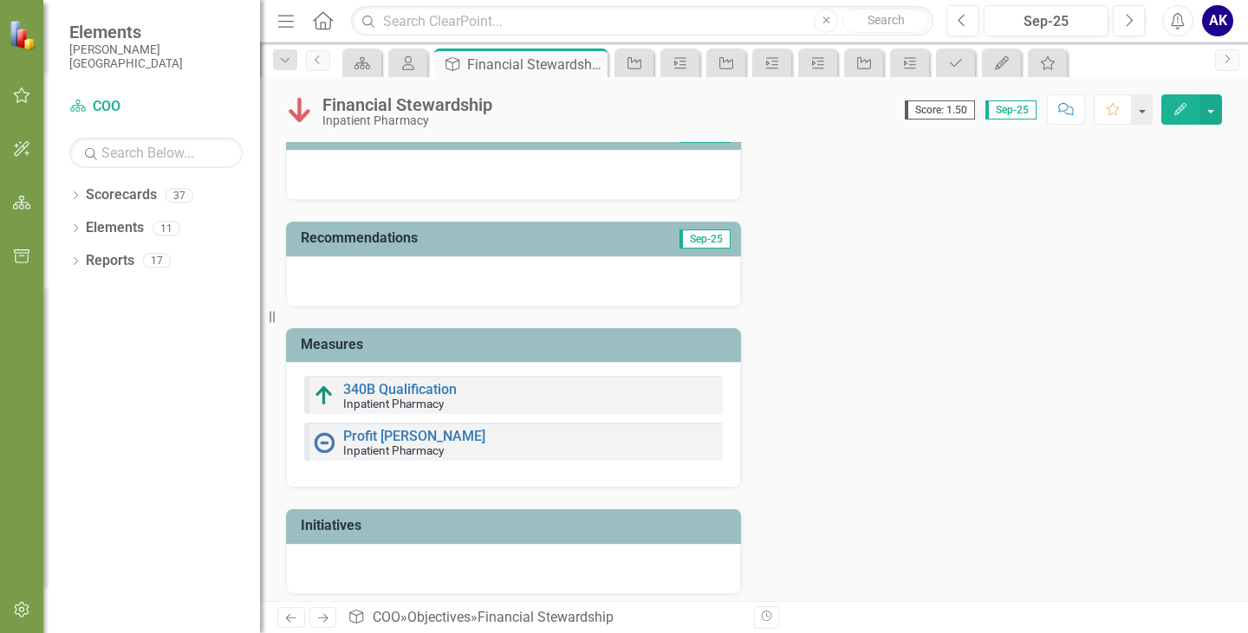
scroll to position [149, 0]
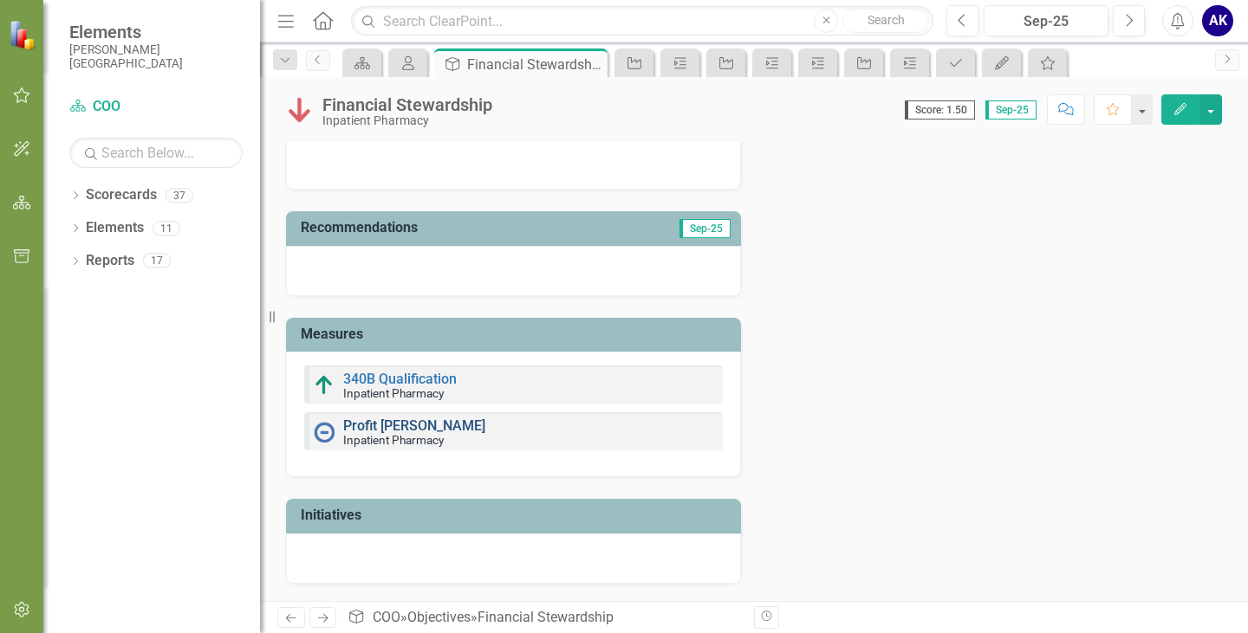
click at [366, 421] on link "Profit [PERSON_NAME]" at bounding box center [414, 426] width 142 height 16
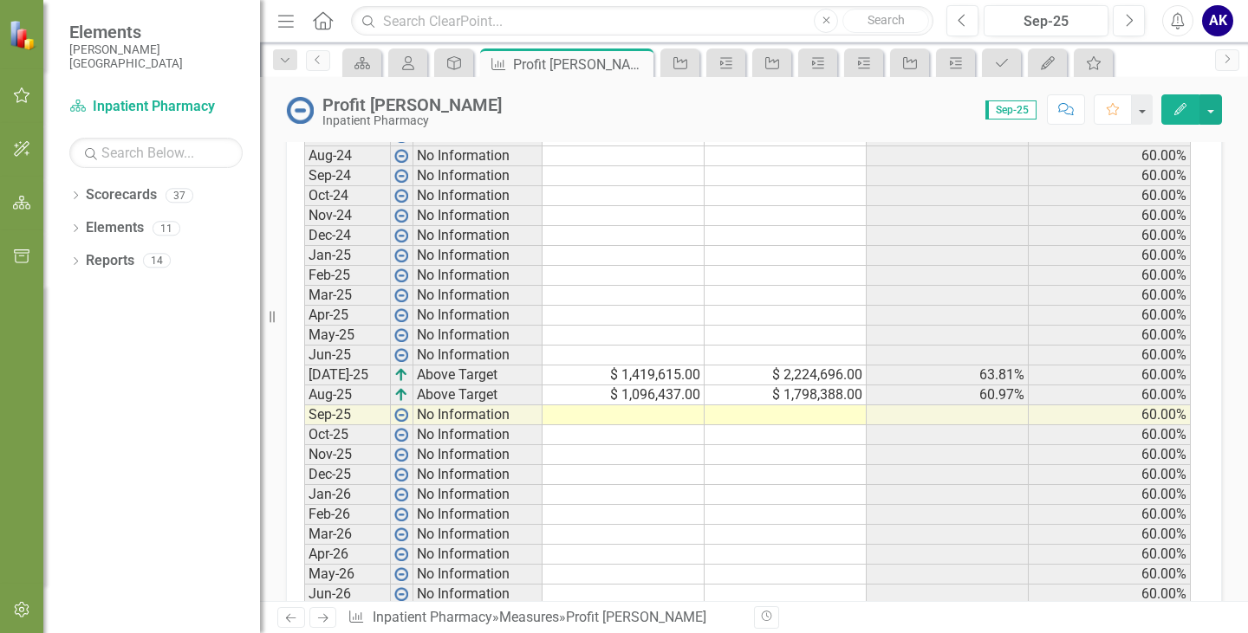
scroll to position [743, 0]
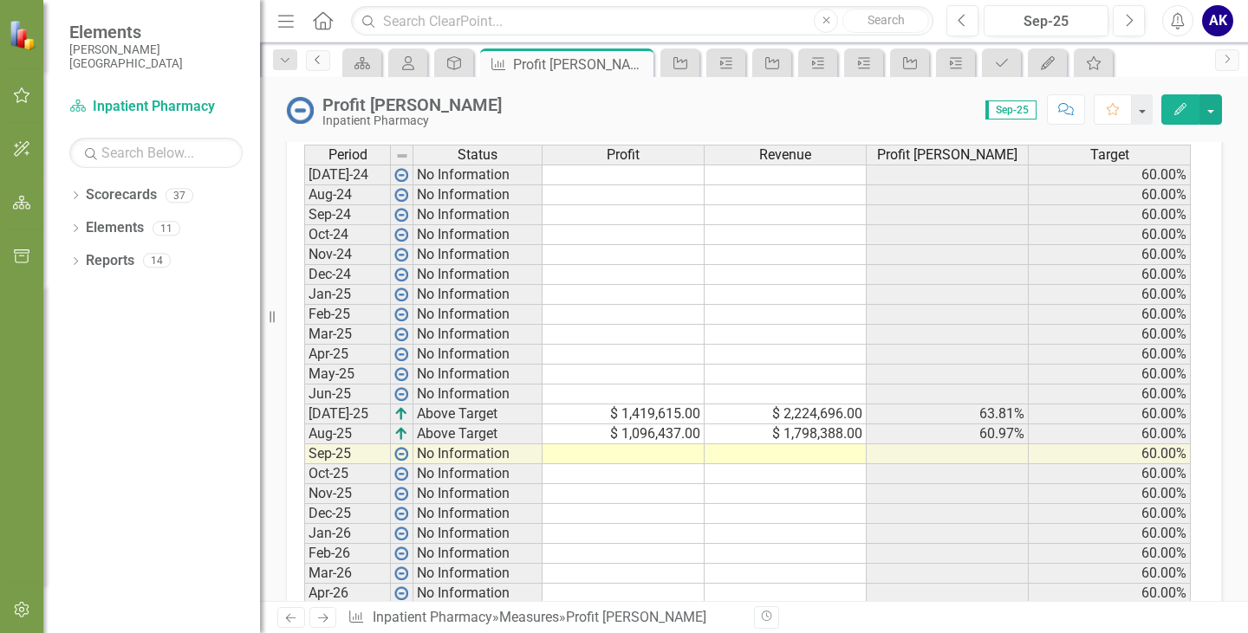
click at [314, 59] on icon "Previous" at bounding box center [318, 60] width 14 height 10
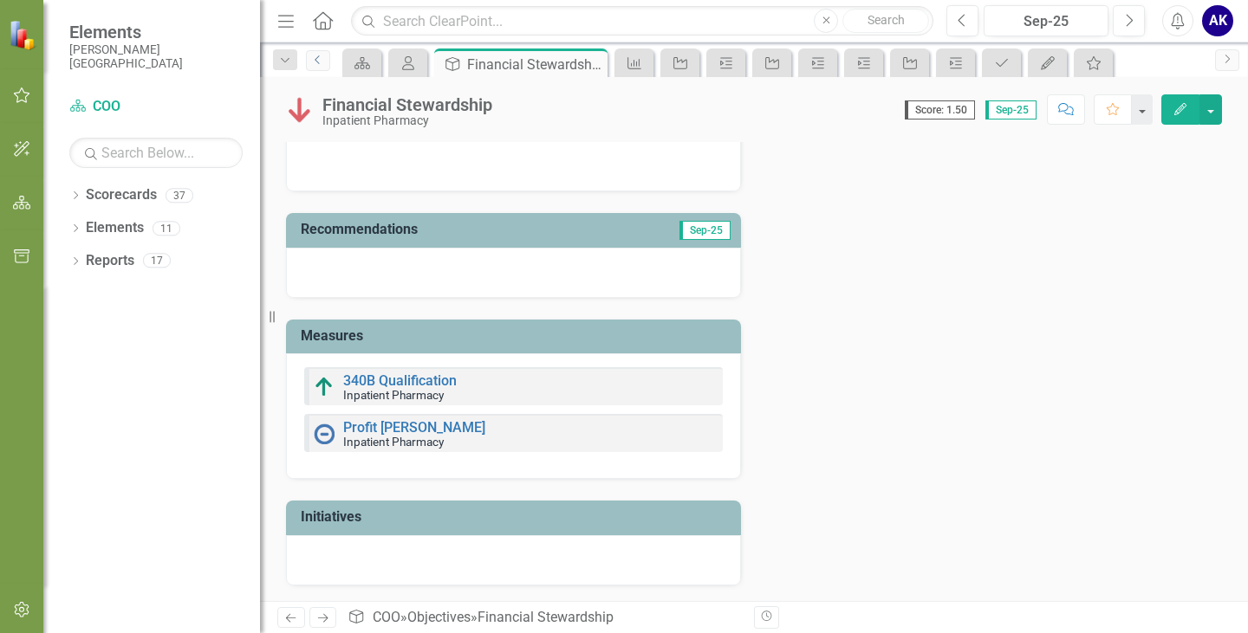
scroll to position [149, 0]
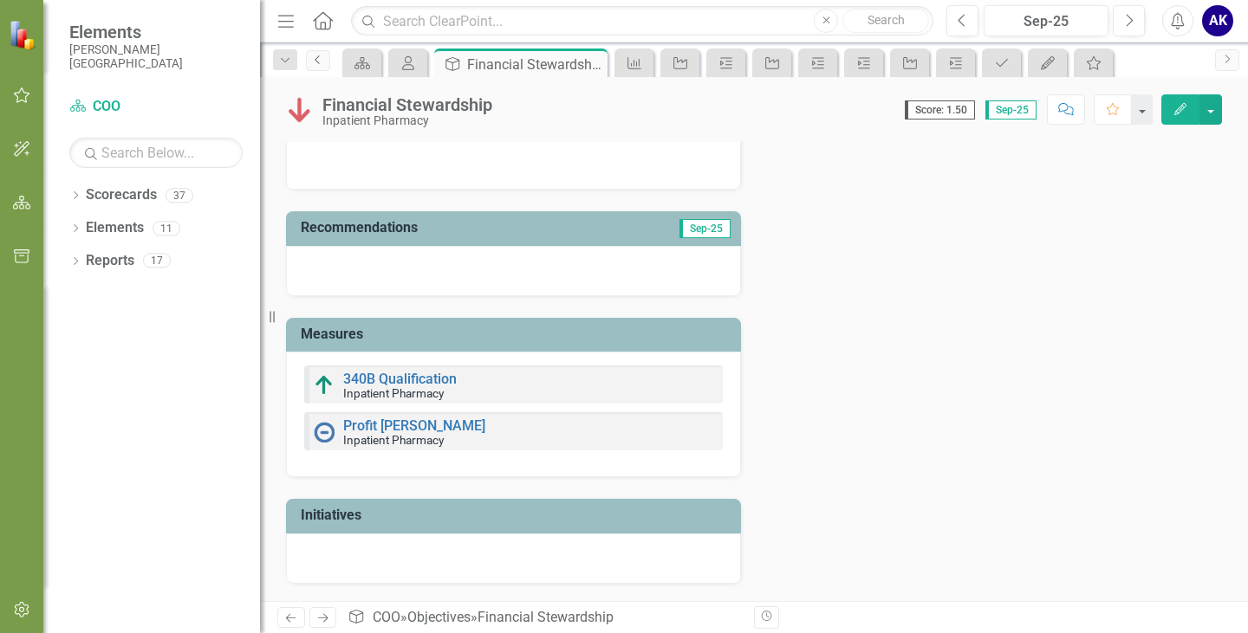
click at [315, 63] on icon "Previous" at bounding box center [318, 60] width 14 height 10
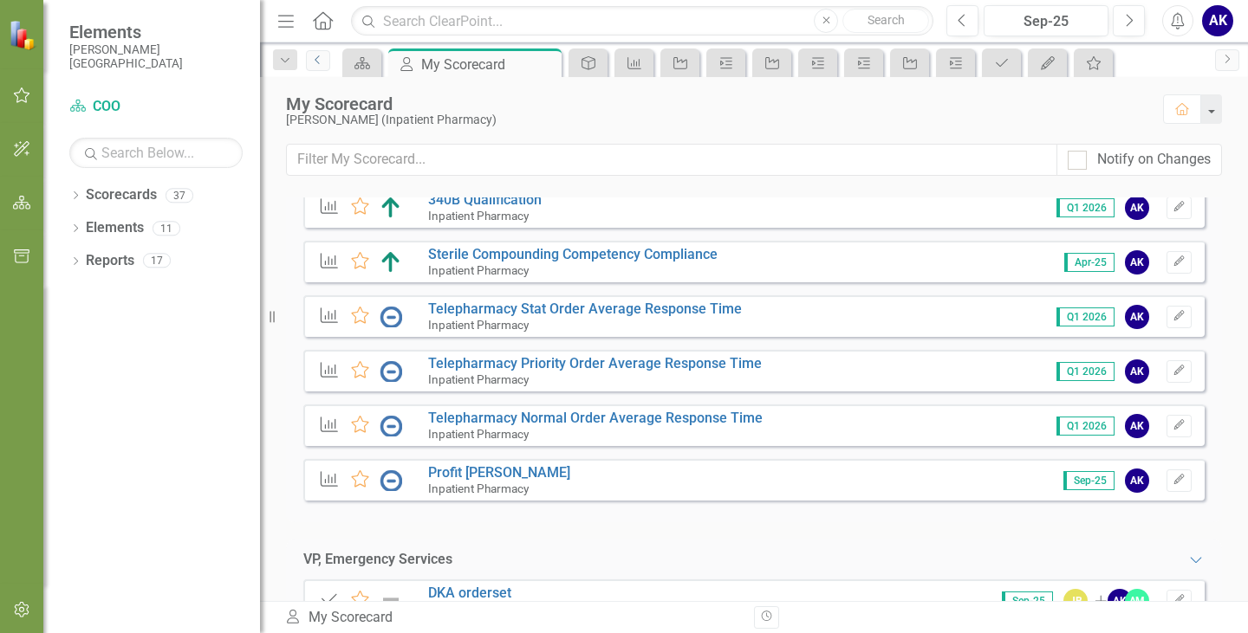
scroll to position [866, 0]
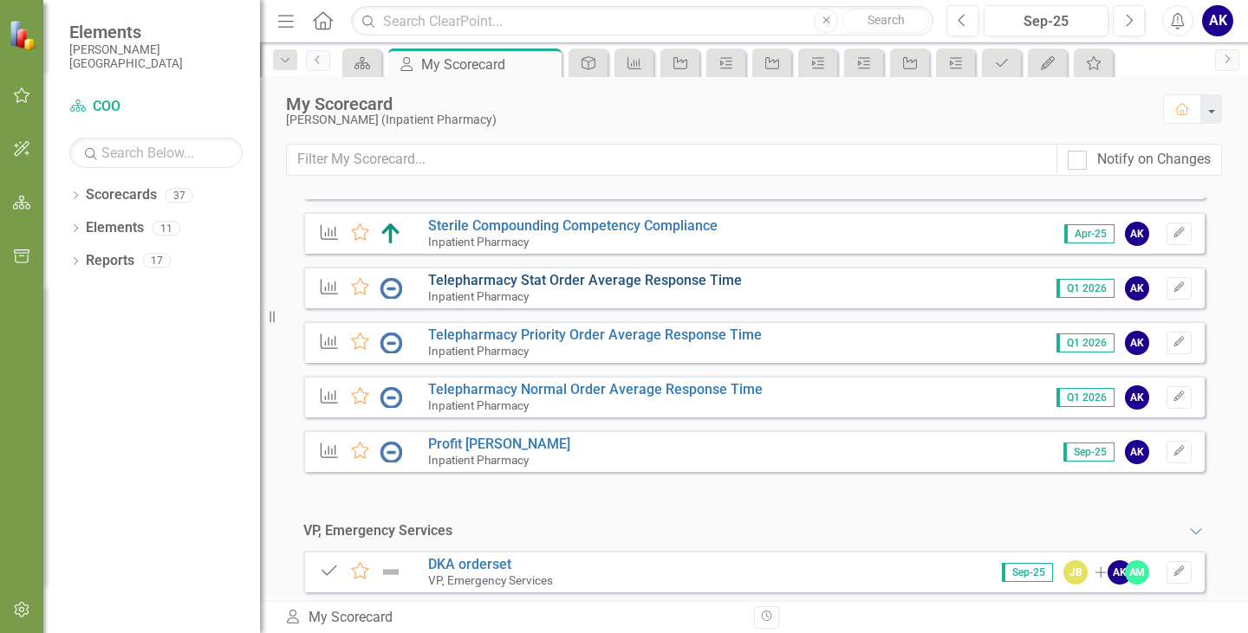
click at [581, 277] on link "Telepharmacy Stat Order Average Response Time" at bounding box center [585, 280] width 314 height 16
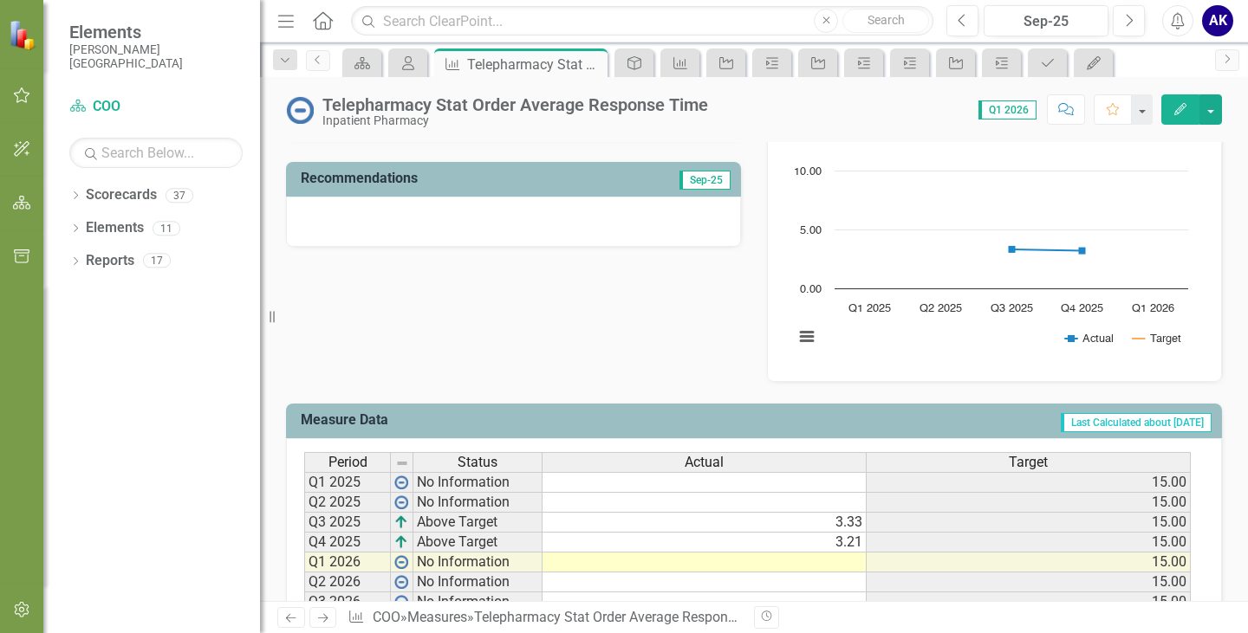
scroll to position [509, 0]
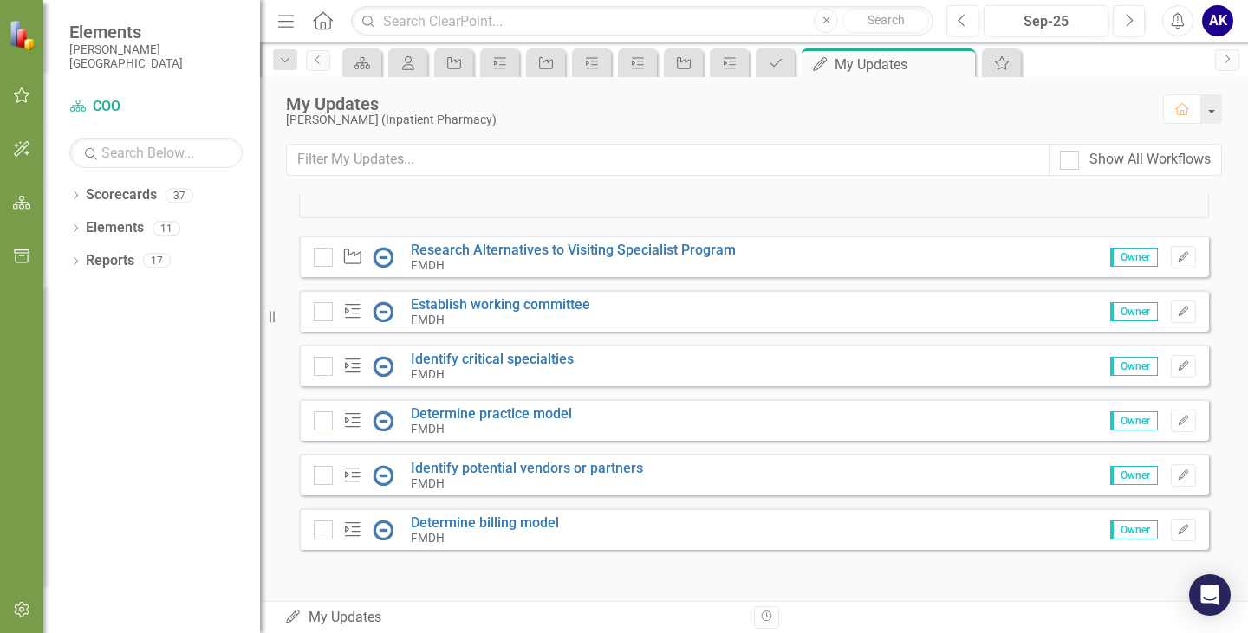
scroll to position [566, 0]
click at [427, 159] on input "text" at bounding box center [668, 160] width 763 height 32
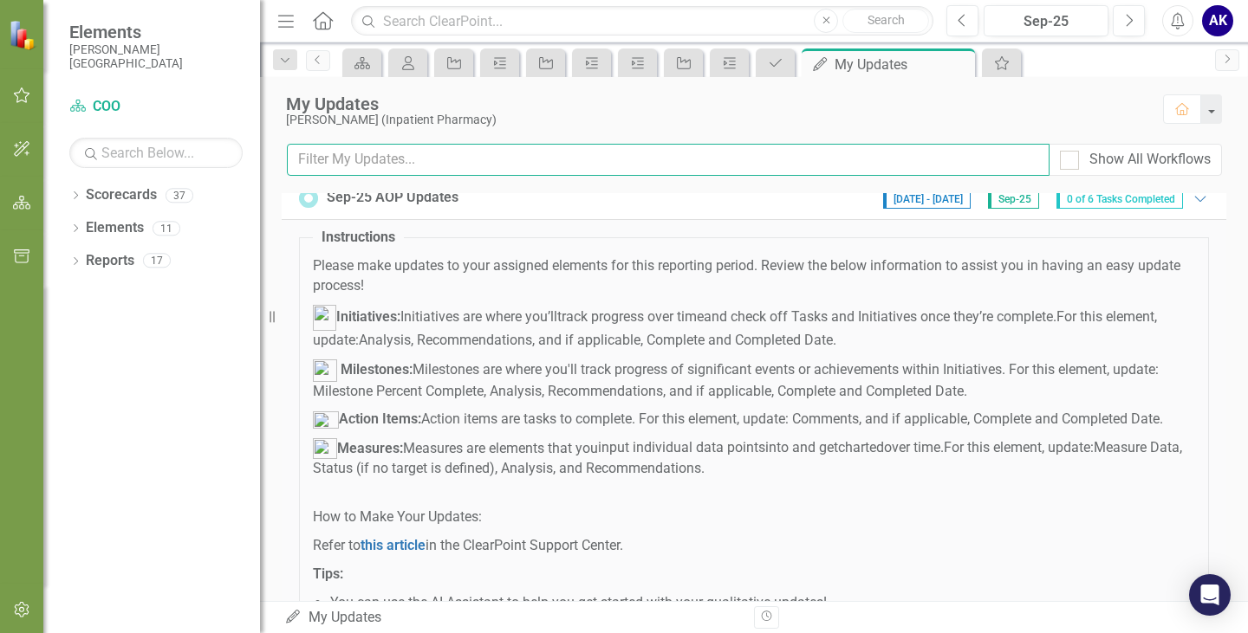
scroll to position [0, 0]
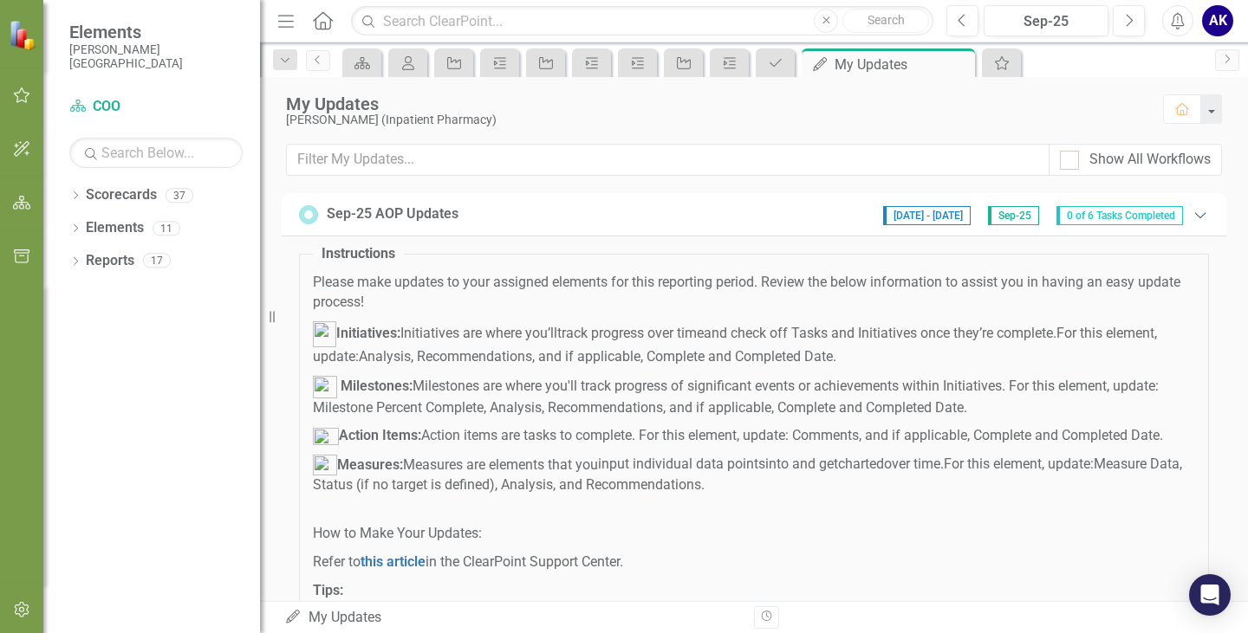
click at [1191, 216] on icon "Expanded" at bounding box center [1199, 215] width 17 height 14
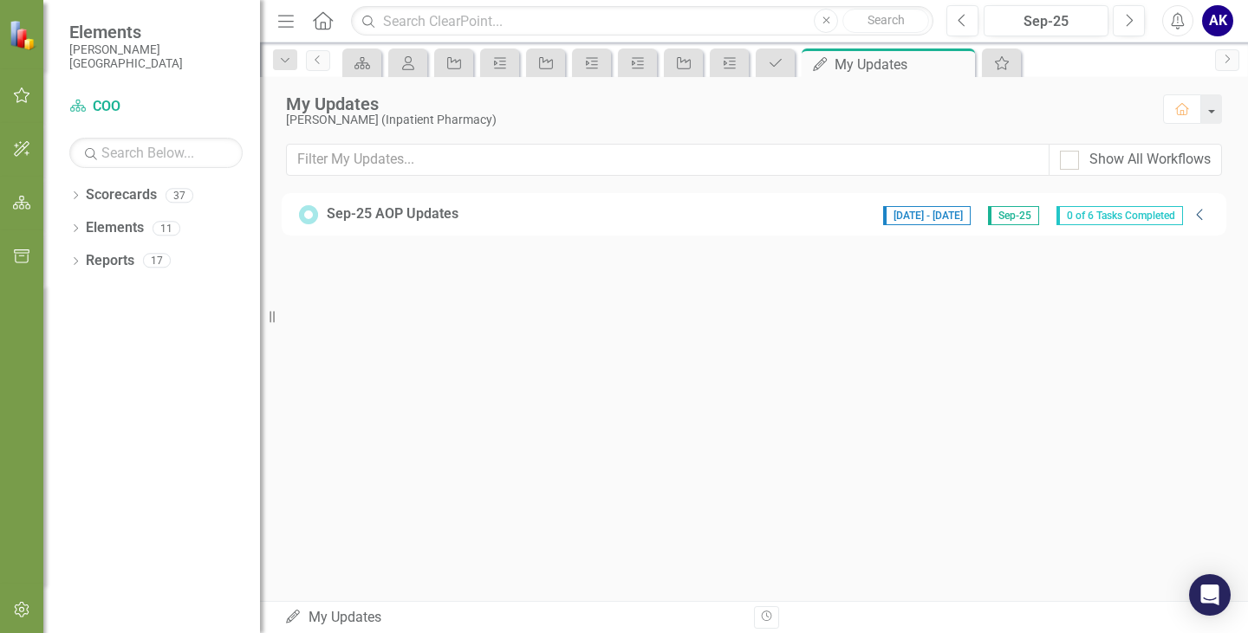
click at [1186, 216] on div "9/29/25 - 10/9/26 Sep-25 0 of 6 Tasks Completed" at bounding box center [1032, 215] width 317 height 22
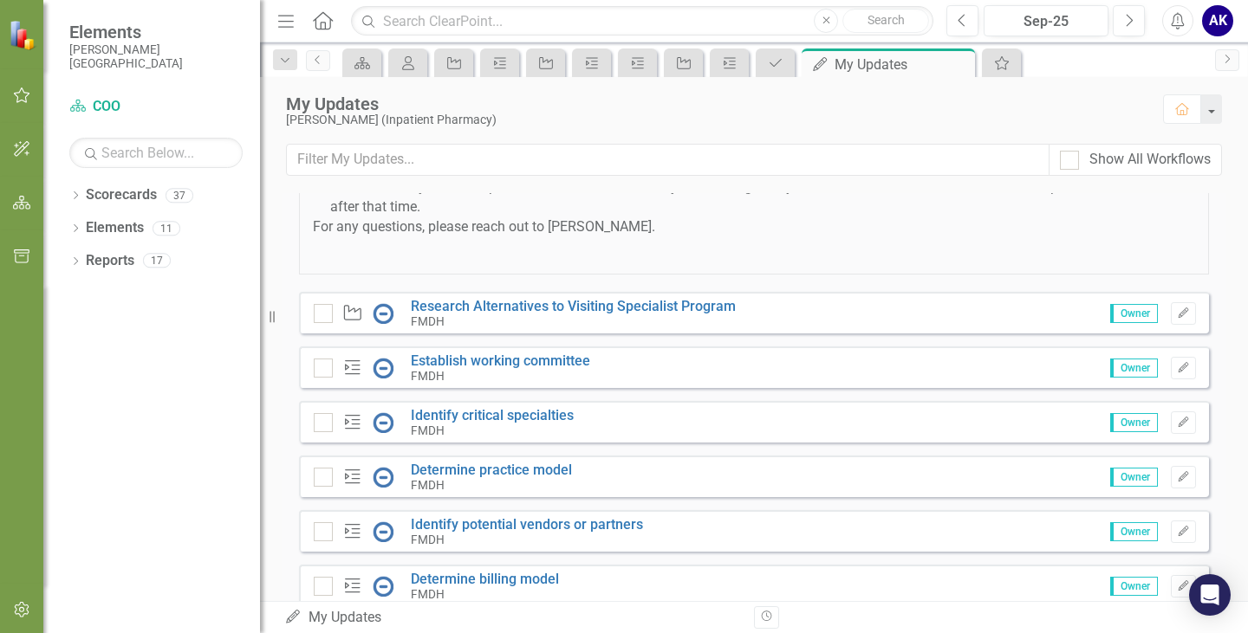
scroll to position [566, 0]
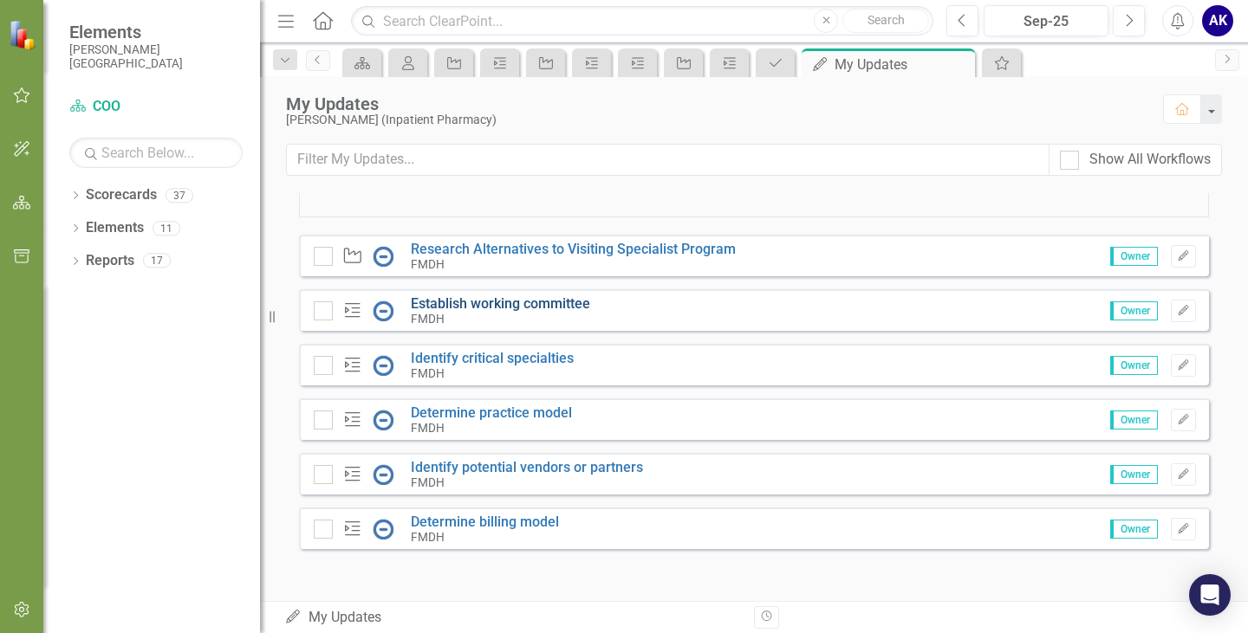
click at [442, 300] on link "Establish working committee" at bounding box center [500, 303] width 179 height 16
